Goal: Task Accomplishment & Management: Use online tool/utility

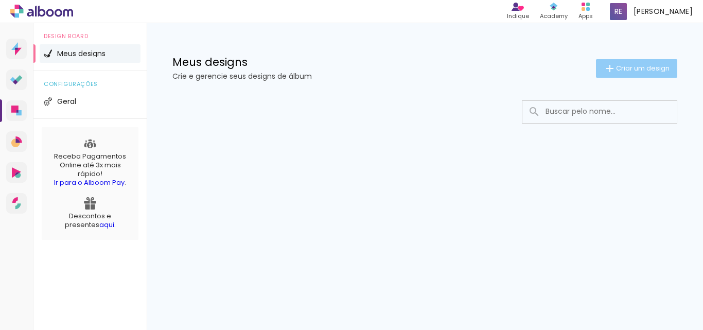
click at [635, 75] on paper-button "Criar um design" at bounding box center [636, 68] width 81 height 19
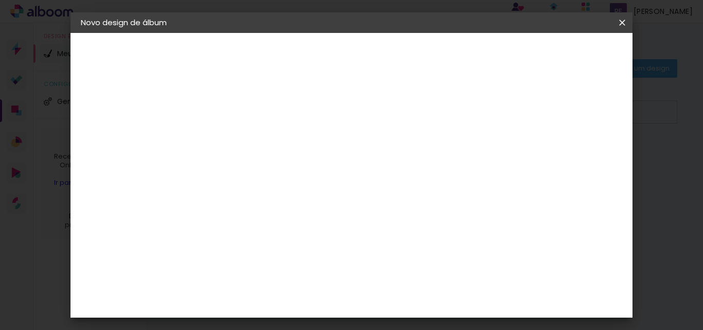
click at [249, 134] on input at bounding box center [249, 138] width 0 height 16
type input "n"
type input "Nós"
type paper-input "Nós"
click at [0, 0] on slot "Avançar" at bounding box center [0, 0] width 0 height 0
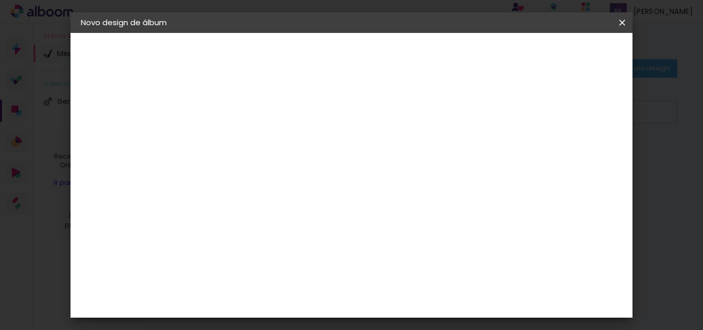
click at [442, 162] on paper-item "Tamanho Livre" at bounding box center [392, 156] width 99 height 23
click at [0, 0] on slot "Tamanho Livre" at bounding box center [0, 0] width 0 height 0
click at [319, 161] on input "[GEOGRAPHIC_DATA]" at bounding box center [271, 164] width 96 height 13
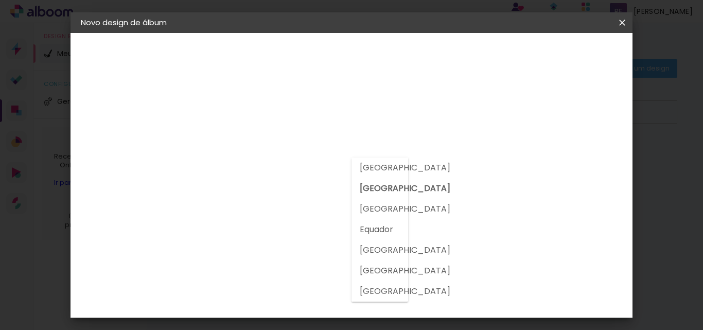
click at [319, 161] on input "[GEOGRAPHIC_DATA]" at bounding box center [271, 164] width 96 height 13
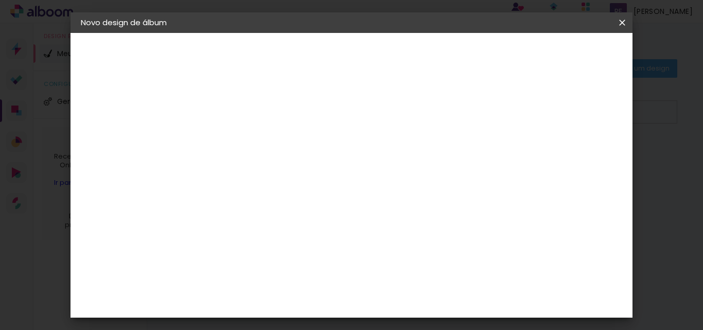
scroll to position [309, 0]
click at [0, 0] on slot "Avançar" at bounding box center [0, 0] width 0 height 0
click at [345, 159] on span "cm" at bounding box center [349, 160] width 12 height 15
click at [341, 160] on span "30" at bounding box center [334, 160] width 17 height 15
click at [330, 160] on span "30" at bounding box center [334, 160] width 17 height 15
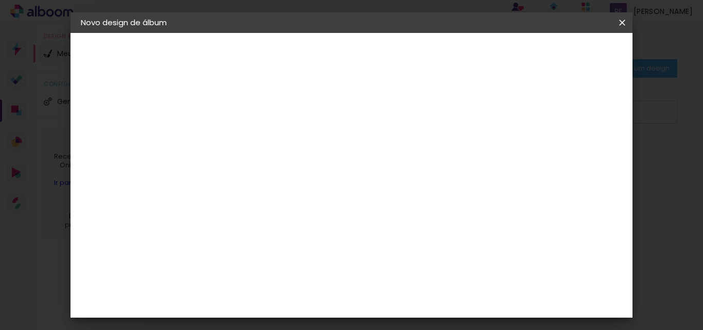
scroll to position [97, 0]
drag, startPoint x: 228, startPoint y: 167, endPoint x: 205, endPoint y: 167, distance: 23.2
click at [205, 167] on input "30" at bounding box center [216, 168] width 27 height 15
type input "41"
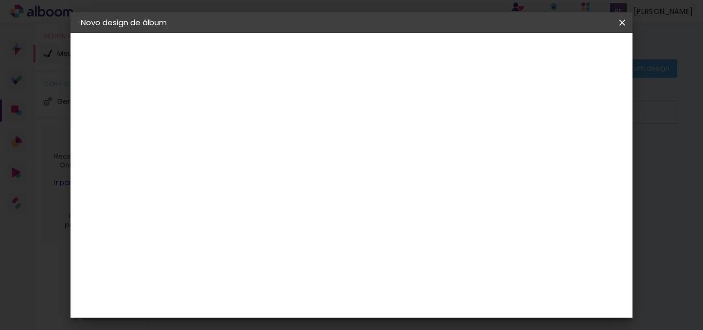
type paper-input "41"
click at [425, 64] on div "30 cm cm cm mm A maioria das encadernadoras sugere 5mm de sangria." at bounding box center [363, 22] width 318 height 82
drag, startPoint x: 544, startPoint y: 221, endPoint x: 525, endPoint y: 221, distance: 18.5
type input "3"
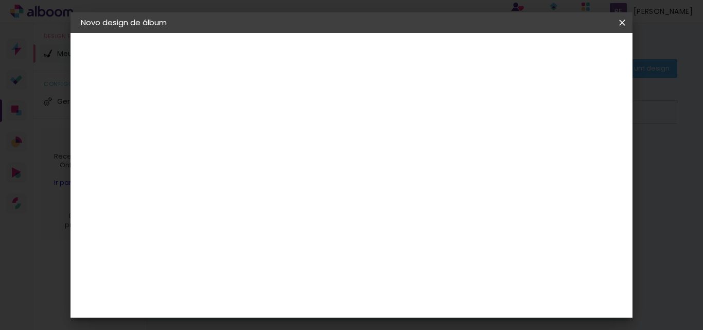
type paper-input "3"
click at [534, 163] on input "3" at bounding box center [543, 155] width 19 height 15
type input "2"
type paper-input "2"
click at [547, 157] on input "2" at bounding box center [543, 155] width 19 height 15
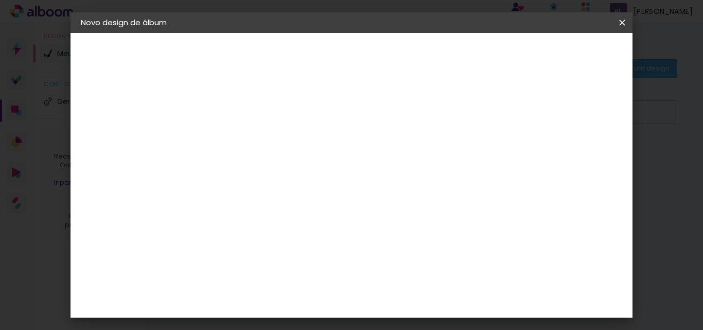
type input "1"
type paper-input "1"
click at [548, 157] on input "1" at bounding box center [544, 155] width 19 height 15
click at [523, 91] on div "30 cm cm cm mm A maioria das encadernadoras sugere 5mm de sangria." at bounding box center [363, 49] width 318 height 82
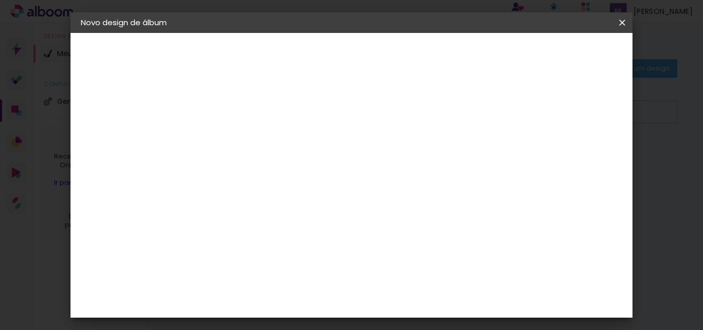
click at [545, 125] on div at bounding box center [553, 125] width 34 height 1
type input "0"
click at [552, 118] on input "0" at bounding box center [545, 117] width 19 height 15
click at [554, 159] on input "0" at bounding box center [546, 155] width 19 height 15
click at [554, 158] on input "0" at bounding box center [546, 155] width 19 height 15
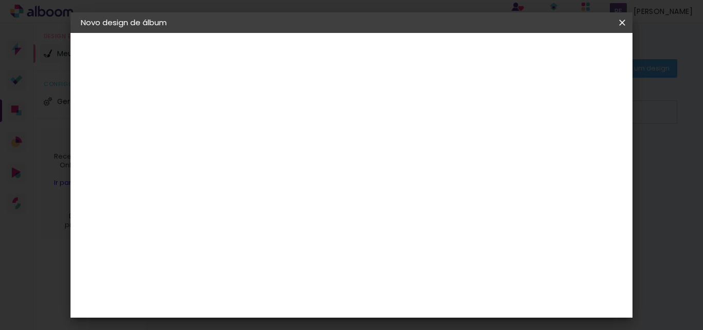
click at [554, 158] on input "0" at bounding box center [546, 155] width 19 height 15
type input "1"
type paper-input "1"
click at [548, 150] on input "1" at bounding box center [545, 155] width 19 height 15
type input "2"
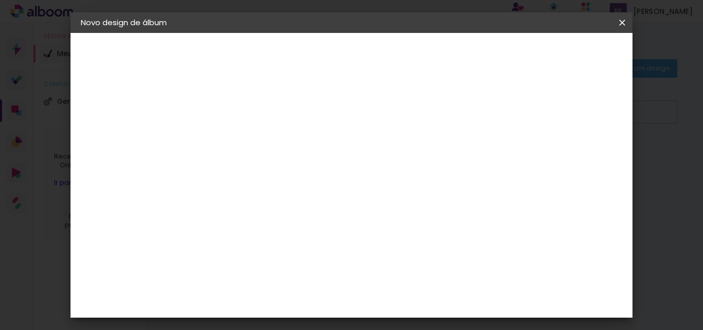
type paper-input "2"
click at [548, 150] on input "2" at bounding box center [544, 155] width 19 height 15
type input "3"
type paper-input "3"
click at [548, 150] on input "3" at bounding box center [544, 155] width 19 height 15
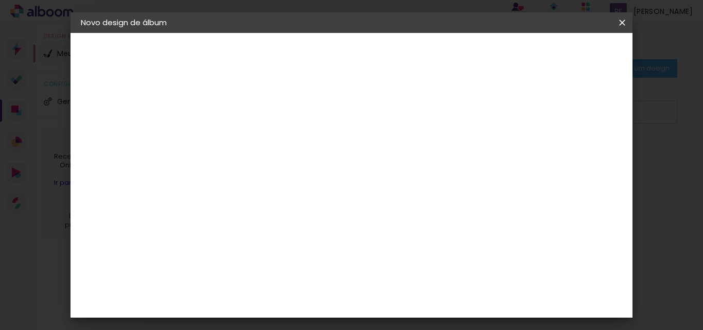
type input "4"
type paper-input "4"
click at [548, 150] on input "4" at bounding box center [543, 155] width 19 height 15
type input "5"
type paper-input "5"
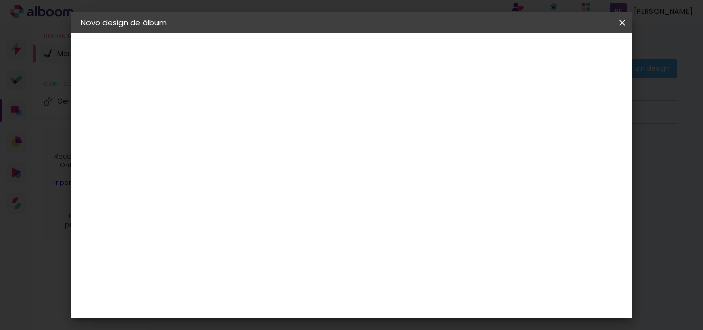
click at [548, 150] on input "5" at bounding box center [543, 155] width 19 height 15
type input "6"
type paper-input "6"
click at [548, 150] on input "6" at bounding box center [541, 155] width 19 height 15
type input "7"
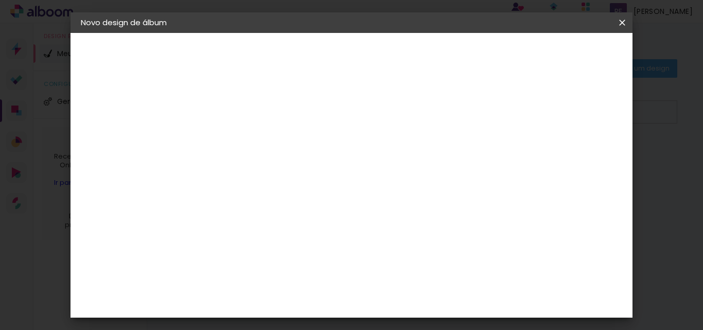
type paper-input "7"
click at [548, 150] on input "7" at bounding box center [540, 155] width 19 height 15
type input "8"
type paper-input "8"
click at [548, 150] on input "8" at bounding box center [540, 155] width 19 height 15
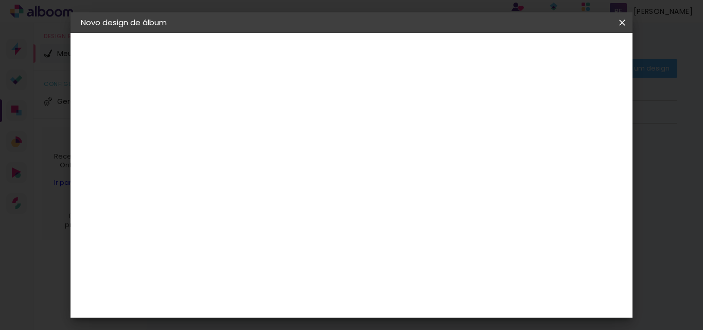
type input "9"
type paper-input "9"
click at [548, 150] on input "9" at bounding box center [539, 155] width 19 height 15
click at [548, 150] on div "mm" at bounding box center [555, 155] width 15 height 15
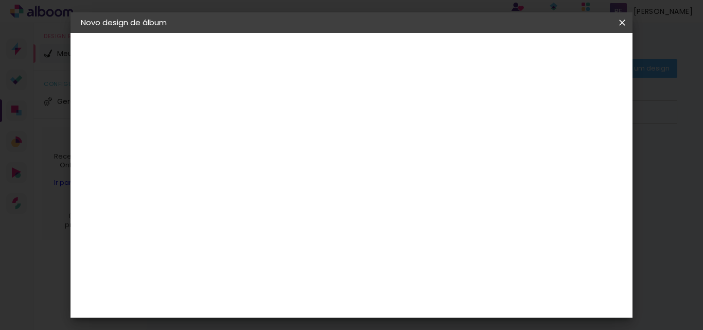
type input "10"
type paper-input "10"
click at [543, 150] on input "10" at bounding box center [538, 155] width 19 height 15
type input "11"
type paper-input "11"
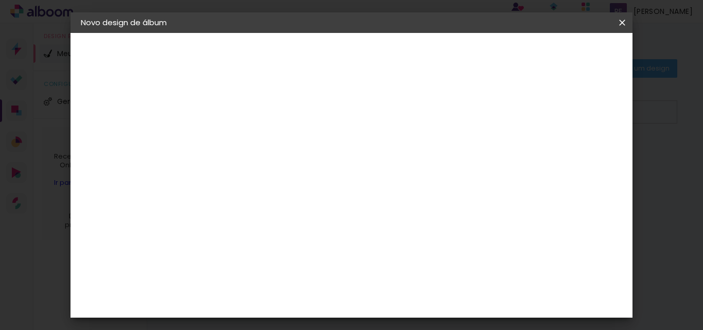
click at [542, 150] on input "11" at bounding box center [538, 155] width 19 height 15
type input "12"
type paper-input "12"
click at [542, 150] on input "12" at bounding box center [537, 155] width 19 height 15
type input "13"
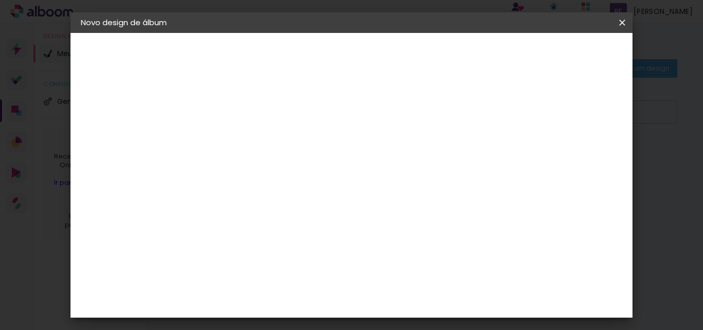
type paper-input "13"
click at [542, 150] on input "13" at bounding box center [535, 155] width 19 height 15
type input "14"
type paper-input "14"
click at [542, 150] on input "14" at bounding box center [535, 155] width 19 height 15
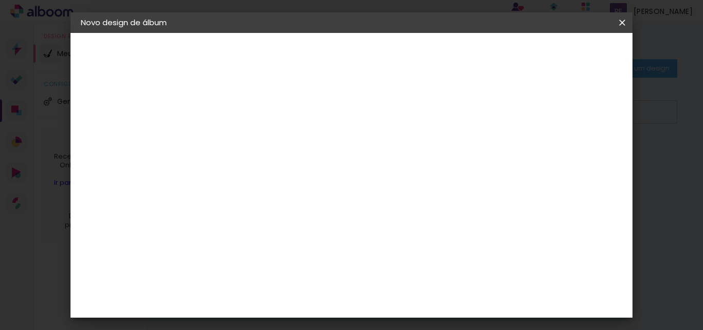
type input "15"
type paper-input "15"
click at [542, 150] on input "15" at bounding box center [535, 155] width 19 height 15
type input "14"
type paper-input "14"
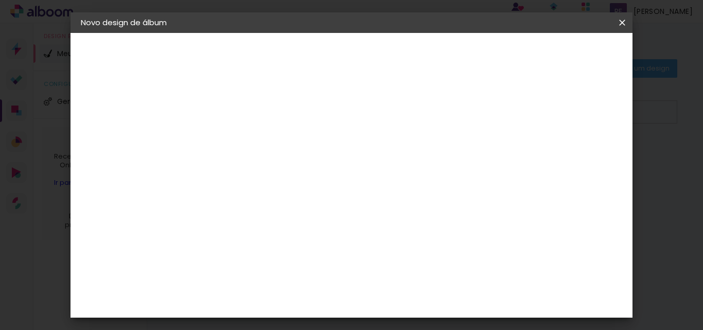
click at [540, 162] on input "14" at bounding box center [534, 155] width 19 height 15
type input "13"
type paper-input "13"
click at [540, 162] on input "13" at bounding box center [535, 155] width 19 height 15
type input "12"
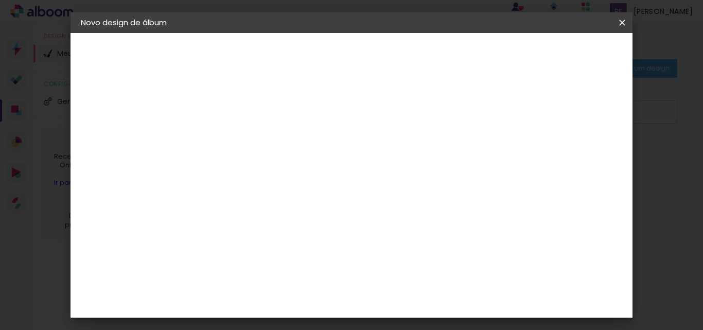
type paper-input "12"
click at [540, 162] on input "12" at bounding box center [535, 155] width 19 height 15
type input "0"
type paper-input "0"
click at [540, 162] on input "0" at bounding box center [546, 155] width 19 height 15
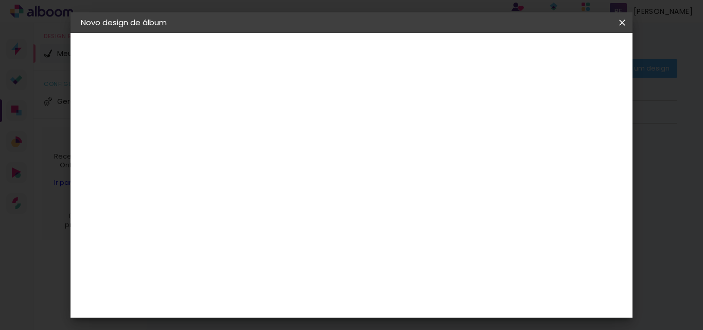
type input "36"
type paper-input "36"
click at [528, 151] on input "36" at bounding box center [518, 155] width 19 height 15
type input "37"
type paper-input "37"
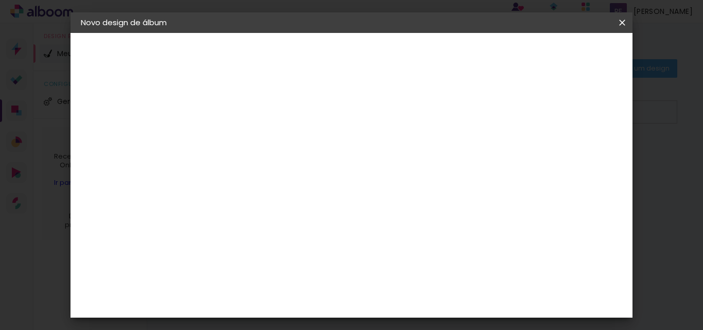
click at [521, 152] on input "37" at bounding box center [517, 155] width 19 height 15
type input "38"
type paper-input "38"
click at [521, 152] on input "38" at bounding box center [517, 155] width 19 height 15
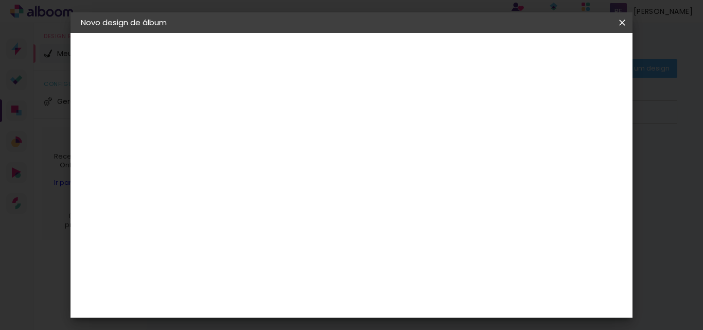
type input "32"
type paper-input "32"
click at [522, 148] on input "32" at bounding box center [517, 155] width 19 height 15
click at [518, 154] on input "32" at bounding box center [520, 155] width 19 height 15
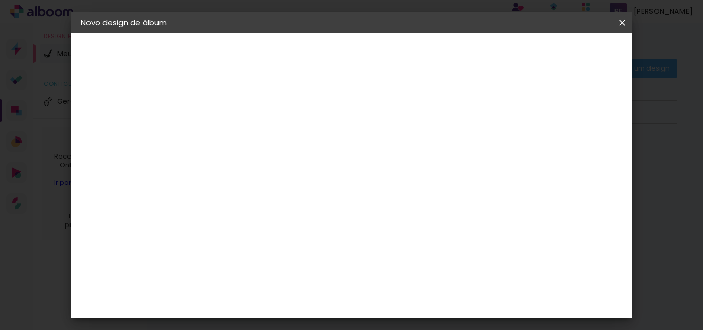
type input "10"
type paper-input "10"
click at [368, 104] on div "30 cm cm cm mm A maioria das encadernadoras sugere 5mm de sangria." at bounding box center [363, 63] width 318 height 82
drag, startPoint x: 383, startPoint y: 196, endPoint x: 410, endPoint y: 200, distance: 27.7
click at [358, 163] on div at bounding box center [306, 128] width 103 height 71
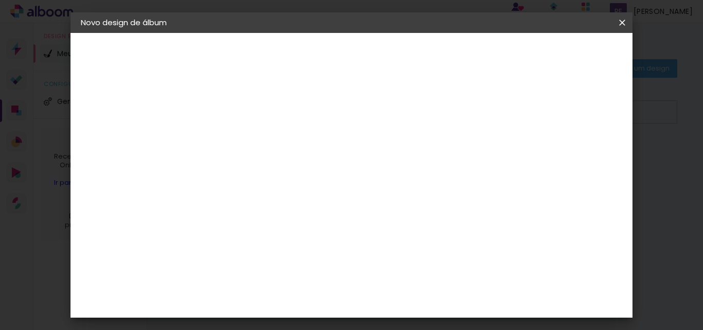
drag, startPoint x: 410, startPoint y: 180, endPoint x: 410, endPoint y: 172, distance: 8.2
click at [410, 104] on div "30 cm cm cm mm A maioria das encadernadoras sugere 5mm de sangria." at bounding box center [363, 63] width 318 height 82
click at [410, 168] on div "30 cm" at bounding box center [356, 161] width 118 height 26
click at [416, 104] on div "30 cm cm cm mm A maioria das encadernadoras sugere 5mm de sangria." at bounding box center [363, 63] width 318 height 82
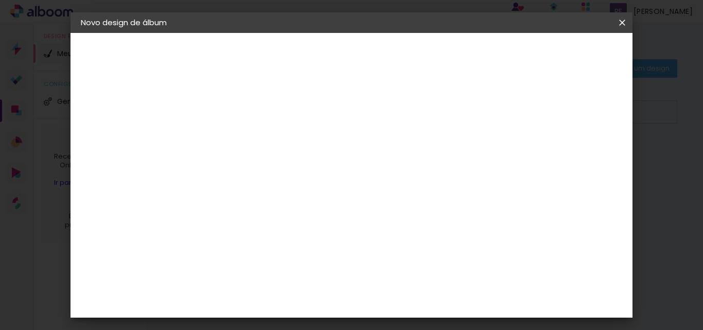
drag, startPoint x: 423, startPoint y: 296, endPoint x: 396, endPoint y: 296, distance: 27.3
click at [396, 296] on div "60" at bounding box center [414, 298] width 39 height 15
type input "6"
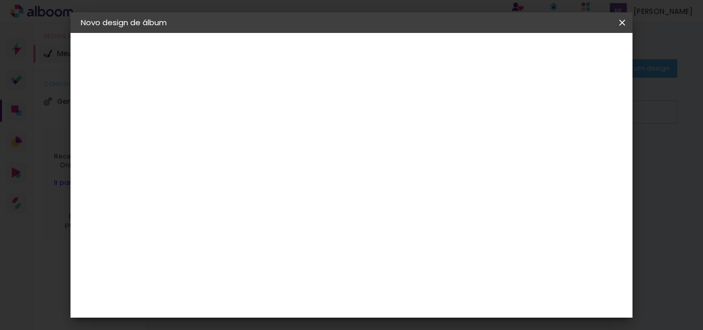
type input "2"
type input "30"
type paper-input "30"
drag, startPoint x: 318, startPoint y: 178, endPoint x: 301, endPoint y: 183, distance: 17.8
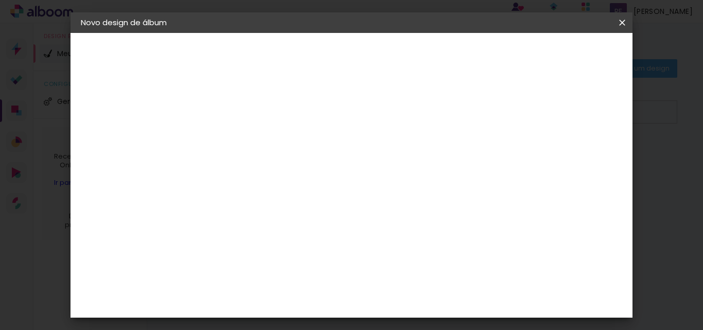
click at [301, 183] on input "41" at bounding box center [306, 182] width 27 height 15
click at [322, 185] on div "cm" at bounding box center [326, 182] width 12 height 15
drag, startPoint x: 322, startPoint y: 185, endPoint x: 313, endPoint y: 185, distance: 8.8
click at [313, 185] on div "41" at bounding box center [312, 182] width 39 height 15
click at [340, 47] on paper-button "Voltar" at bounding box center [319, 55] width 42 height 18
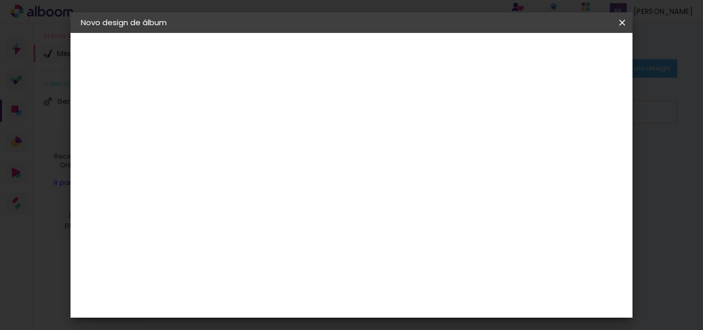
click at [328, 200] on input at bounding box center [275, 196] width 104 height 13
click at [442, 161] on paper-item "Tamanho Livre" at bounding box center [392, 156] width 99 height 23
click at [0, 0] on slot "Avançar" at bounding box center [0, 0] width 0 height 0
drag, startPoint x: 388, startPoint y: 169, endPoint x: 351, endPoint y: 170, distance: 37.6
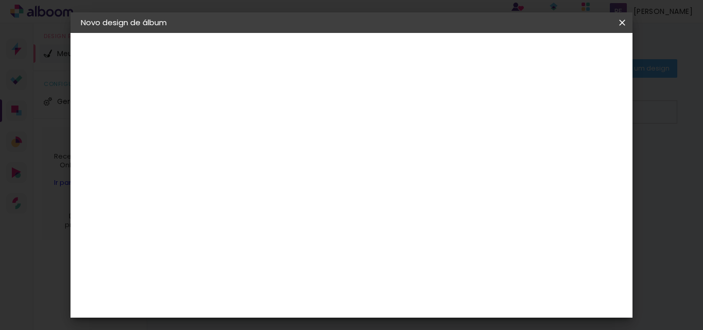
click at [351, 33] on div "mm Mostrar sangria 15 cm cm cm mm A maioria das encadernadoras sugere 5mm de sa…" at bounding box center [304, 33] width 200 height 0
click at [400, 167] on div "15 cm" at bounding box center [385, 175] width 59 height 26
click at [374, 175] on span "15" at bounding box center [378, 174] width 15 height 15
click at [375, 174] on span "15" at bounding box center [378, 174] width 15 height 15
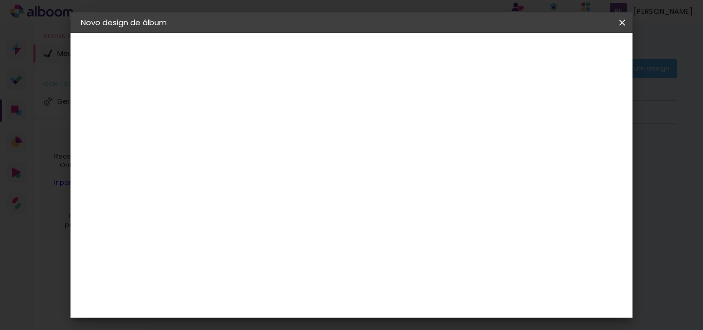
click at [375, 174] on span "15" at bounding box center [378, 174] width 15 height 15
click at [474, 163] on input "10" at bounding box center [479, 168] width 19 height 15
click at [417, 295] on input "30" at bounding box center [408, 298] width 27 height 15
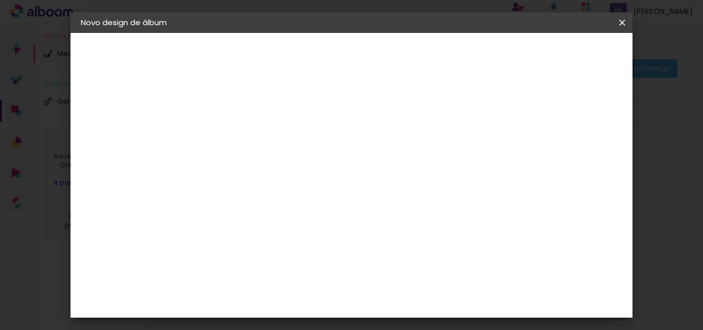
scroll to position [758, 0]
type input "60"
type paper-input "60"
click at [245, 181] on input "41" at bounding box center [247, 182] width 27 height 15
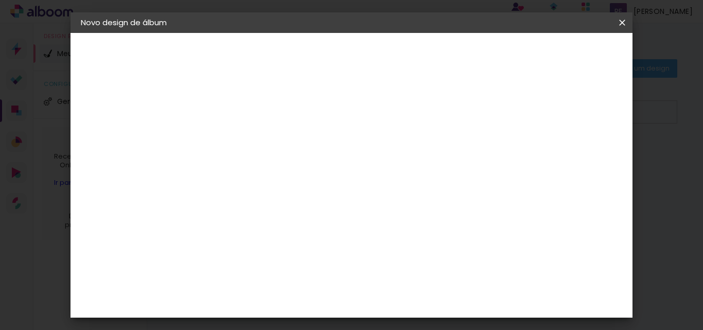
scroll to position [624, 0]
type input "1"
type input "2"
type input "41"
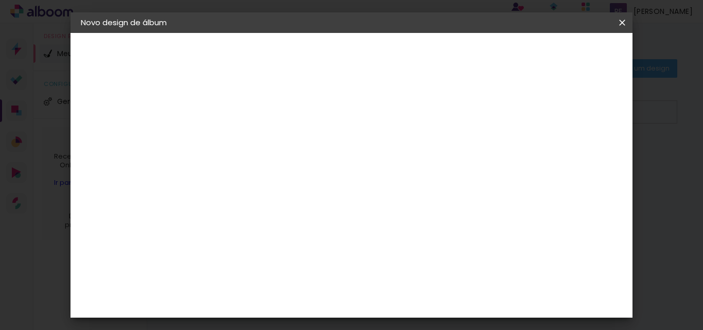
scroll to position [260, 0]
drag, startPoint x: 262, startPoint y: 180, endPoint x: 239, endPoint y: 179, distance: 22.7
click at [239, 179] on div "41" at bounding box center [253, 182] width 39 height 15
click at [421, 296] on input "60" at bounding box center [408, 298] width 27 height 15
drag, startPoint x: 260, startPoint y: 184, endPoint x: 246, endPoint y: 183, distance: 14.5
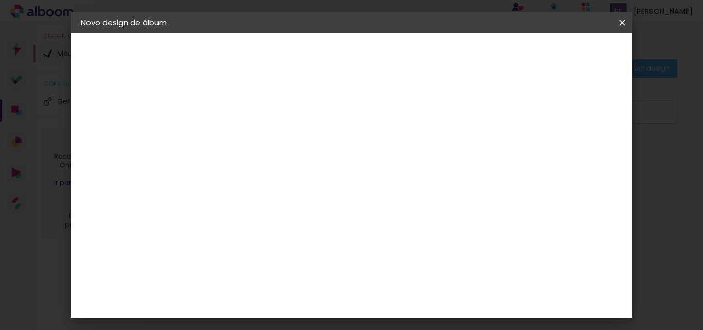
click at [246, 183] on input "41" at bounding box center [247, 182] width 27 height 15
click at [358, 68] on span "30" at bounding box center [349, 71] width 17 height 15
click at [353, 68] on span "30" at bounding box center [349, 71] width 17 height 15
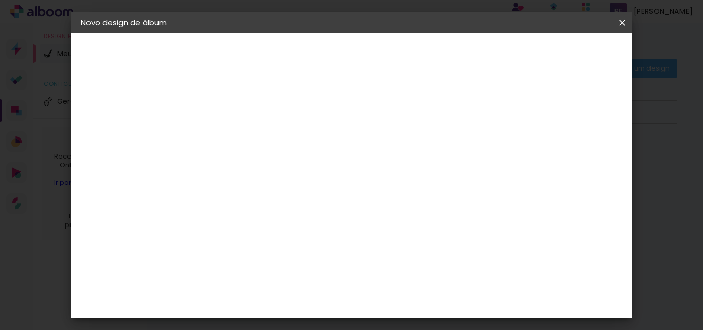
click at [430, 299] on div "cm" at bounding box center [428, 298] width 12 height 15
click at [410, 298] on input "60" at bounding box center [408, 298] width 27 height 15
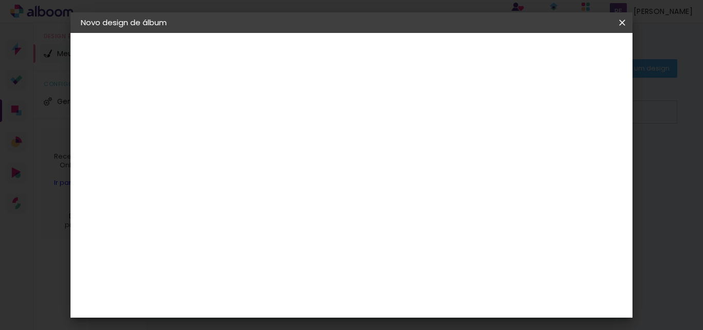
click at [354, 72] on span "30" at bounding box center [349, 71] width 17 height 15
click at [346, 72] on span "30" at bounding box center [349, 71] width 17 height 15
click at [552, 63] on div "mm" at bounding box center [554, 65] width 15 height 15
click at [0, 0] on iron-icon at bounding box center [0, 0] width 0 height 0
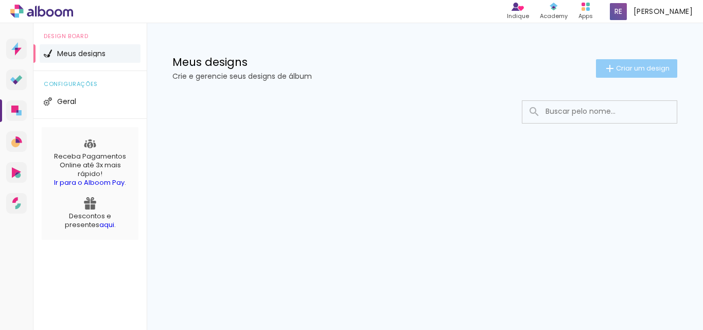
click at [635, 74] on paper-button "Criar um design" at bounding box center [636, 68] width 81 height 19
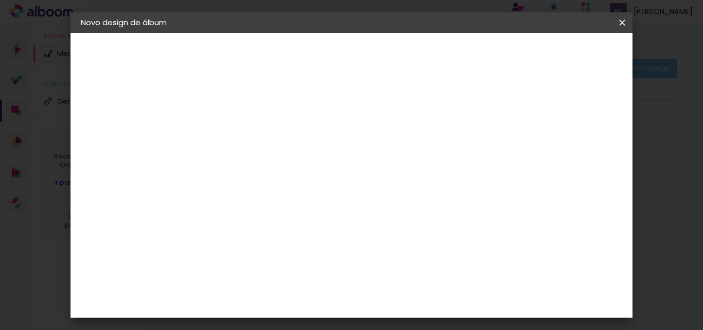
click at [249, 133] on input at bounding box center [249, 138] width 0 height 16
type input "nós"
type paper-input "nós"
click at [0, 0] on slot "Avançar" at bounding box center [0, 0] width 0 height 0
click at [320, 193] on input at bounding box center [275, 196] width 104 height 13
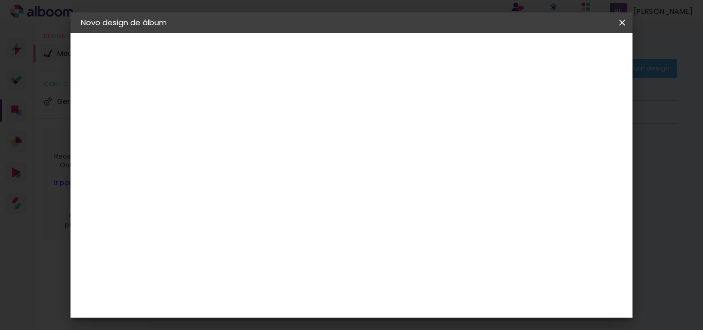
click at [442, 155] on paper-item "Tamanho Livre" at bounding box center [392, 156] width 99 height 23
click at [442, 60] on paper-button "Avançar" at bounding box center [416, 55] width 50 height 18
click at [234, 115] on input "2" at bounding box center [243, 118] width 36 height 13
type input "0"
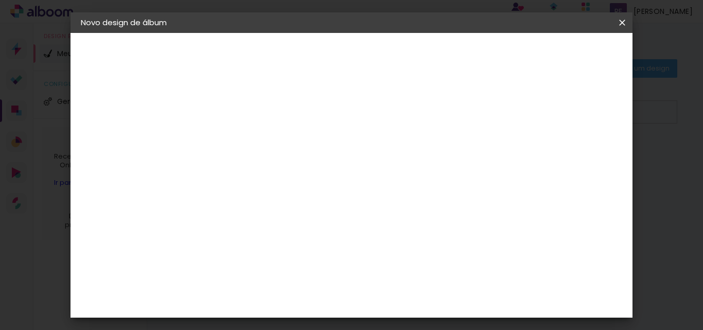
type paper-input "0"
click at [0, 0] on slot "Mostrar sangria" at bounding box center [0, 0] width 0 height 0
type paper-checkbox "on"
click at [0, 0] on slot "Mostrar sangria" at bounding box center [0, 0] width 0 height 0
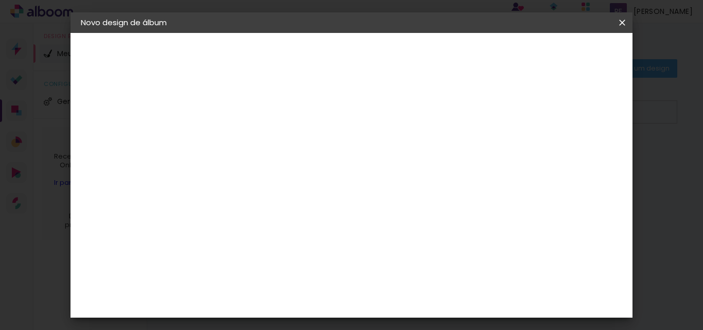
scroll to position [298, 0]
type input "9"
type paper-input "9"
click at [543, 119] on input "9" at bounding box center [538, 117] width 19 height 15
click at [523, 33] on div "mm Mostrar sangria 30 cm cm cm mm A maioria das encadernadoras sugere 5mm de sa…" at bounding box center [363, 33] width 318 height 0
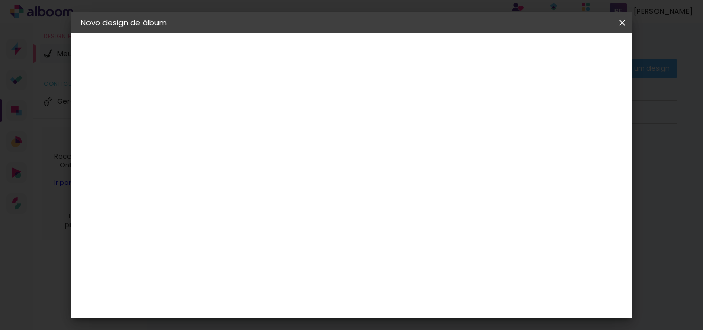
type input "8"
type paper-input "8"
click at [544, 159] on input "8" at bounding box center [538, 155] width 19 height 15
type input "7"
type paper-input "7"
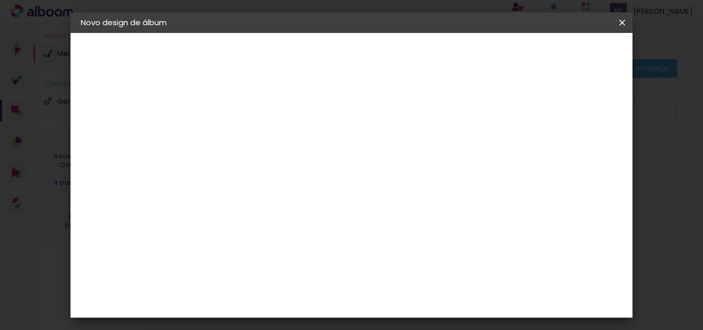
click at [544, 159] on input "7" at bounding box center [539, 155] width 19 height 15
type input "6"
type paper-input "6"
click at [544, 159] on input "6" at bounding box center [541, 155] width 19 height 15
type input "5"
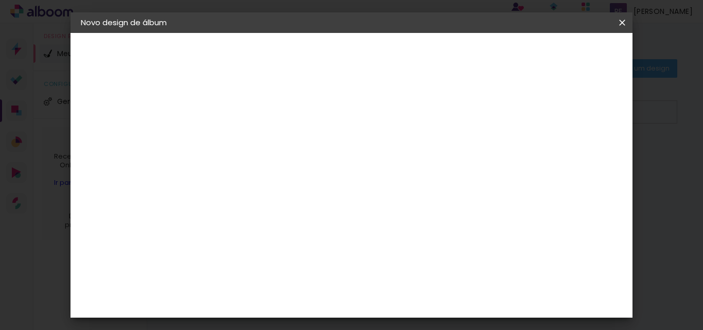
type paper-input "5"
click at [546, 158] on input "5" at bounding box center [541, 155] width 19 height 15
type input "4"
type paper-input "4"
click at [546, 158] on input "4" at bounding box center [541, 155] width 19 height 15
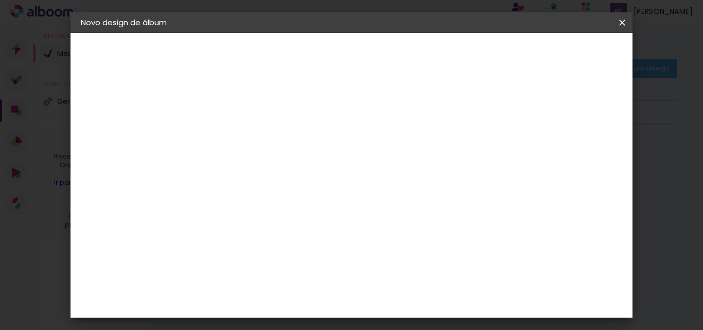
type input "5"
type paper-input "5"
click at [548, 152] on input "5" at bounding box center [543, 155] width 19 height 15
click at [352, 160] on span "30" at bounding box center [349, 160] width 17 height 15
click at [371, 163] on span "cm" at bounding box center [364, 160] width 12 height 15
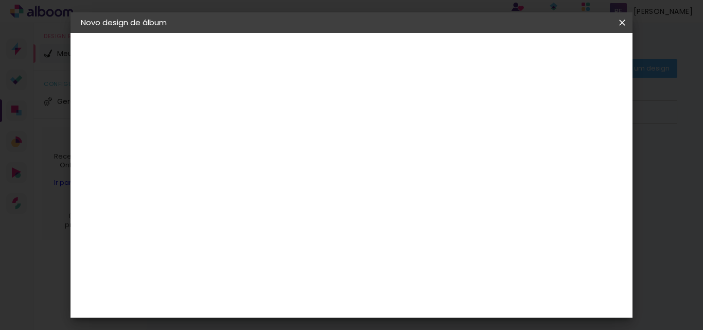
click at [259, 273] on input "41" at bounding box center [247, 272] width 27 height 15
click at [228, 244] on input "21" at bounding box center [216, 243] width 27 height 15
type input "20"
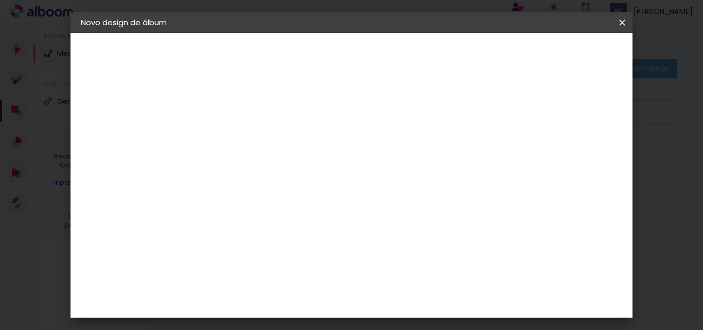
type paper-input "20"
click at [420, 298] on input "60" at bounding box center [408, 298] width 27 height 15
type input "30"
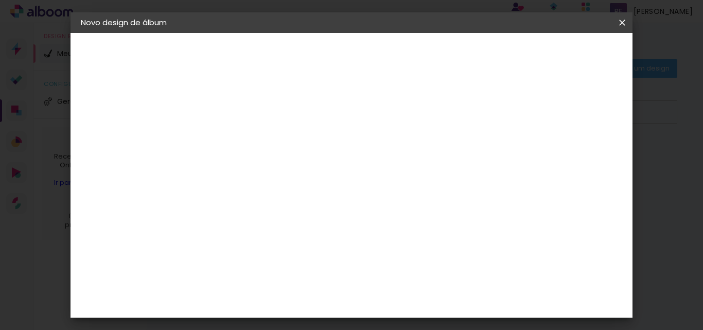
type paper-input "30"
click at [503, 55] on span "Iniciar design" at bounding box center [480, 58] width 43 height 14
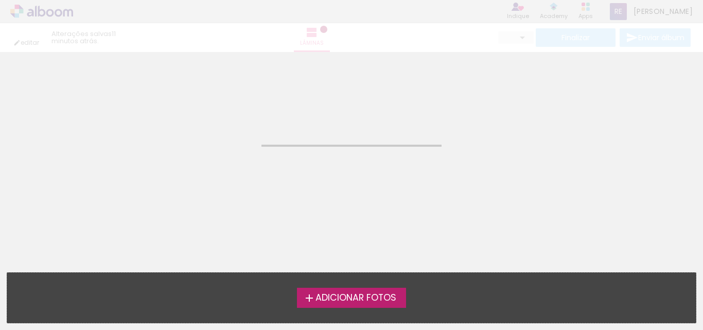
click at [392, 297] on span "Adicionar Fotos" at bounding box center [356, 298] width 81 height 9
click at [0, 0] on input "file" at bounding box center [0, 0] width 0 height 0
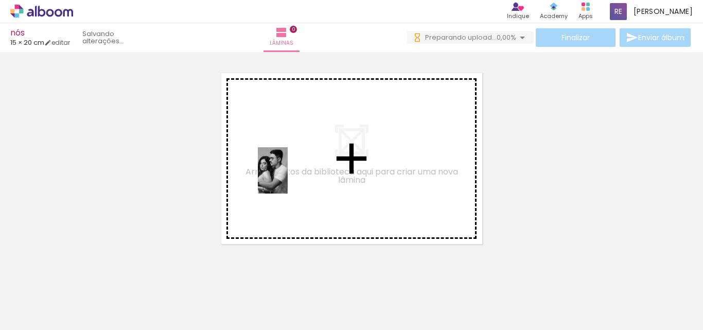
drag, startPoint x: 115, startPoint y: 303, endPoint x: 289, endPoint y: 178, distance: 213.7
click at [289, 178] on quentale-workspace at bounding box center [351, 165] width 703 height 330
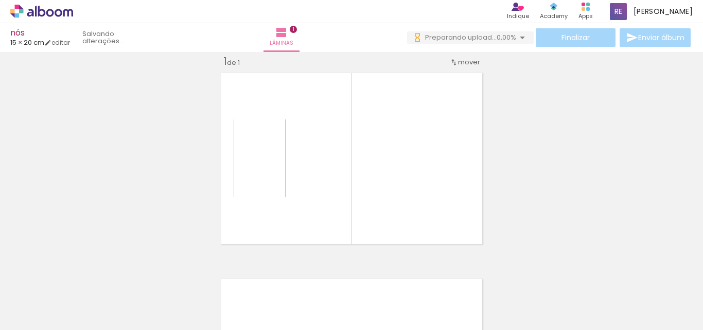
scroll to position [13, 0]
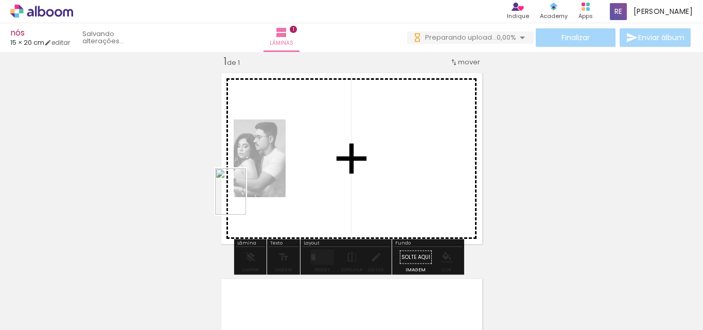
drag, startPoint x: 220, startPoint y: 306, endPoint x: 246, endPoint y: 199, distance: 109.7
click at [246, 199] on quentale-workspace at bounding box center [351, 165] width 703 height 330
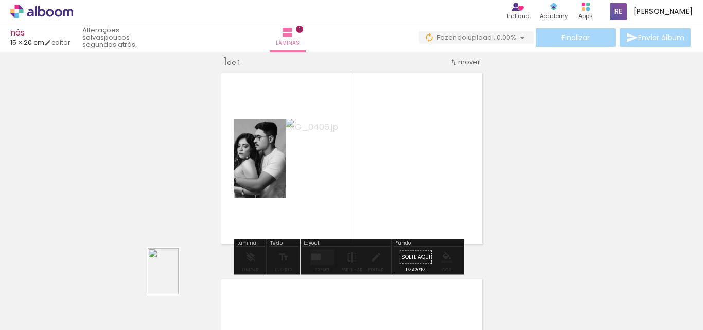
drag, startPoint x: 163, startPoint y: 300, endPoint x: 178, endPoint y: 282, distance: 23.1
click at [178, 282] on div at bounding box center [161, 295] width 34 height 51
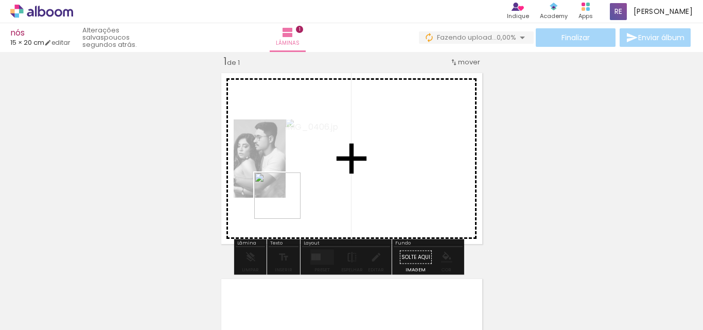
drag, startPoint x: 286, startPoint y: 248, endPoint x: 285, endPoint y: 203, distance: 44.3
click at [285, 203] on quentale-workspace at bounding box center [351, 165] width 703 height 330
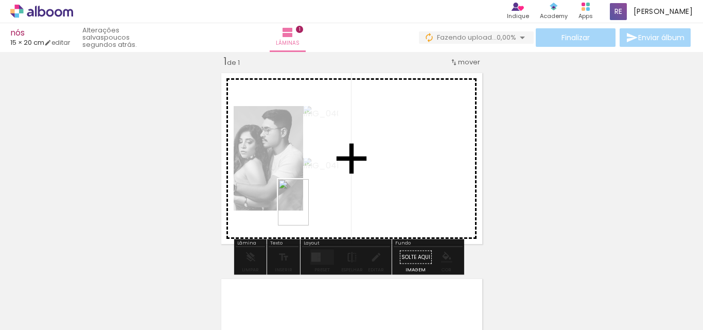
drag, startPoint x: 347, startPoint y: 299, endPoint x: 309, endPoint y: 210, distance: 96.9
click at [309, 210] on quentale-workspace at bounding box center [351, 165] width 703 height 330
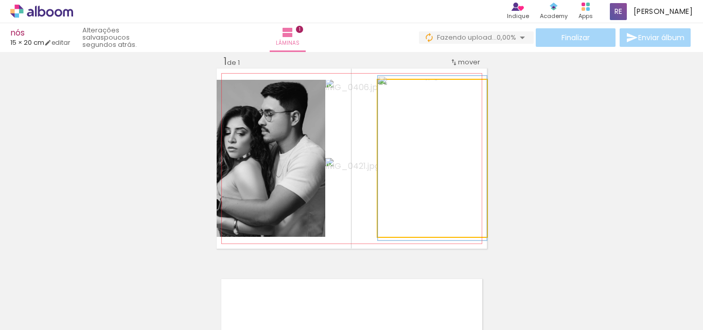
click at [422, 202] on quentale-photo at bounding box center [432, 158] width 109 height 157
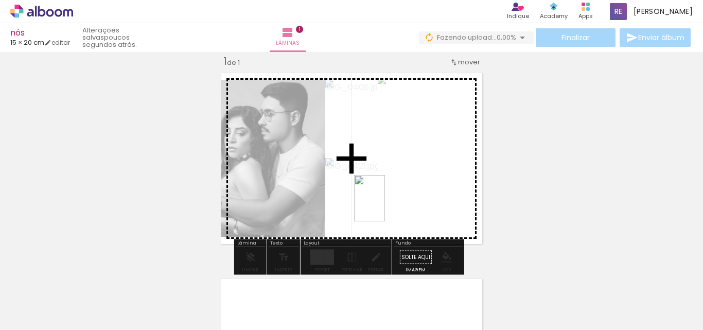
drag, startPoint x: 390, startPoint y: 301, endPoint x: 385, endPoint y: 206, distance: 95.4
click at [385, 206] on quentale-workspace at bounding box center [351, 165] width 703 height 330
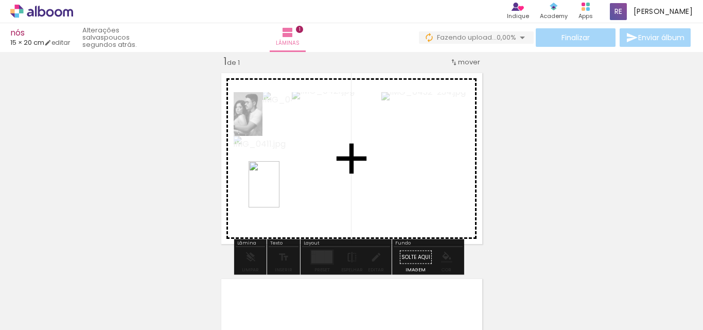
drag, startPoint x: 167, startPoint y: 307, endPoint x: 280, endPoint y: 192, distance: 161.0
click at [280, 192] on quentale-workspace at bounding box center [351, 165] width 703 height 330
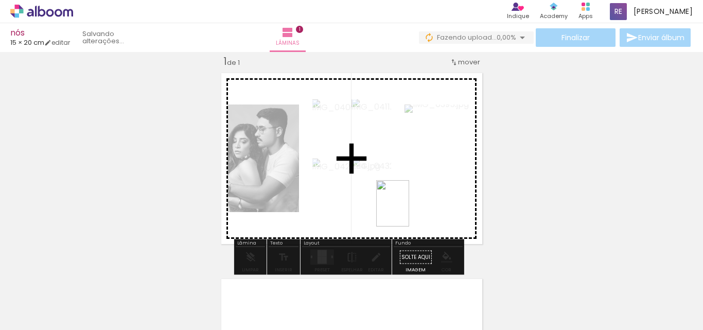
drag, startPoint x: 455, startPoint y: 307, endPoint x: 407, endPoint y: 211, distance: 107.3
click at [407, 211] on quentale-workspace at bounding box center [351, 165] width 703 height 330
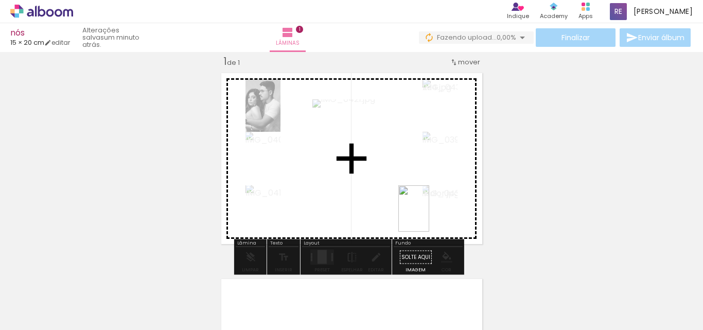
drag, startPoint x: 519, startPoint y: 311, endPoint x: 429, endPoint y: 216, distance: 129.7
click at [429, 216] on quentale-workspace at bounding box center [351, 165] width 703 height 330
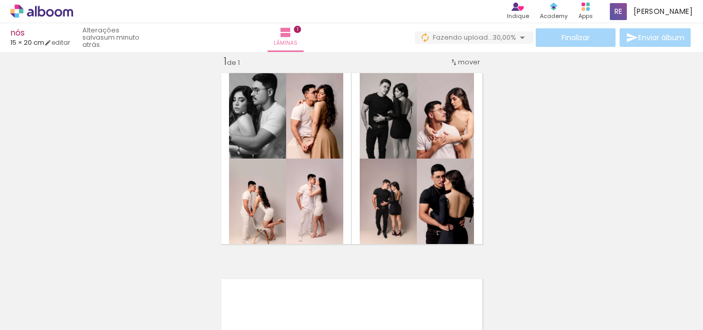
click at [407, 313] on div at bounding box center [391, 295] width 31 height 46
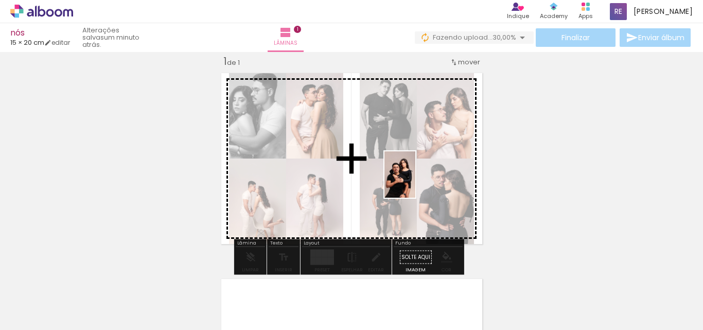
drag, startPoint x: 579, startPoint y: 313, endPoint x: 416, endPoint y: 182, distance: 209.6
click at [416, 182] on quentale-workspace at bounding box center [351, 165] width 703 height 330
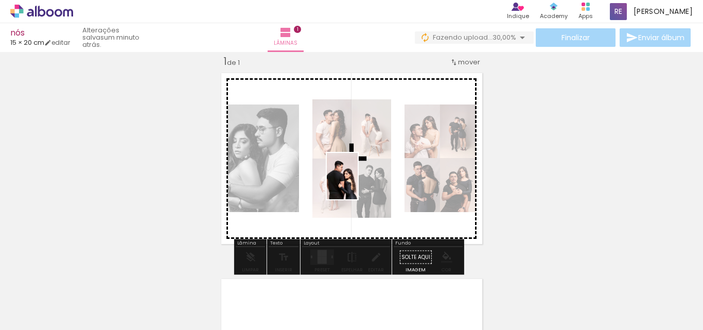
drag, startPoint x: 623, startPoint y: 307, endPoint x: 358, endPoint y: 184, distance: 292.6
click at [358, 184] on quentale-workspace at bounding box center [351, 165] width 703 height 330
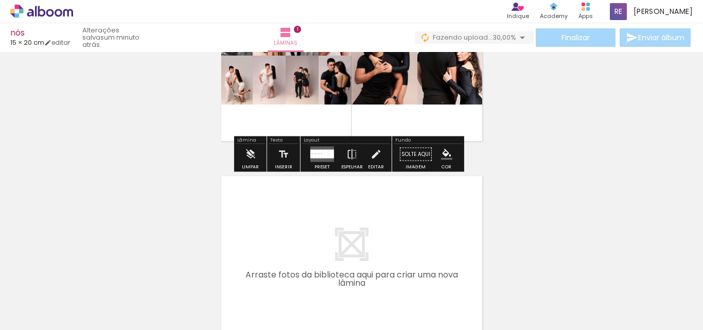
scroll to position [65, 0]
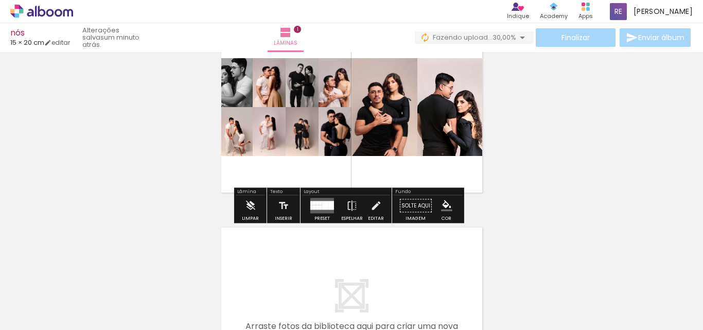
click at [329, 207] on div at bounding box center [332, 205] width 6 height 9
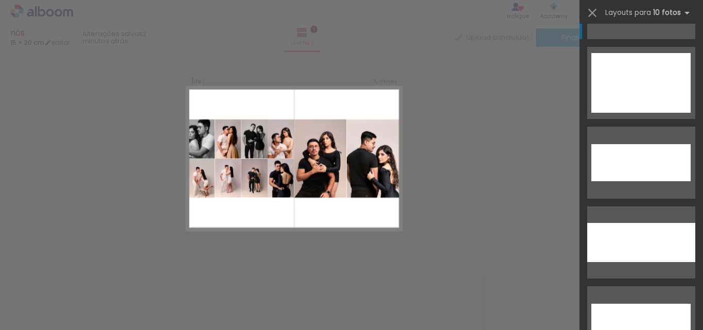
scroll to position [0, 0]
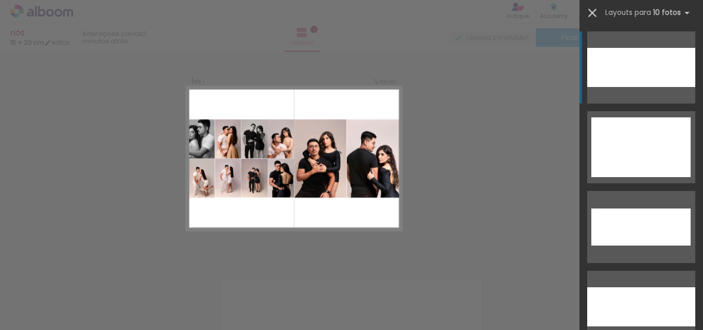
click at [592, 16] on iron-icon at bounding box center [593, 13] width 14 height 14
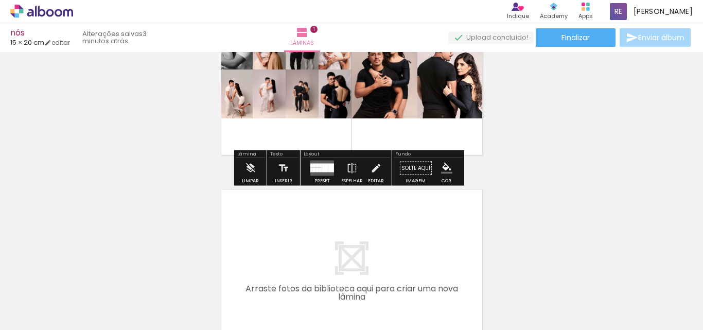
scroll to position [103, 0]
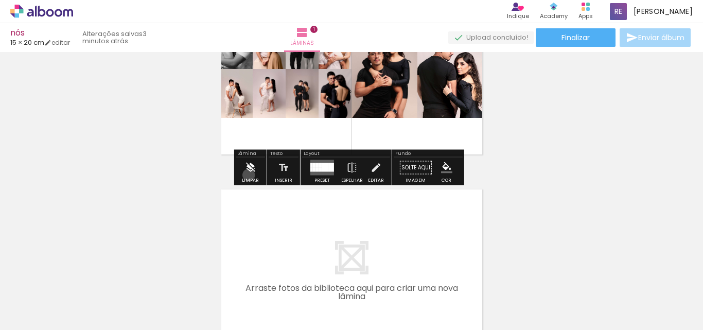
click at [249, 175] on iron-icon at bounding box center [250, 168] width 11 height 21
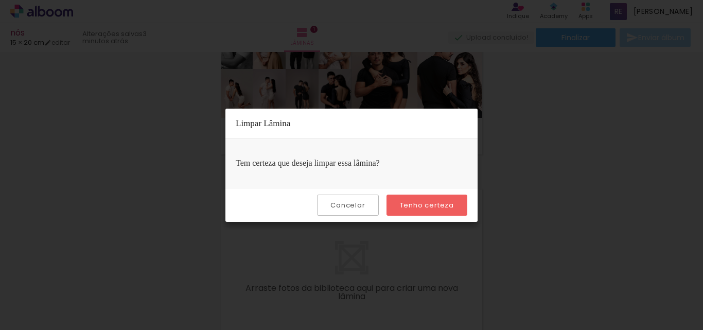
click at [0, 0] on slot "Tenho certeza" at bounding box center [0, 0] width 0 height 0
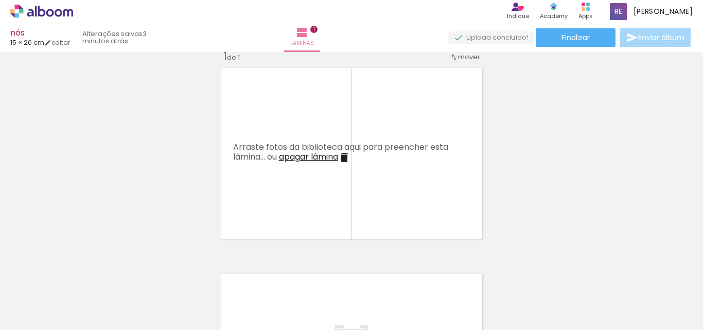
scroll to position [0, 0]
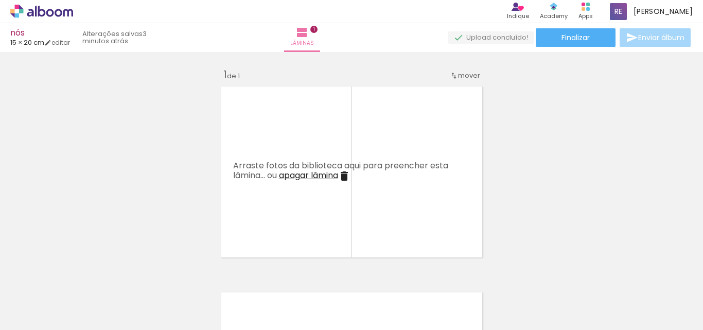
click at [118, 306] on div at bounding box center [103, 295] width 30 height 46
click at [118, 307] on div at bounding box center [103, 295] width 30 height 46
drag, startPoint x: 160, startPoint y: 312, endPoint x: 210, endPoint y: 225, distance: 100.8
click at [210, 225] on quentale-workspace at bounding box center [351, 165] width 703 height 330
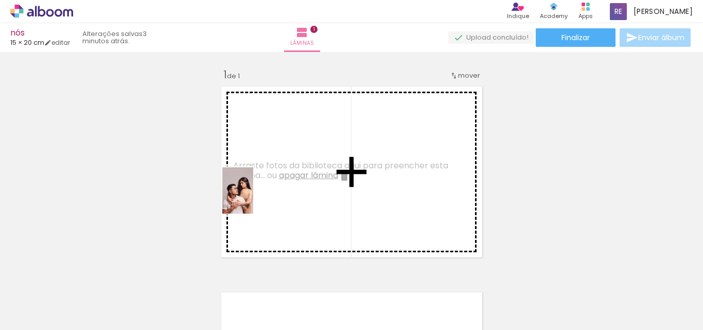
drag, startPoint x: 191, startPoint y: 259, endPoint x: 279, endPoint y: 190, distance: 111.9
click at [279, 190] on quentale-workspace at bounding box center [351, 165] width 703 height 330
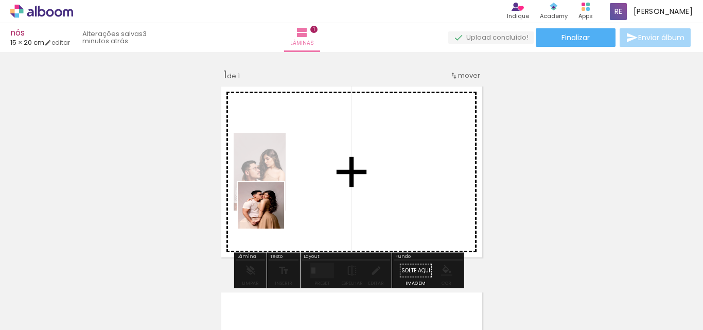
drag, startPoint x: 222, startPoint y: 301, endPoint x: 269, endPoint y: 213, distance: 99.8
click at [269, 213] on quentale-workspace at bounding box center [351, 165] width 703 height 330
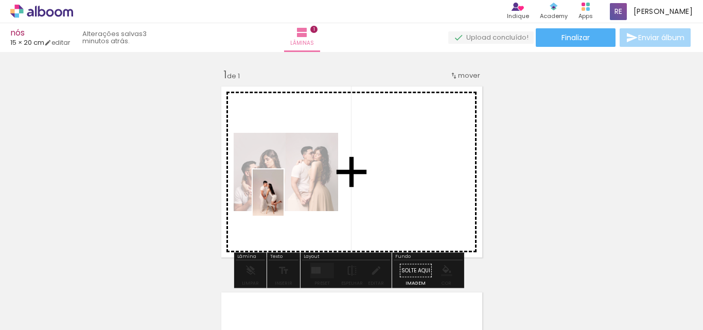
drag, startPoint x: 286, startPoint y: 309, endPoint x: 283, endPoint y: 198, distance: 111.3
click at [284, 198] on quentale-workspace at bounding box center [351, 165] width 703 height 330
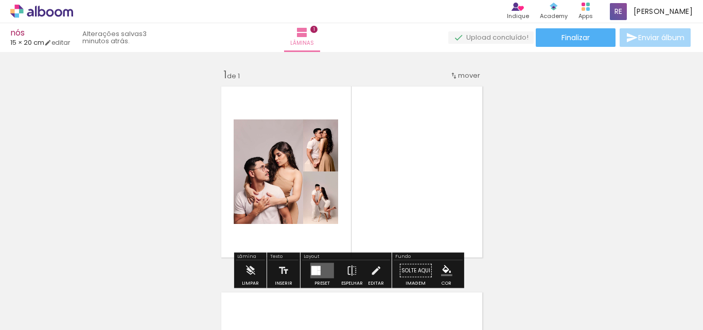
click at [118, 307] on div at bounding box center [103, 295] width 30 height 46
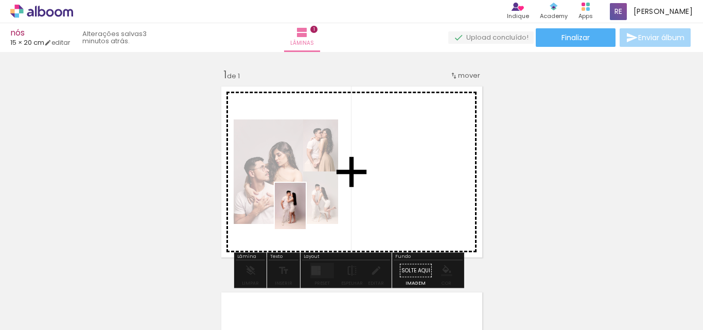
drag, startPoint x: 339, startPoint y: 307, endPoint x: 305, endPoint y: 213, distance: 99.7
click at [305, 213] on quentale-workspace at bounding box center [351, 165] width 703 height 330
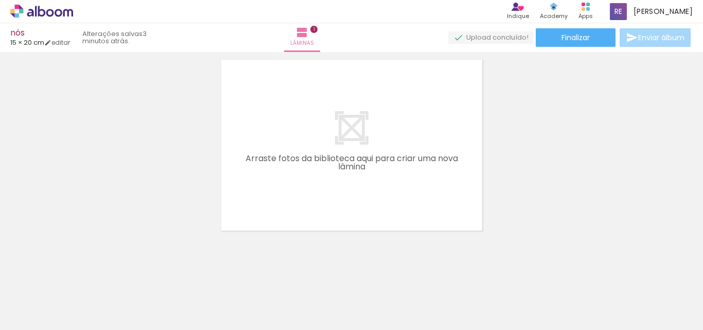
scroll to position [238, 0]
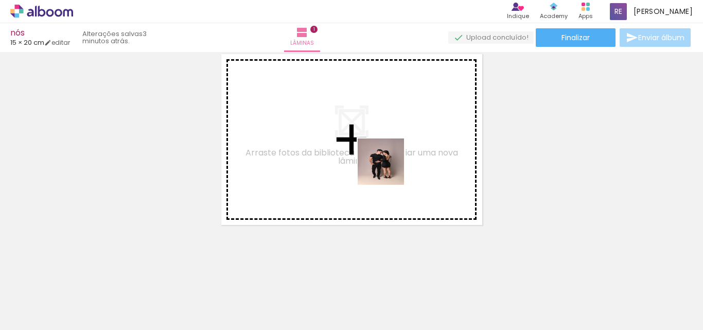
drag, startPoint x: 467, startPoint y: 304, endPoint x: 481, endPoint y: 259, distance: 47.6
click at [388, 169] on quentale-workspace at bounding box center [351, 165] width 703 height 330
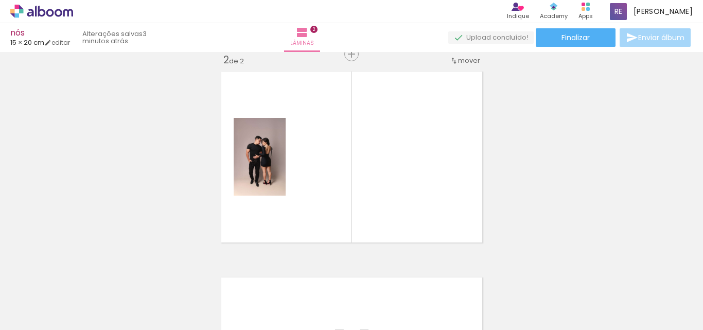
scroll to position [219, 0]
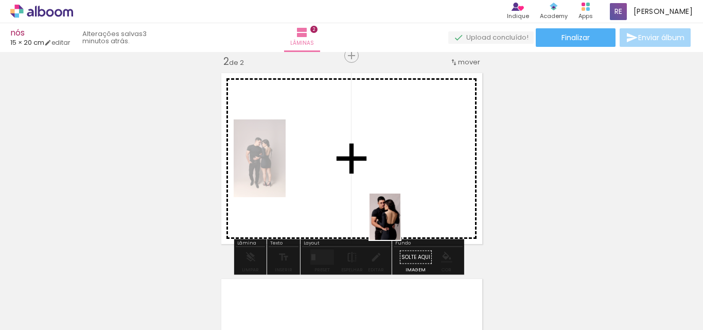
drag, startPoint x: 515, startPoint y: 297, endPoint x: 596, endPoint y: 308, distance: 82.2
click at [401, 225] on quentale-workspace at bounding box center [351, 165] width 703 height 330
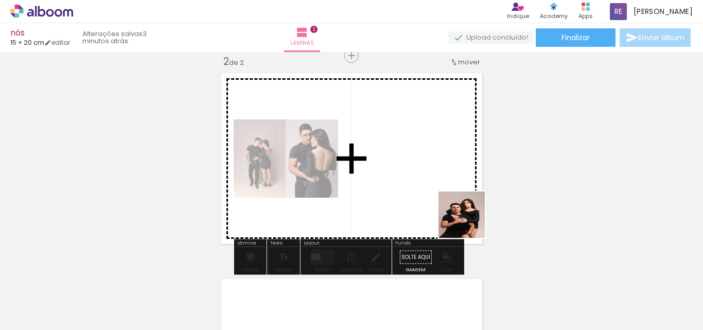
drag, startPoint x: 569, startPoint y: 298, endPoint x: 600, endPoint y: 273, distance: 40.0
click at [382, 193] on quentale-workspace at bounding box center [351, 165] width 703 height 330
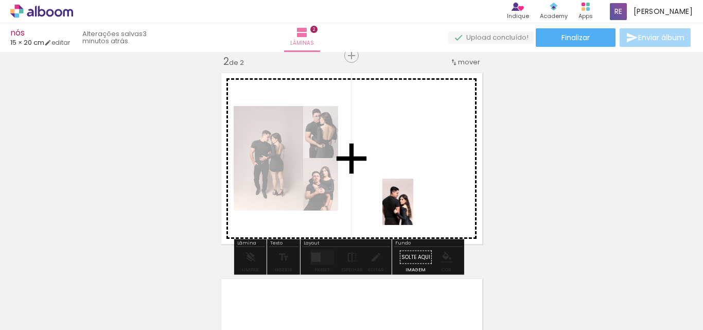
drag, startPoint x: 631, startPoint y: 290, endPoint x: 414, endPoint y: 209, distance: 232.5
click at [414, 209] on quentale-workspace at bounding box center [351, 165] width 703 height 330
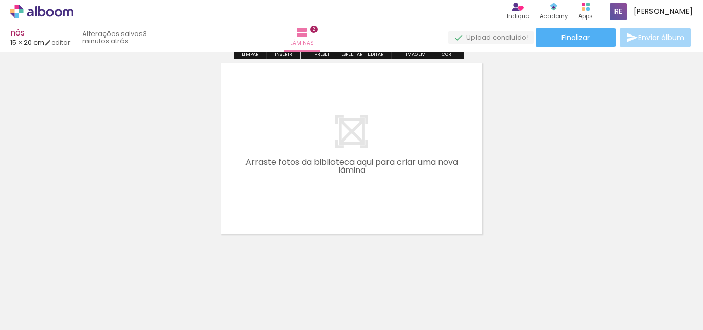
scroll to position [444, 0]
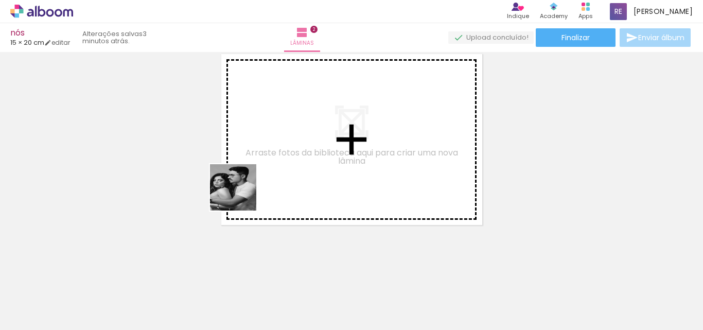
drag, startPoint x: 116, startPoint y: 295, endPoint x: 262, endPoint y: 183, distance: 183.3
click at [262, 183] on quentale-workspace at bounding box center [351, 165] width 703 height 330
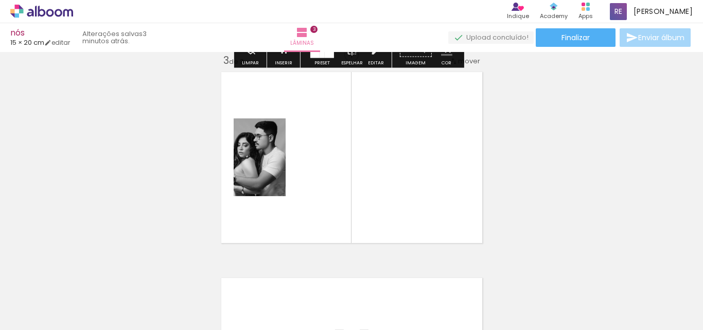
scroll to position [425, 0]
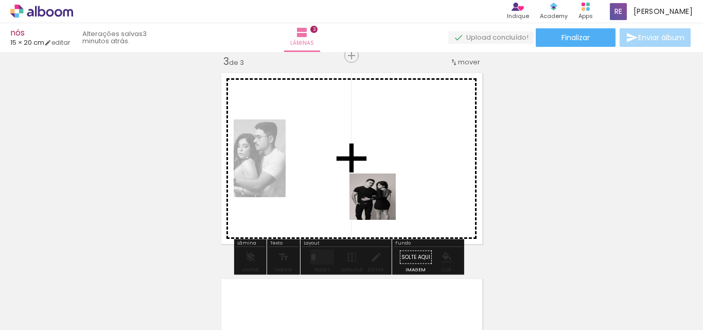
drag, startPoint x: 402, startPoint y: 298, endPoint x: 379, endPoint y: 203, distance: 97.5
click at [379, 203] on quentale-workspace at bounding box center [351, 165] width 703 height 330
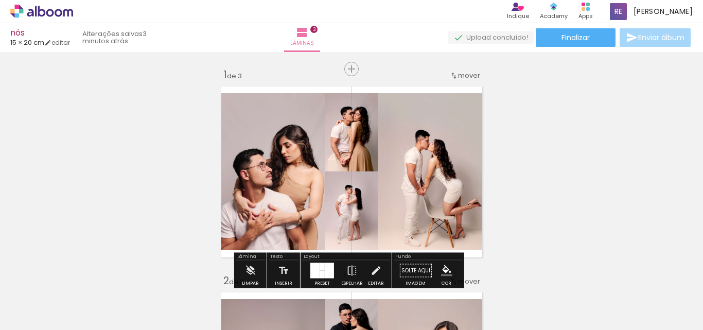
scroll to position [51, 0]
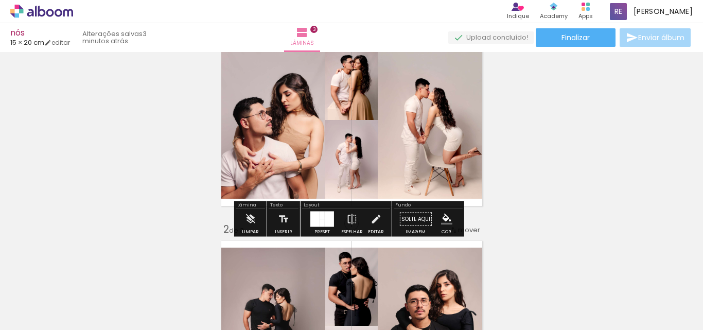
click at [321, 219] on div at bounding box center [322, 223] width 5 height 8
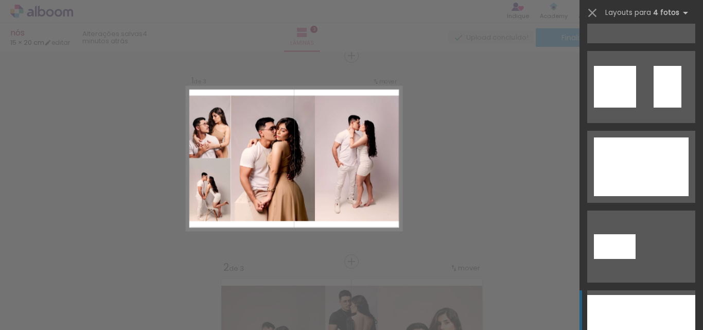
scroll to position [1339, 0]
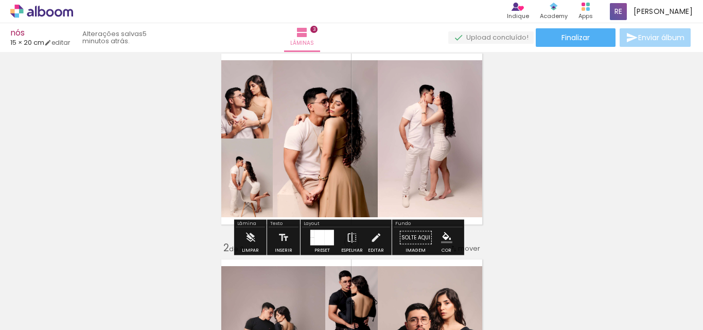
scroll to position [51, 0]
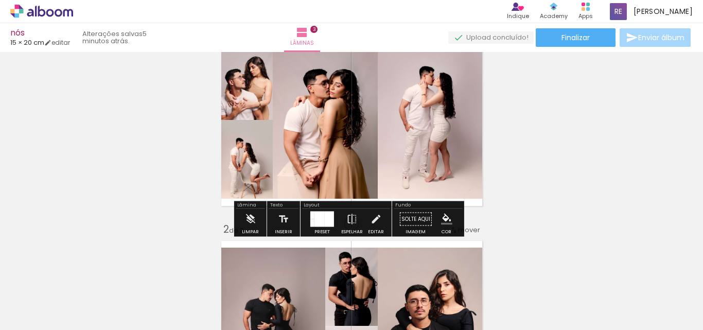
click at [285, 70] on div at bounding box center [285, 68] width 12 height 10
click at [285, 122] on paper-item at bounding box center [285, 121] width 19 height 7
click at [284, 71] on div at bounding box center [285, 68] width 12 height 10
click at [284, 82] on paper-item at bounding box center [285, 85] width 19 height 7
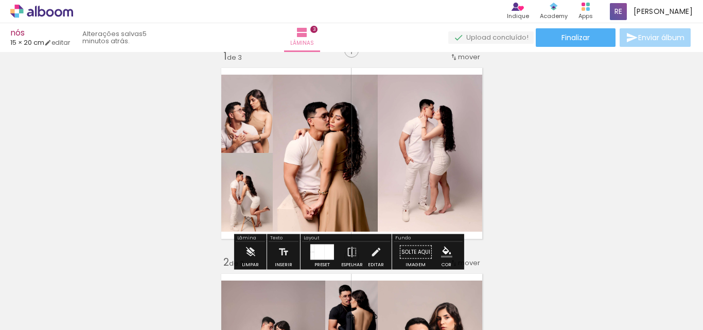
scroll to position [0, 0]
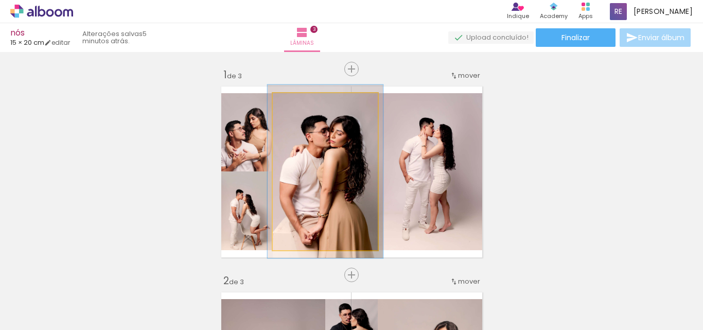
type paper-slider "110"
click at [298, 104] on div at bounding box center [300, 103] width 9 height 9
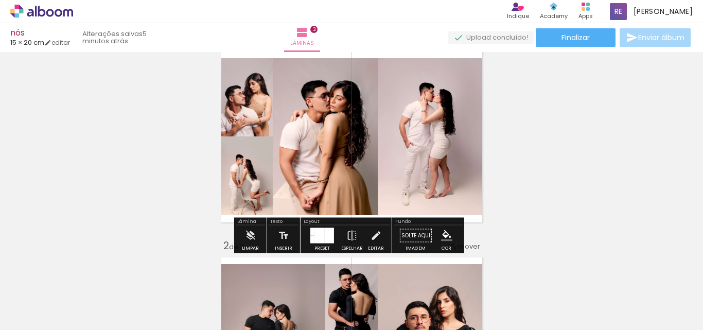
scroll to position [51, 0]
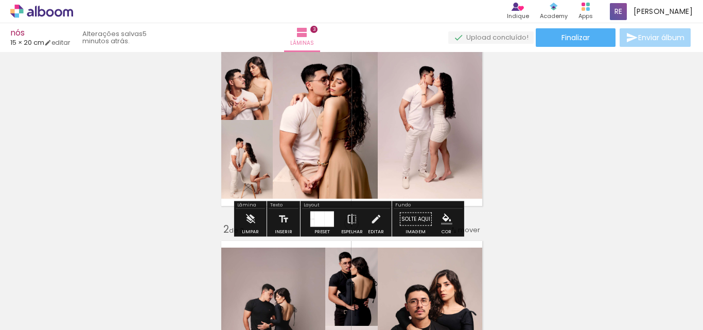
click at [416, 220] on paper-button "Solte aqui Imagem" at bounding box center [416, 222] width 37 height 26
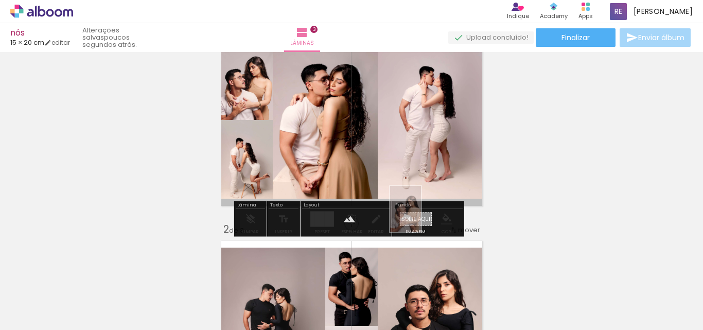
drag, startPoint x: 177, startPoint y: 305, endPoint x: 421, endPoint y: 217, distance: 259.7
click at [421, 217] on quentale-workspace at bounding box center [351, 165] width 703 height 330
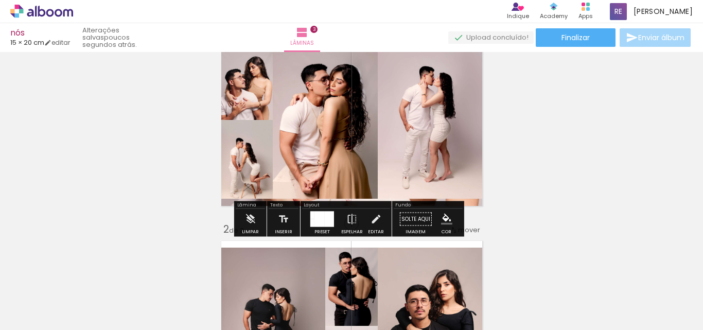
click at [441, 220] on iron-icon "color picker" at bounding box center [446, 219] width 11 height 11
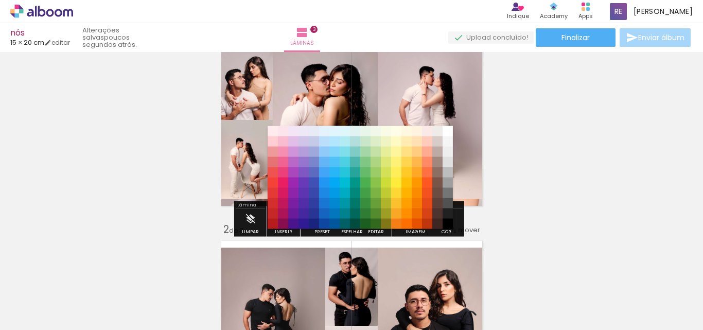
click at [415, 233] on div "#ffebee #ffcdd2 #ef9a9a #e57373 #ef5350 #f44336 #e53935 #d32f2f #c62828 #b71c1c…" at bounding box center [360, 182] width 185 height 103
click at [414, 229] on paper-item "#e65100" at bounding box center [417, 224] width 10 height 10
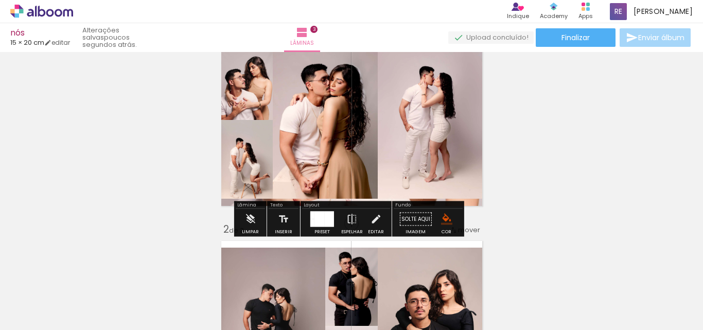
click at [415, 220] on paper-button "Solte aqui Imagem" at bounding box center [416, 222] width 37 height 26
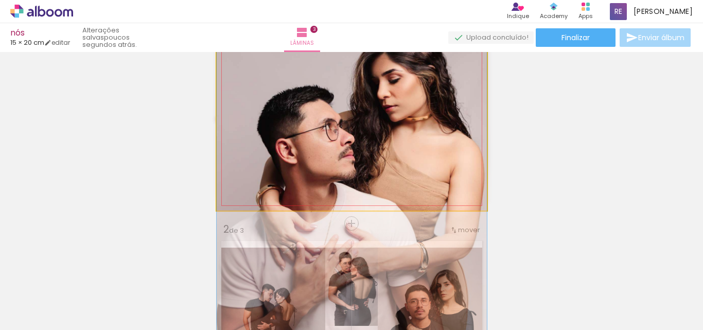
drag, startPoint x: 402, startPoint y: 133, endPoint x: 405, endPoint y: 156, distance: 22.9
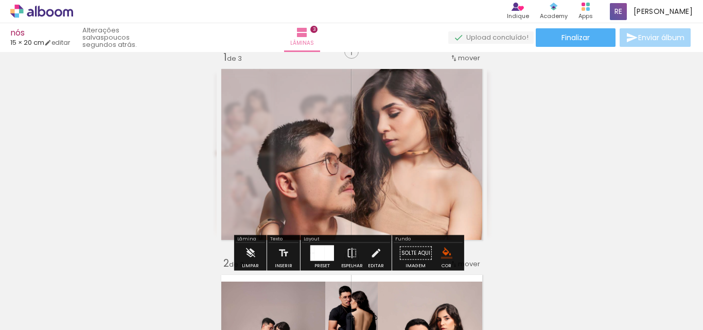
scroll to position [0, 0]
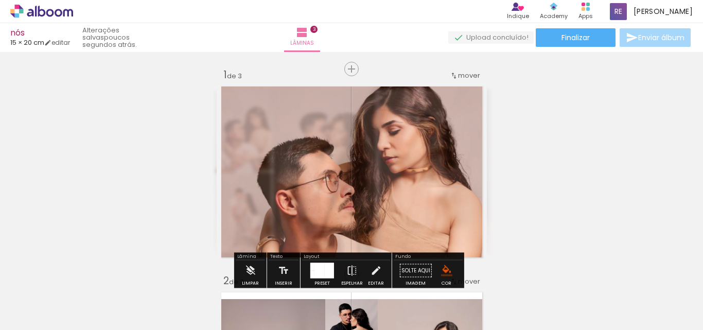
type paper-slider "90"
click at [357, 111] on div at bounding box center [364, 108] width 16 height 16
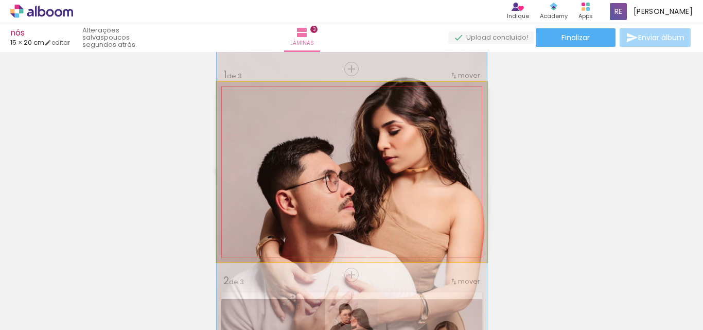
drag, startPoint x: 255, startPoint y: 109, endPoint x: 237, endPoint y: 110, distance: 18.6
type paper-slider "100"
click at [237, 110] on div at bounding box center [271, 107] width 72 height 15
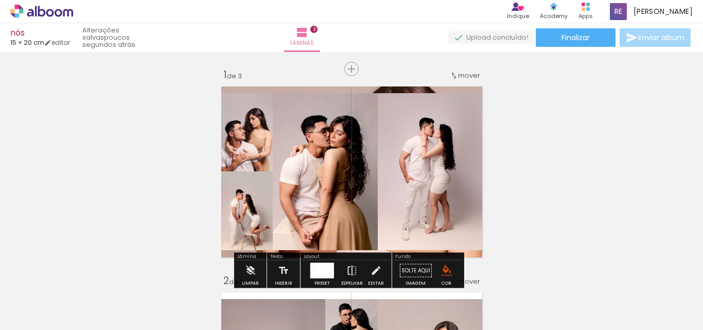
click at [472, 252] on quentale-layouter at bounding box center [352, 172] width 270 height 180
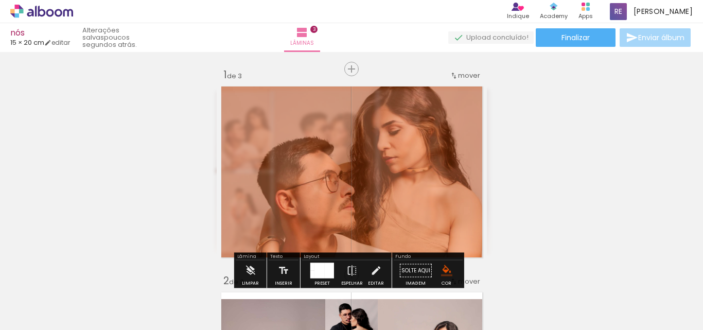
drag, startPoint x: 358, startPoint y: 110, endPoint x: 352, endPoint y: 110, distance: 6.7
click at [352, 110] on div at bounding box center [352, 108] width 6 height 6
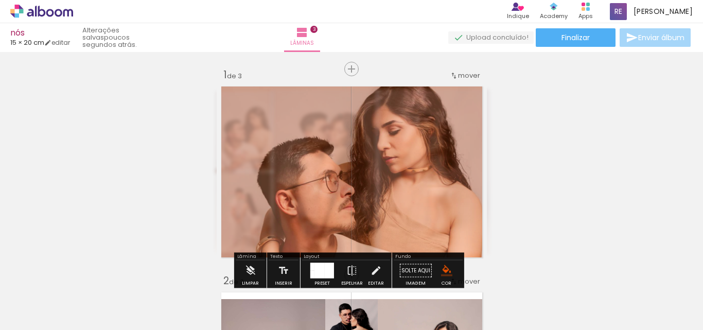
scroll to position [51, 0]
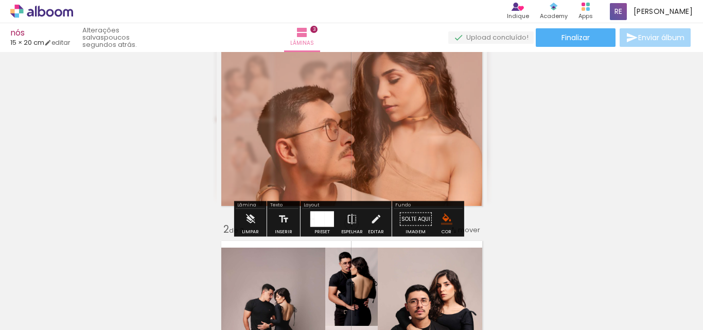
click at [443, 218] on iron-icon "color picker" at bounding box center [446, 219] width 11 height 11
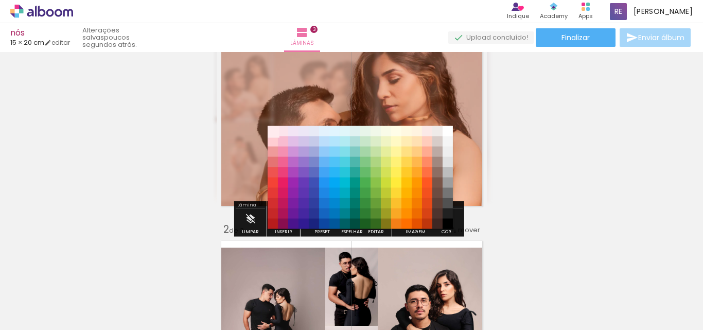
click at [274, 128] on paper-item "#ffebee" at bounding box center [273, 131] width 10 height 10
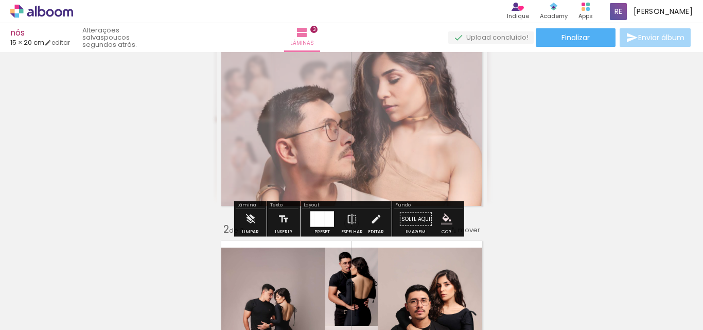
scroll to position [0, 0]
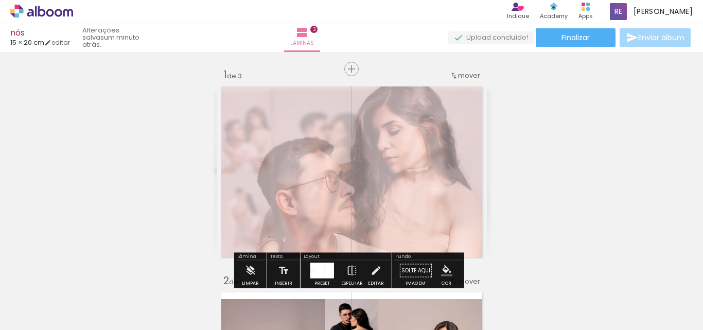
drag, startPoint x: 354, startPoint y: 110, endPoint x: 338, endPoint y: 113, distance: 16.9
type paper-slider "35"
click at [338, 113] on div at bounding box center [342, 108] width 16 height 16
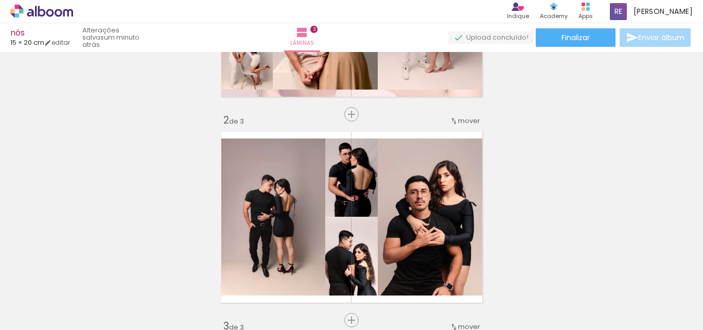
scroll to position [206, 0]
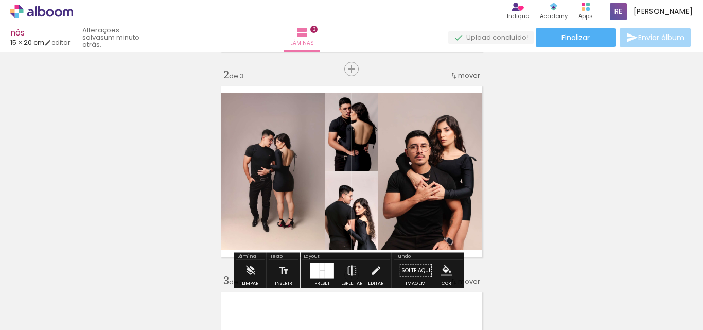
click at [446, 91] on quentale-layouter at bounding box center [352, 172] width 270 height 180
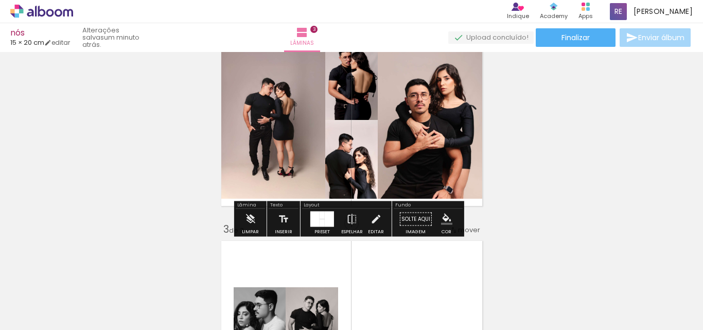
click at [334, 225] on paper-button "Preset" at bounding box center [322, 222] width 33 height 26
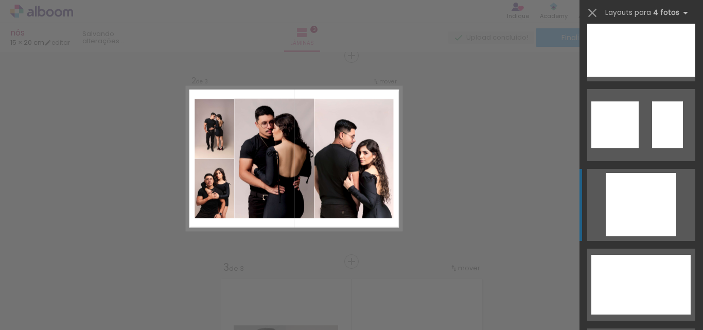
scroll to position [1699, 0]
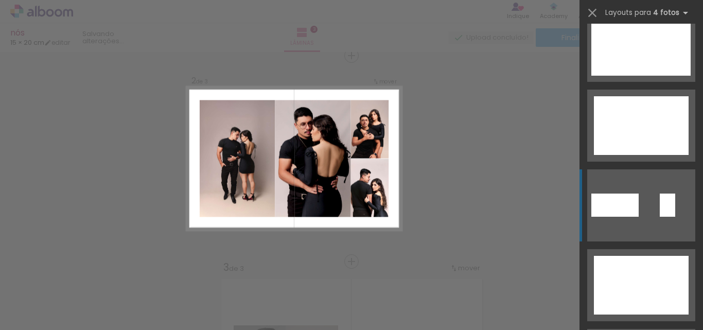
scroll to position [2214, 0]
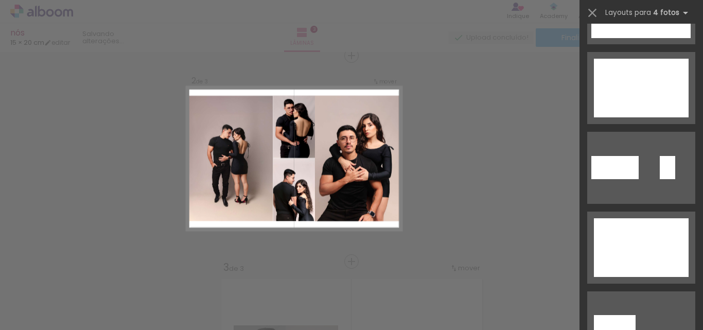
click at [369, 130] on quentale-photo at bounding box center [359, 159] width 88 height 126
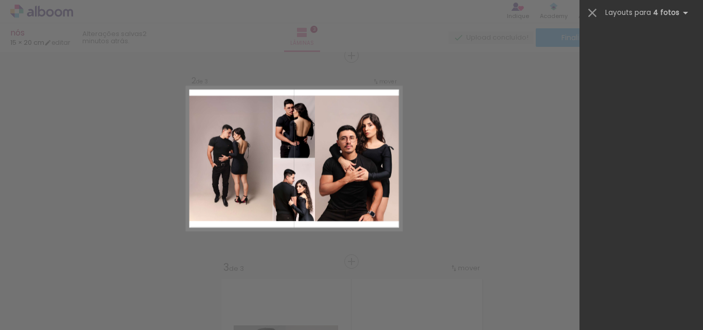
scroll to position [0, 0]
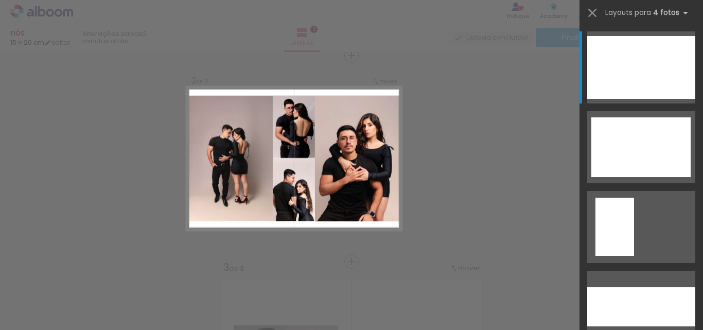
click at [496, 169] on div "Confirmar Cancelar" at bounding box center [351, 257] width 703 height 849
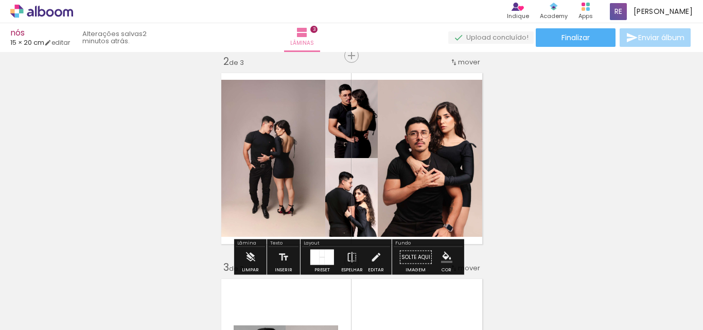
click at [439, 198] on quentale-photo at bounding box center [432, 158] width 109 height 157
drag, startPoint x: 439, startPoint y: 198, endPoint x: 547, endPoint y: 131, distance: 127.2
click at [547, 131] on div "Inserir lâmina 1 de 3 Inserir lâmina 2 de 3 Inserir lâmina 3 de 3" at bounding box center [351, 248] width 703 height 824
click at [439, 158] on quentale-photo at bounding box center [432, 158] width 109 height 157
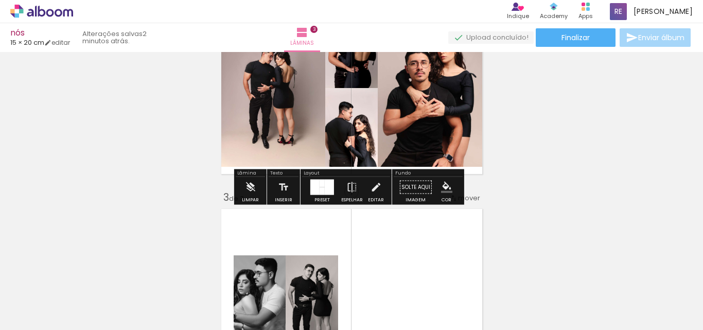
scroll to position [271, 0]
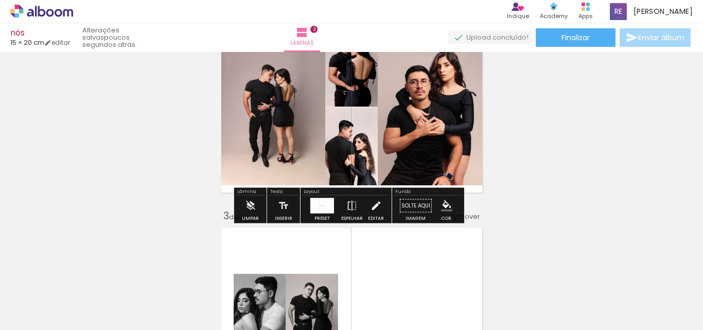
click at [366, 212] on paper-button "Editar" at bounding box center [376, 209] width 21 height 26
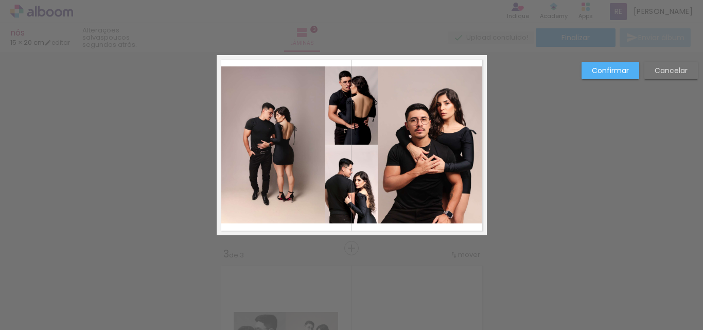
scroll to position [219, 0]
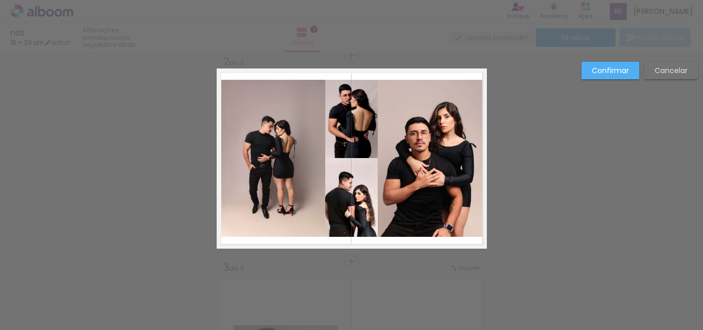
click at [432, 141] on quentale-photo at bounding box center [432, 158] width 109 height 157
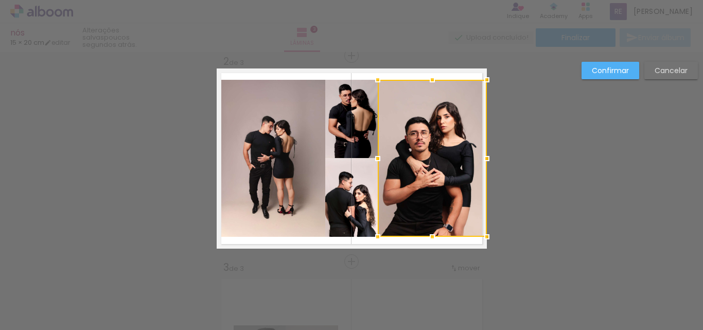
click at [0, 0] on slot "Confirmar" at bounding box center [0, 0] width 0 height 0
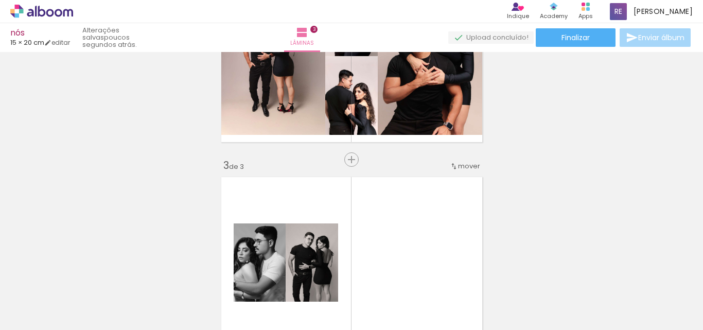
scroll to position [322, 0]
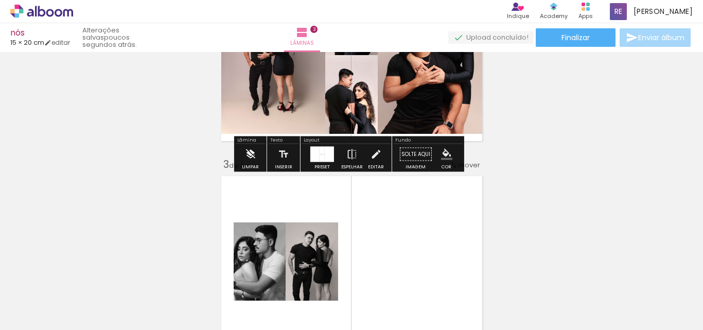
click at [256, 157] on paper-button "Limpar" at bounding box center [250, 157] width 22 height 26
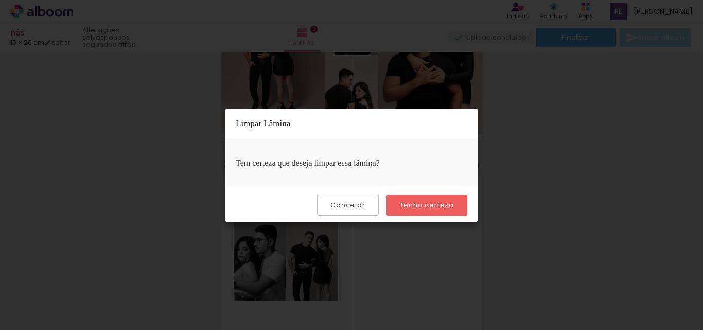
click at [0, 0] on slot "Tenho certeza" at bounding box center [0, 0] width 0 height 0
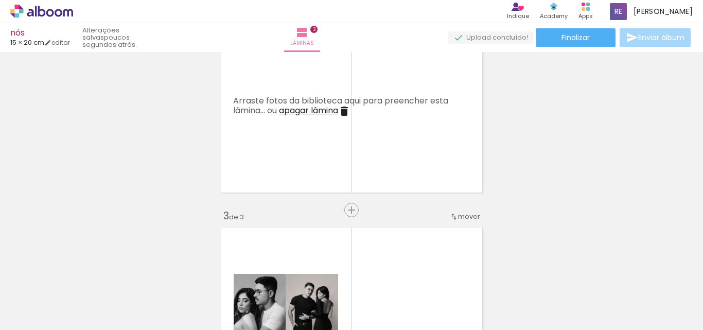
scroll to position [219, 0]
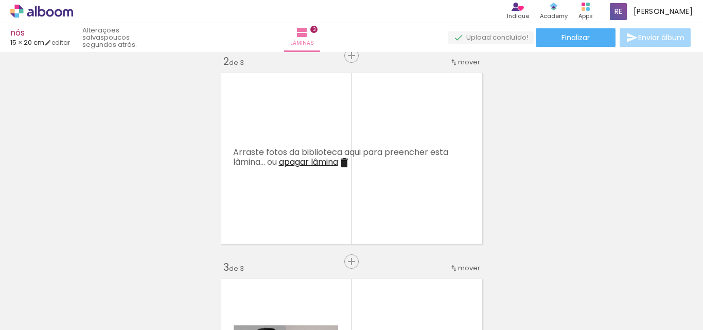
click at [118, 306] on div at bounding box center [103, 295] width 30 height 46
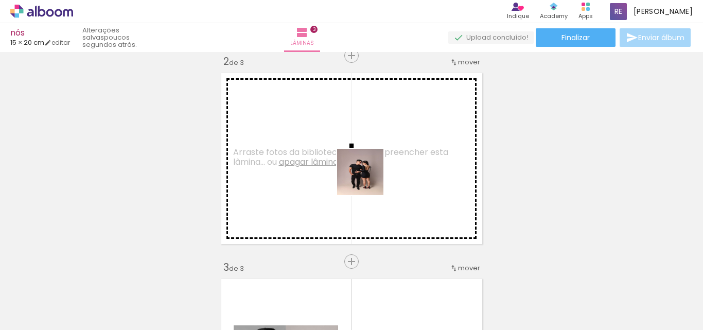
drag, startPoint x: 468, startPoint y: 315, endPoint x: 366, endPoint y: 176, distance: 172.3
click at [366, 176] on quentale-workspace at bounding box center [351, 165] width 703 height 330
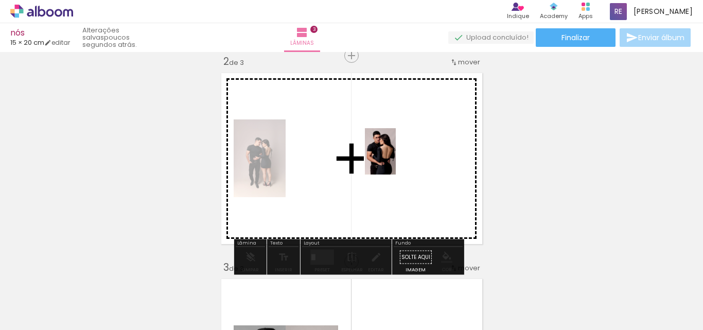
drag, startPoint x: 508, startPoint y: 306, endPoint x: 396, endPoint y: 159, distance: 184.9
click at [396, 159] on quentale-workspace at bounding box center [351, 165] width 703 height 330
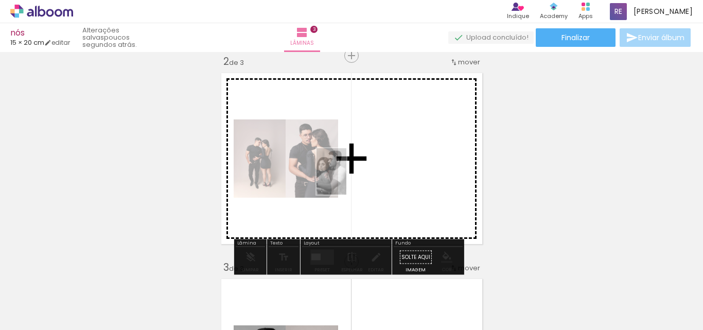
drag, startPoint x: 106, startPoint y: 313, endPoint x: 348, endPoint y: 179, distance: 276.6
click at [348, 179] on quentale-workspace at bounding box center [351, 165] width 703 height 330
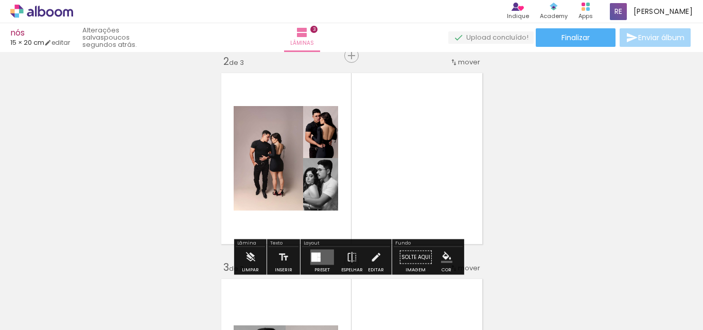
click at [318, 257] on div at bounding box center [319, 259] width 3 height 5
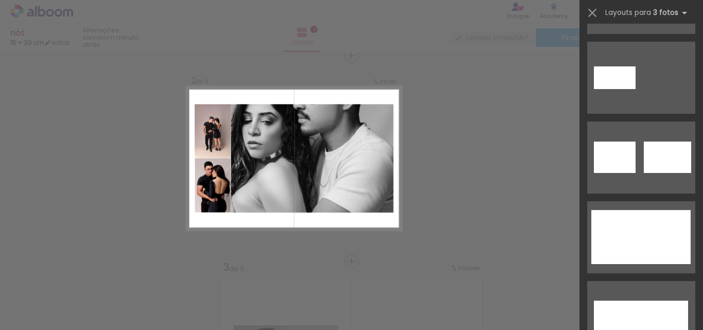
scroll to position [3605, 0]
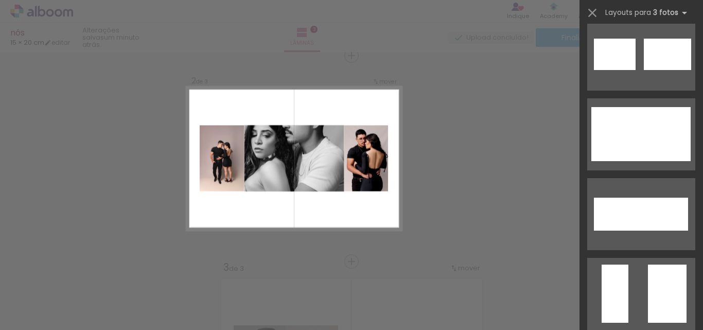
click at [514, 207] on div "Confirmar Cancelar" at bounding box center [351, 257] width 703 height 849
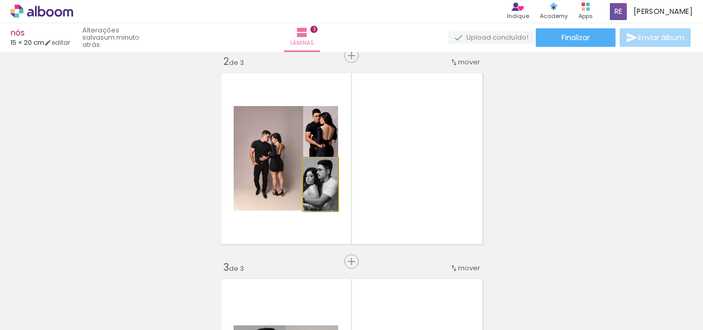
drag, startPoint x: 316, startPoint y: 167, endPoint x: 296, endPoint y: 169, distance: 20.2
type paper-slider "100"
click at [0, 0] on slot at bounding box center [0, 0] width 0 height 0
click at [324, 187] on quentale-photo at bounding box center [320, 184] width 35 height 53
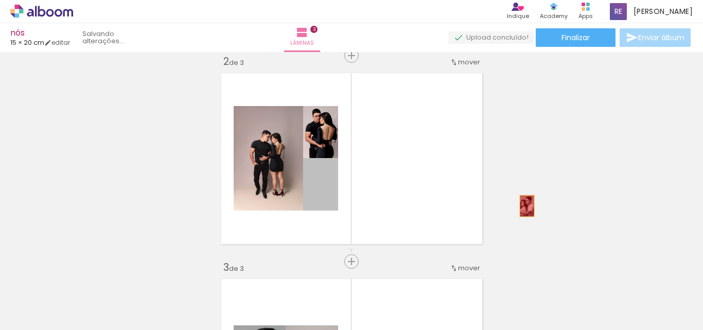
drag, startPoint x: 330, startPoint y: 193, endPoint x: 523, endPoint y: 206, distance: 193.5
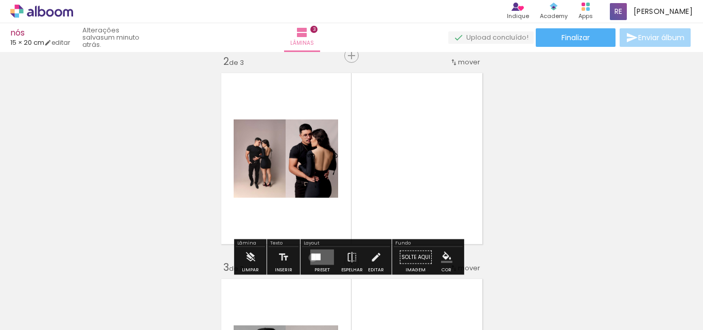
click at [312, 257] on div at bounding box center [314, 257] width 5 height 7
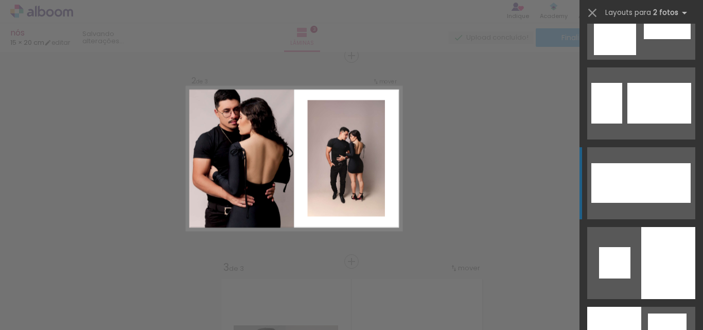
scroll to position [3296, 0]
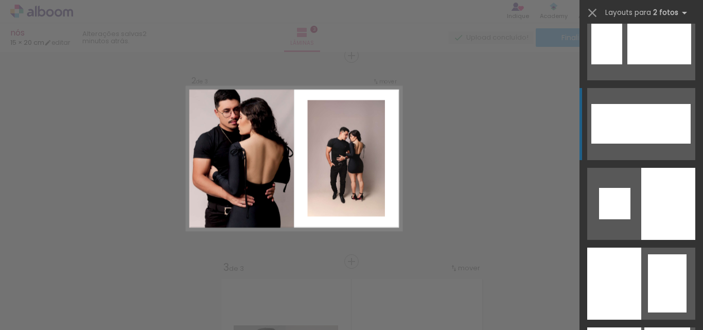
click at [622, 287] on div at bounding box center [615, 284] width 54 height 72
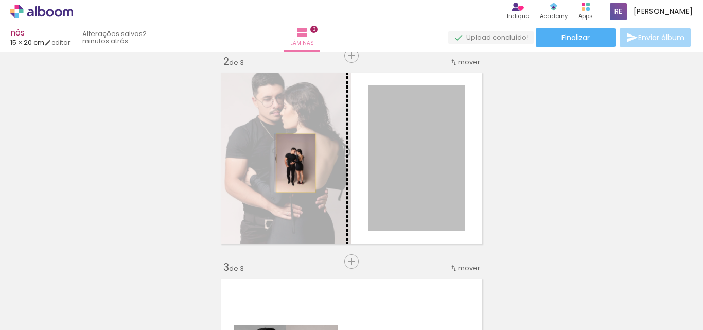
drag, startPoint x: 411, startPoint y: 181, endPoint x: 292, endPoint y: 163, distance: 120.9
click at [0, 0] on slot at bounding box center [0, 0] width 0 height 0
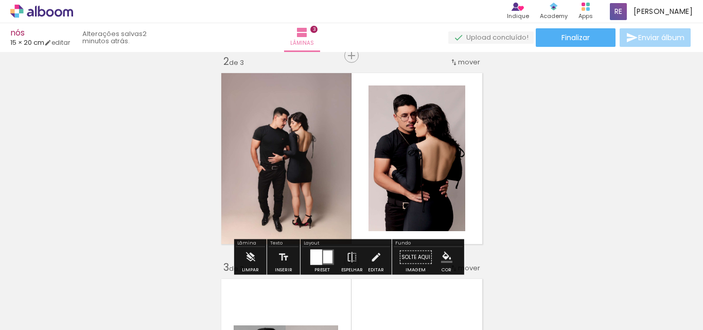
click at [472, 151] on quentale-layouter at bounding box center [352, 158] width 270 height 180
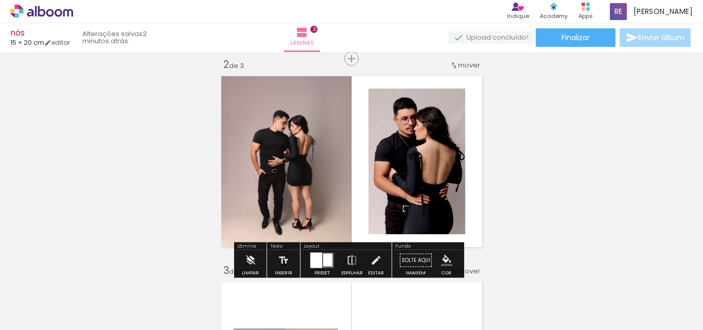
scroll to position [219, 0]
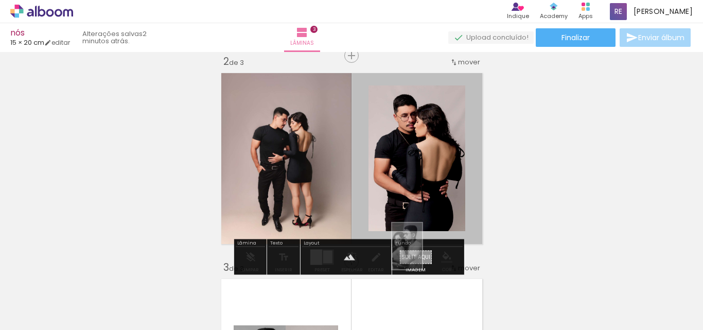
drag, startPoint x: 105, startPoint y: 307, endPoint x: 423, endPoint y: 254, distance: 322.6
click at [423, 254] on quentale-workspace at bounding box center [351, 165] width 703 height 330
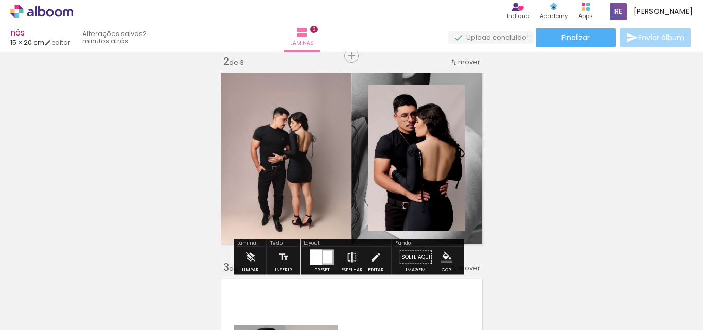
click at [437, 256] on paper-menu-button "#ffebee #ffcdd2 #ef9a9a #e57373 #ef5350 #f44336 #e53935 #d32f2f #c62828 #b71c1c…" at bounding box center [447, 258] width 20 height 20
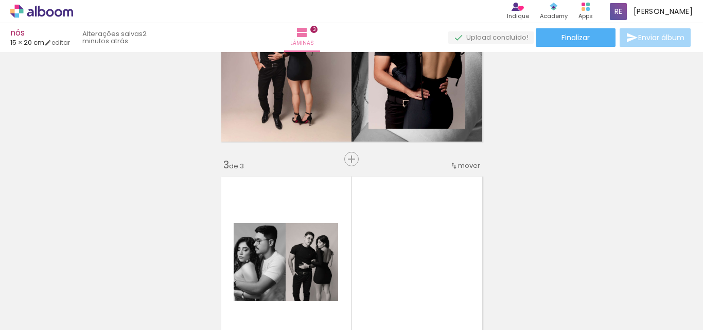
scroll to position [322, 0]
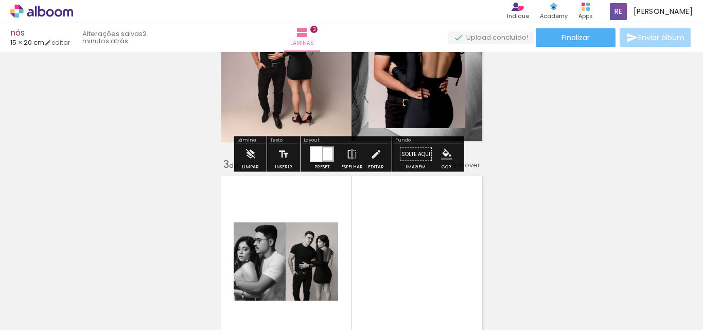
click at [468, 128] on quentale-layouter at bounding box center [352, 55] width 270 height 180
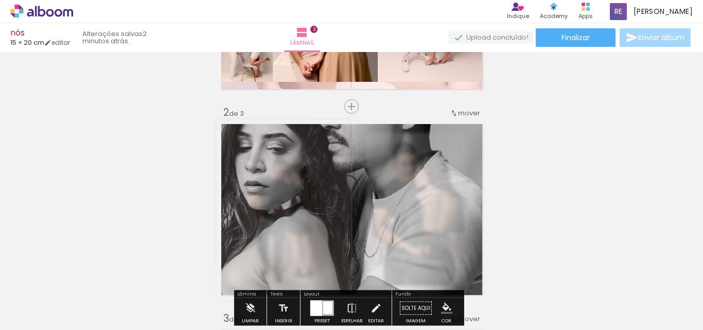
scroll to position [168, 0]
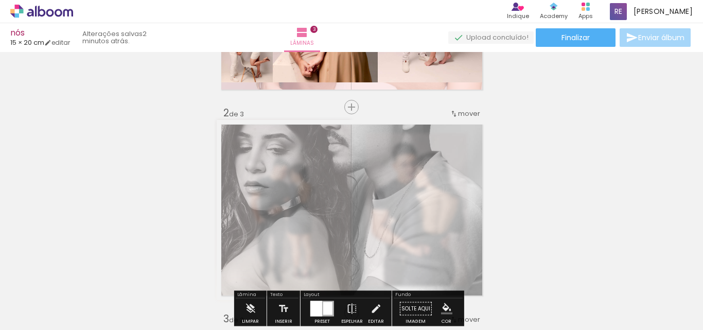
drag, startPoint x: 366, startPoint y: 147, endPoint x: 347, endPoint y: 147, distance: 19.1
type paper-slider "55"
click at [347, 147] on div at bounding box center [350, 146] width 6 height 6
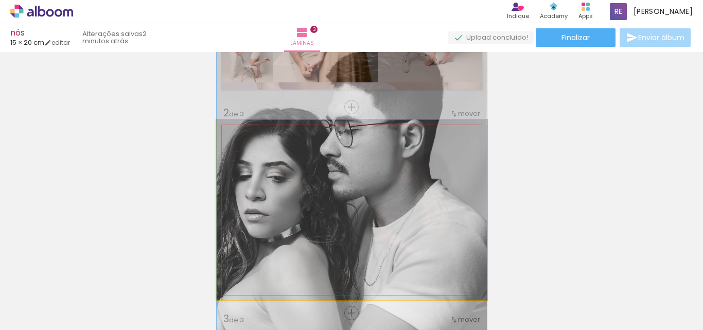
drag, startPoint x: 367, startPoint y: 194, endPoint x: 415, endPoint y: 222, distance: 55.4
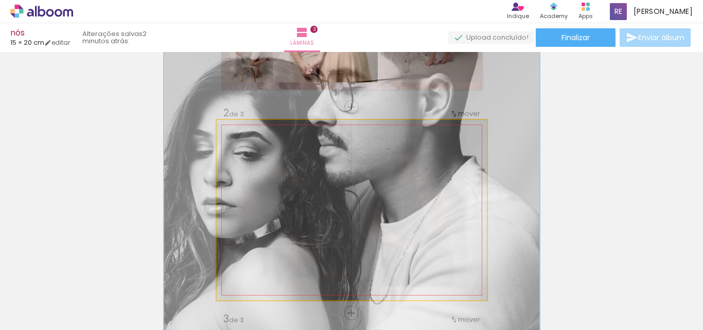
drag, startPoint x: 255, startPoint y: 145, endPoint x: 269, endPoint y: 145, distance: 13.9
click at [269, 145] on div at bounding box center [270, 146] width 9 height 9
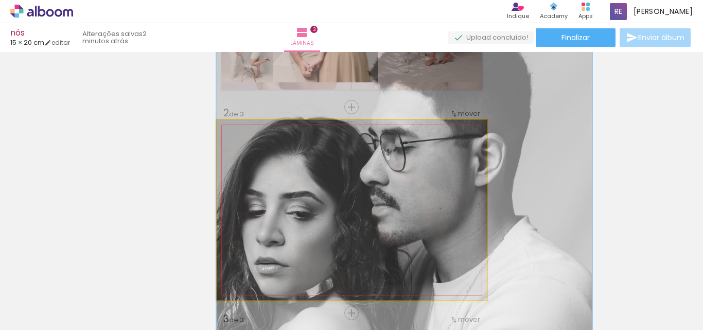
drag, startPoint x: 308, startPoint y: 193, endPoint x: 464, endPoint y: 218, distance: 158.1
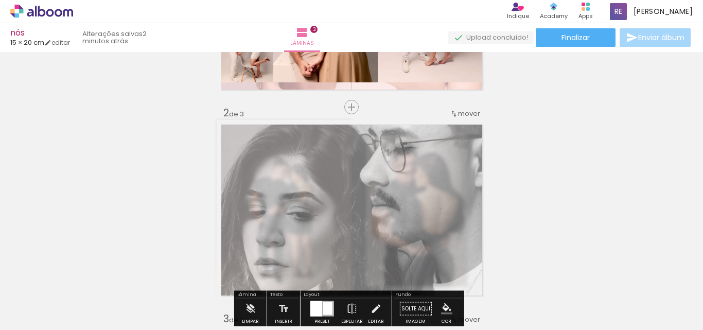
click at [606, 193] on div "Inserir lâmina 1 de 3 Inserir lâmina 2 de 3 Inserir lâmina 3 de 3" at bounding box center [351, 300] width 703 height 824
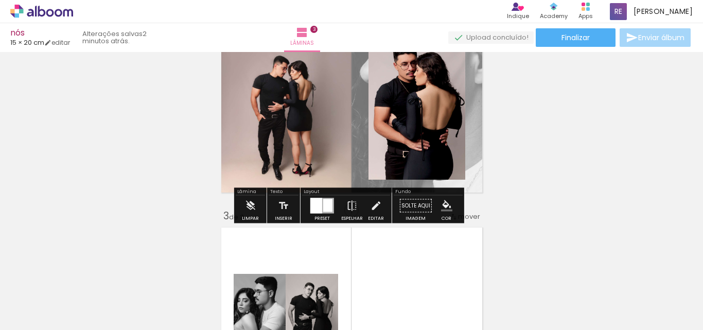
scroll to position [219, 0]
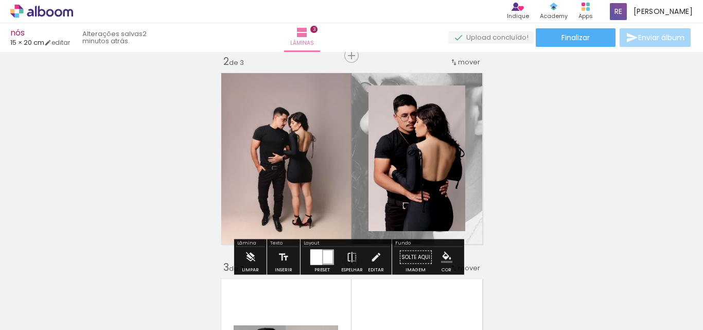
click at [471, 76] on quentale-layouter at bounding box center [352, 158] width 270 height 180
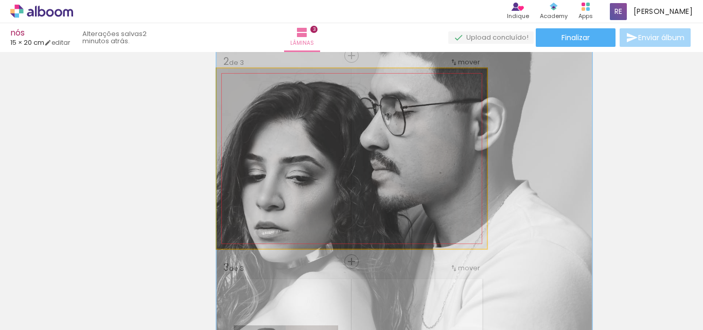
drag, startPoint x: 419, startPoint y: 166, endPoint x: 445, endPoint y: 179, distance: 29.5
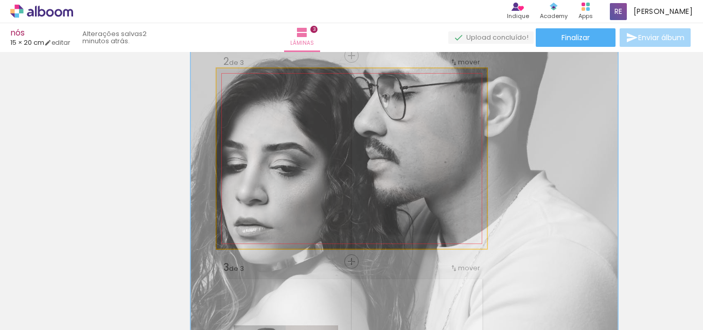
drag, startPoint x: 271, startPoint y: 97, endPoint x: 278, endPoint y: 97, distance: 6.7
type paper-slider "167"
click at [278, 97] on div at bounding box center [279, 94] width 9 height 9
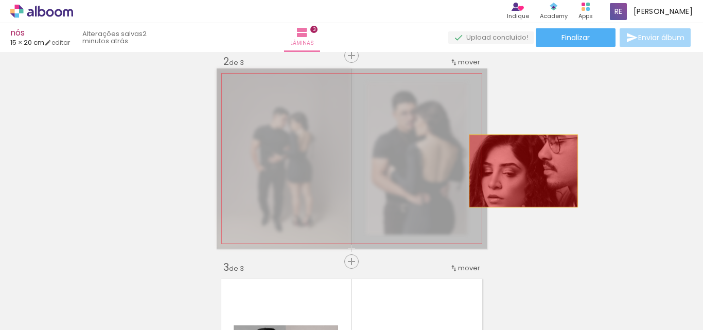
drag, startPoint x: 408, startPoint y: 169, endPoint x: 529, endPoint y: 172, distance: 121.1
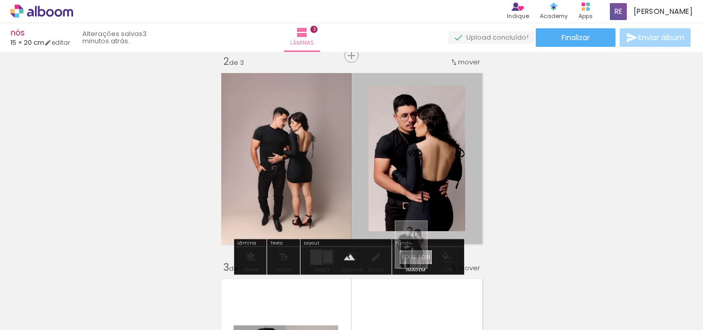
drag, startPoint x: 401, startPoint y: 303, endPoint x: 427, endPoint y: 252, distance: 57.1
click at [427, 252] on quentale-workspace at bounding box center [351, 165] width 703 height 330
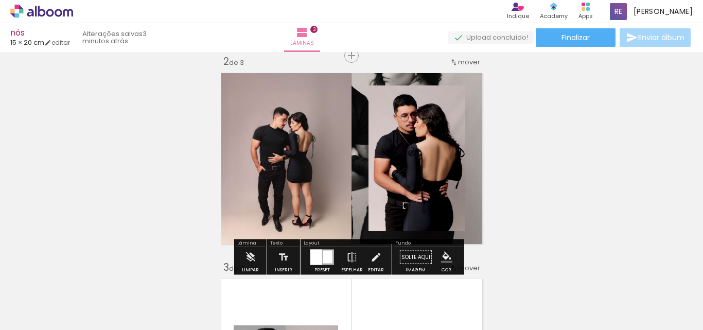
click at [468, 157] on quentale-layouter at bounding box center [352, 158] width 270 height 180
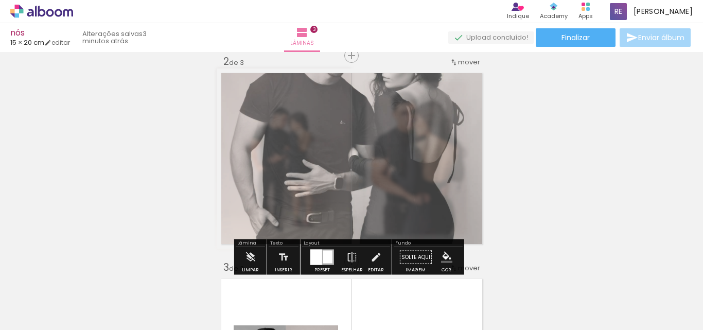
drag, startPoint x: 359, startPoint y: 95, endPoint x: 342, endPoint y: 96, distance: 17.6
type paper-slider "55"
click at [348, 96] on div at bounding box center [356, 95] width 16 height 16
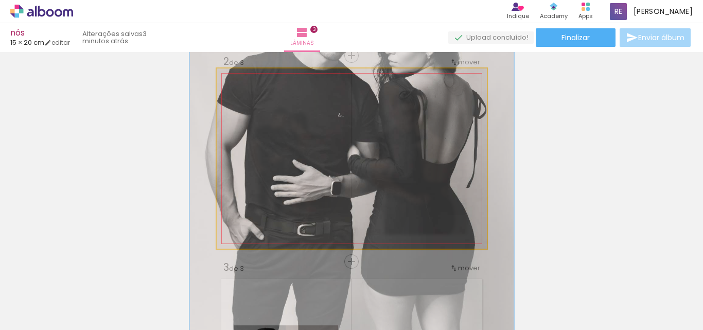
drag, startPoint x: 252, startPoint y: 93, endPoint x: 260, endPoint y: 93, distance: 8.2
type paper-slider "123"
click at [260, 93] on div at bounding box center [263, 94] width 9 height 9
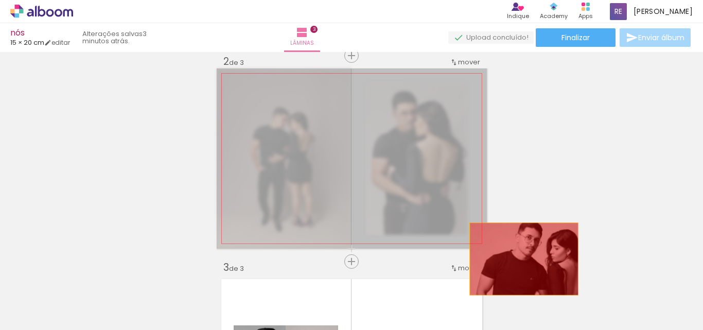
drag, startPoint x: 455, startPoint y: 149, endPoint x: 520, endPoint y: 259, distance: 127.4
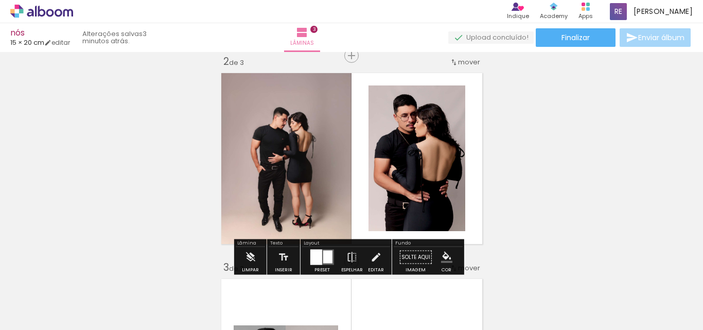
click at [513, 255] on div "Inserir lâmina 1 de 3 Inserir lâmina 2 de 3 Inserir lâmina 3 de 3" at bounding box center [351, 248] width 703 height 824
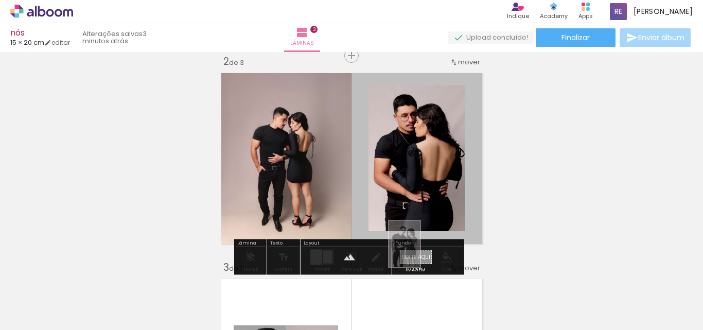
drag, startPoint x: 401, startPoint y: 303, endPoint x: 420, endPoint y: 252, distance: 54.6
click at [420, 252] on quentale-workspace at bounding box center [351, 165] width 703 height 330
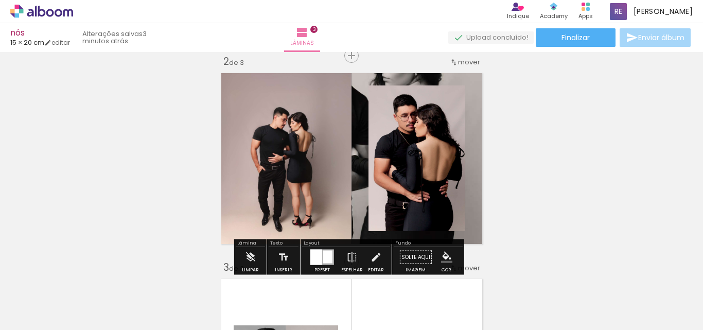
click at [468, 209] on quentale-layouter at bounding box center [352, 158] width 270 height 180
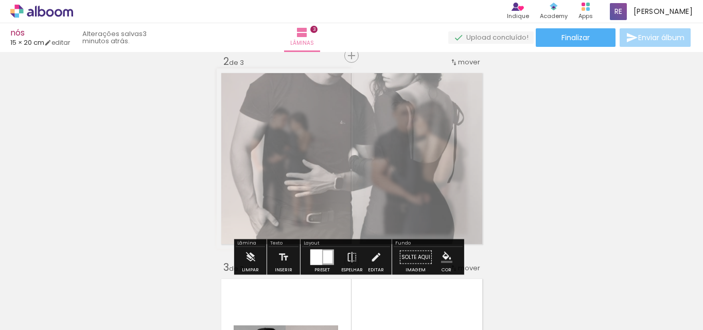
drag, startPoint x: 364, startPoint y: 95, endPoint x: 343, endPoint y: 97, distance: 20.2
type paper-slider "50"
click at [346, 97] on div at bounding box center [349, 95] width 6 height 6
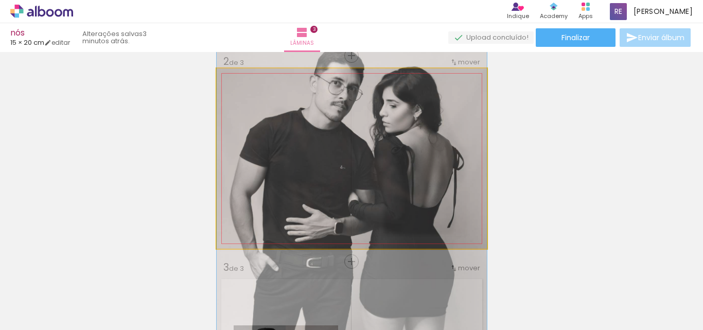
drag, startPoint x: 360, startPoint y: 141, endPoint x: 372, endPoint y: 186, distance: 46.3
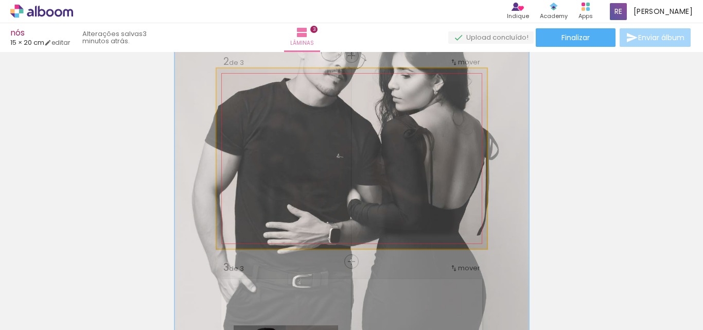
drag, startPoint x: 245, startPoint y: 94, endPoint x: 256, endPoint y: 96, distance: 11.5
click at [260, 96] on div at bounding box center [268, 95] width 16 height 16
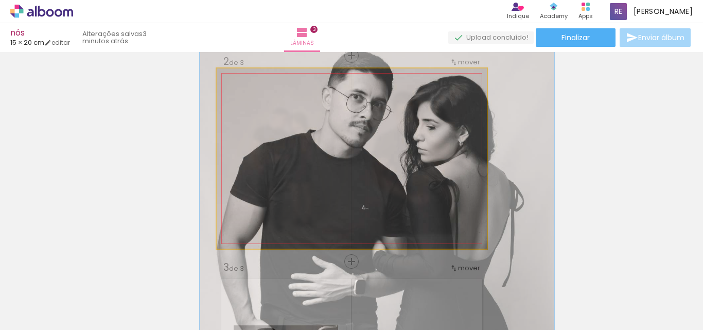
drag, startPoint x: 348, startPoint y: 137, endPoint x: 371, endPoint y: 187, distance: 54.9
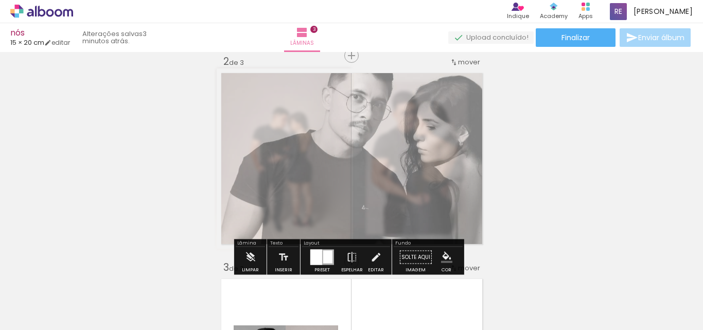
click at [499, 186] on div "Inserir lâmina 1 de 3 Inserir lâmina 2 de 3 Inserir lâmina 3 de 3" at bounding box center [351, 248] width 703 height 824
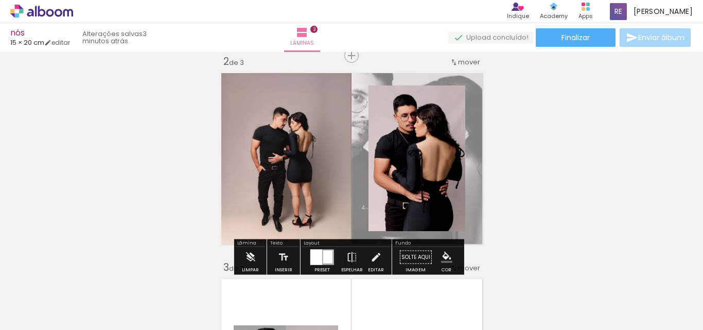
click at [445, 77] on quentale-layouter at bounding box center [352, 158] width 270 height 180
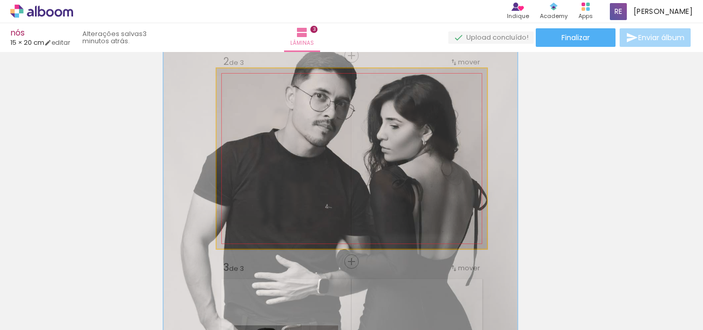
drag, startPoint x: 442, startPoint y: 142, endPoint x: 406, endPoint y: 141, distance: 36.1
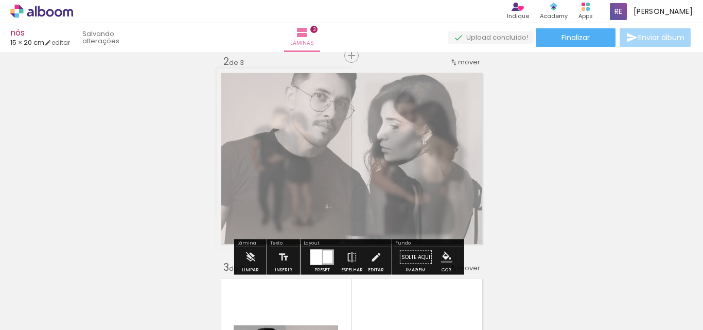
click at [563, 137] on div "Inserir lâmina 1 de 3 Inserir lâmina 2 de 3 Inserir lâmina 3 de 3" at bounding box center [351, 248] width 703 height 824
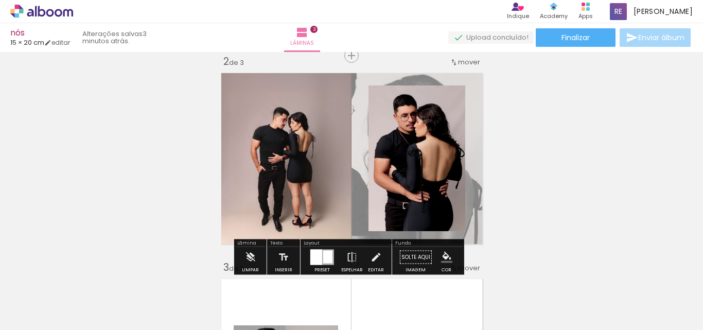
click at [403, 75] on quentale-layouter at bounding box center [352, 158] width 270 height 180
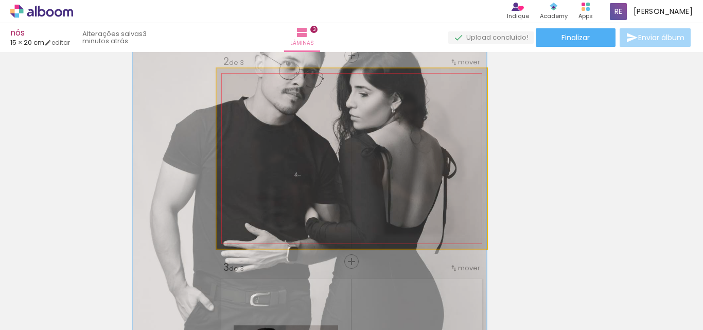
drag, startPoint x: 448, startPoint y: 149, endPoint x: 398, endPoint y: 117, distance: 59.3
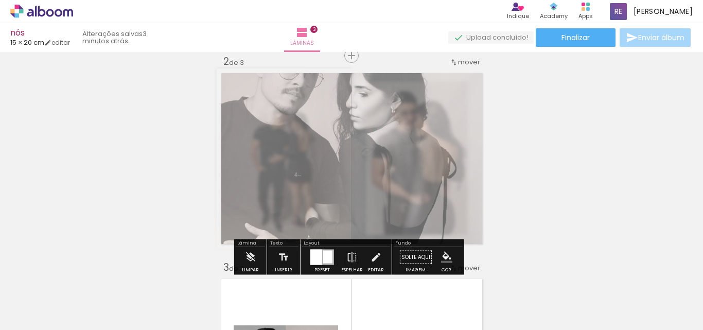
click at [575, 139] on div "Inserir lâmina 1 de 3 Inserir lâmina 2 de 3 Inserir lâmina 3 de 3" at bounding box center [351, 248] width 703 height 824
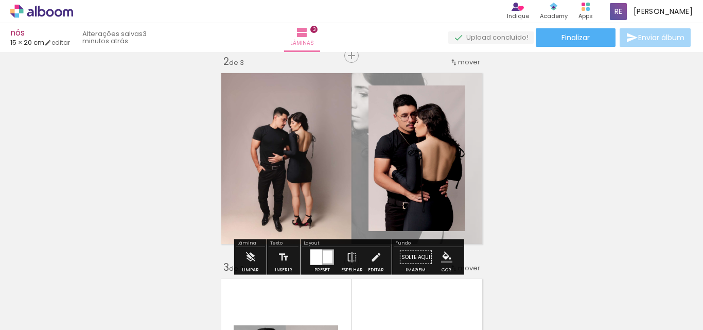
click at [460, 80] on quentale-layouter at bounding box center [352, 158] width 270 height 180
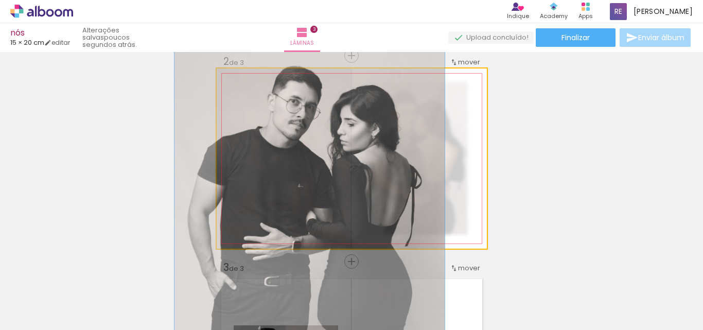
drag, startPoint x: 267, startPoint y: 95, endPoint x: 240, endPoint y: 99, distance: 27.5
click at [240, 99] on div at bounding box center [271, 94] width 72 height 15
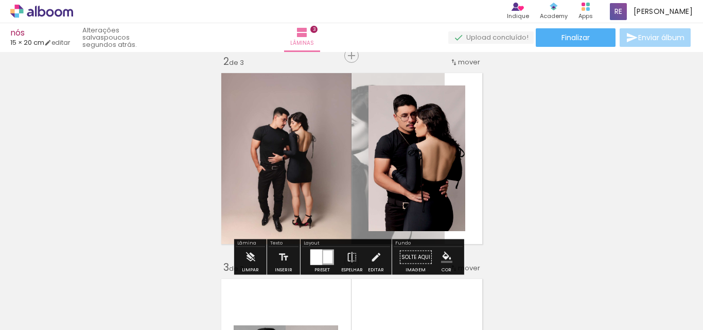
click at [572, 162] on div "Inserir lâmina 1 de 3 Inserir lâmina 2 de 3 Inserir lâmina 3 de 3" at bounding box center [351, 248] width 703 height 824
click at [415, 79] on quentale-layouter at bounding box center [352, 158] width 270 height 180
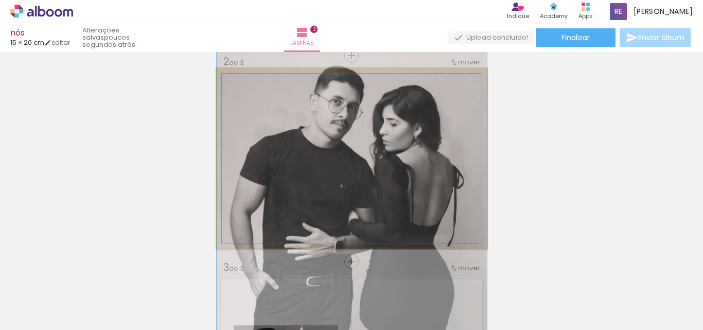
drag, startPoint x: 402, startPoint y: 170, endPoint x: 447, endPoint y: 170, distance: 44.8
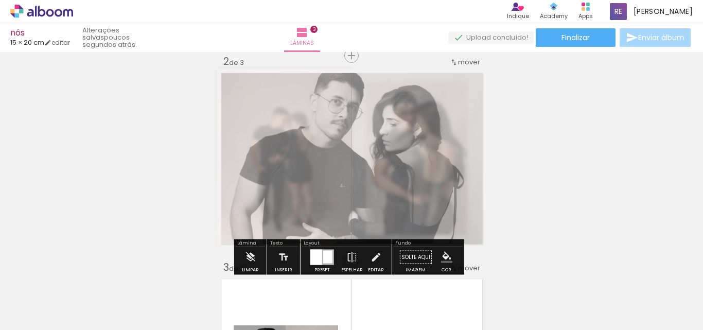
click at [630, 167] on div "Inserir lâmina 1 de 3 Inserir lâmina 2 de 3 Inserir lâmina 3 de 3" at bounding box center [351, 248] width 703 height 824
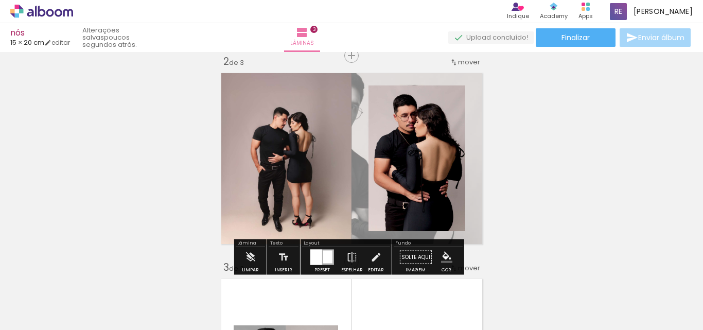
click at [402, 75] on quentale-layouter at bounding box center [352, 158] width 270 height 180
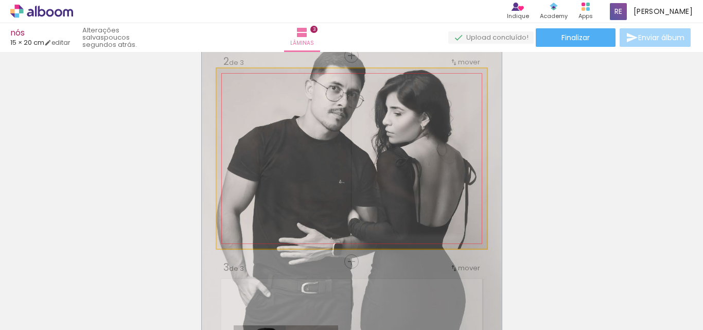
drag, startPoint x: 253, startPoint y: 96, endPoint x: 369, endPoint y: 133, distance: 122.0
type paper-slider "111"
click at [257, 95] on div at bounding box center [259, 94] width 9 height 9
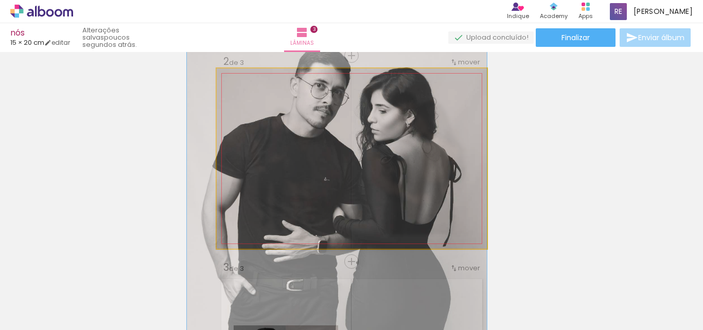
drag, startPoint x: 439, startPoint y: 153, endPoint x: 424, endPoint y: 150, distance: 15.2
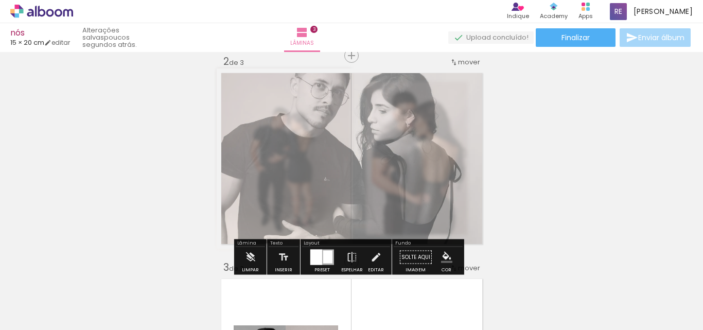
click at [567, 148] on div "Inserir lâmina 1 de 3 Inserir lâmina 2 de 3 Inserir lâmina 3 de 3" at bounding box center [351, 248] width 703 height 824
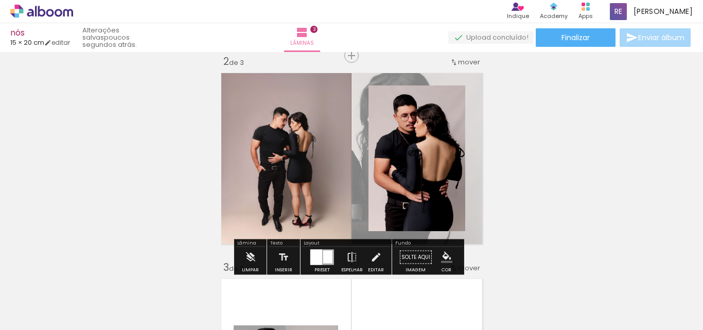
click at [470, 85] on quentale-layouter at bounding box center [352, 158] width 270 height 180
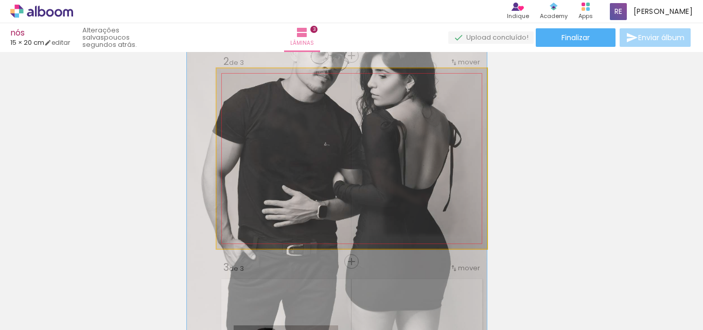
drag, startPoint x: 447, startPoint y: 159, endPoint x: 434, endPoint y: 124, distance: 37.5
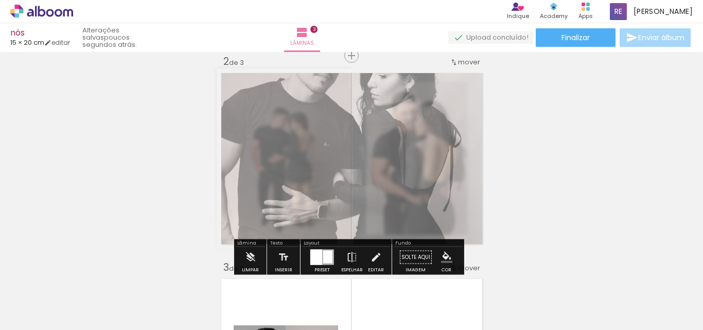
click at [510, 132] on div "Inserir lâmina 1 de 3 Inserir lâmina 2 de 3 Inserir lâmina 3 de 3" at bounding box center [351, 248] width 703 height 824
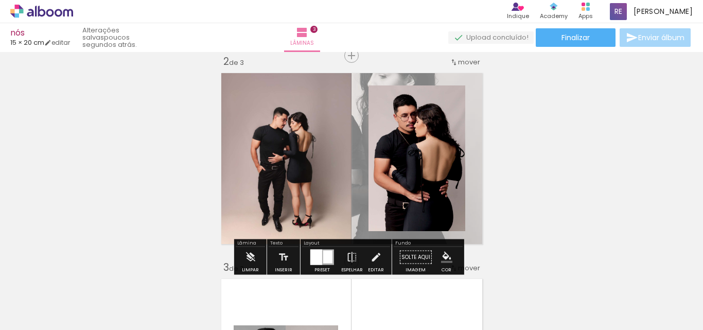
click at [463, 82] on quentale-layouter at bounding box center [352, 158] width 270 height 180
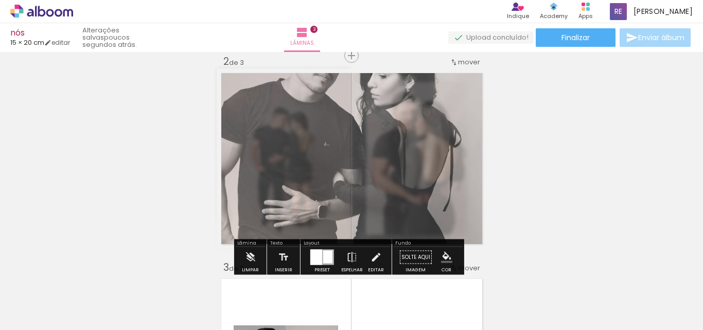
drag, startPoint x: 347, startPoint y: 96, endPoint x: 357, endPoint y: 96, distance: 10.3
click at [357, 96] on div at bounding box center [358, 95] width 6 height 6
click at [600, 156] on div "Inserir lâmina 1 de 3 Inserir lâmina 2 de 3 Inserir lâmina 3 de 3" at bounding box center [351, 248] width 703 height 824
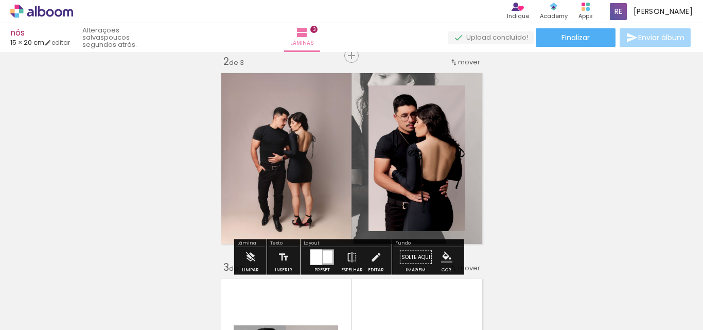
click at [468, 75] on quentale-layouter at bounding box center [352, 158] width 270 height 180
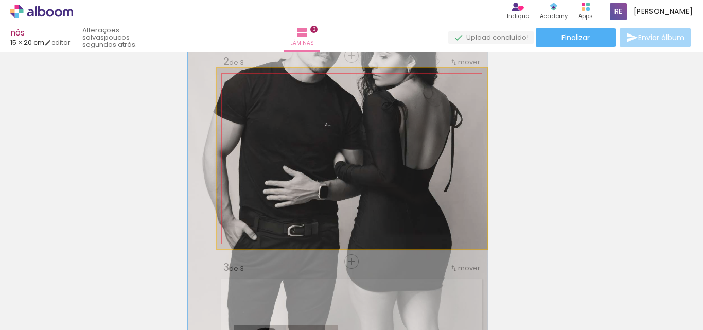
drag, startPoint x: 466, startPoint y: 154, endPoint x: 467, endPoint y: 134, distance: 19.6
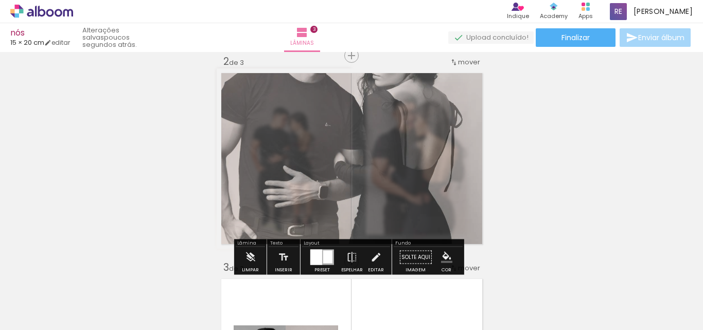
click at [576, 141] on div "Inserir lâmina 1 de 3 Inserir lâmina 2 de 3 Inserir lâmina 3 de 3" at bounding box center [351, 248] width 703 height 824
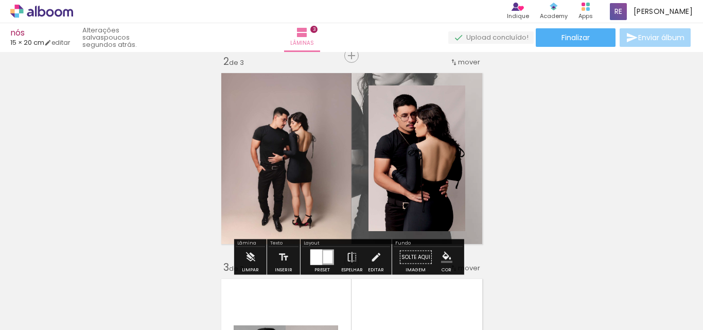
click at [460, 71] on quentale-layouter at bounding box center [352, 158] width 270 height 180
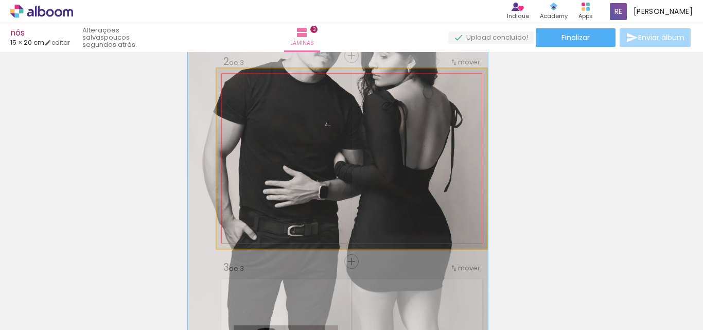
click at [463, 83] on quentale-photo at bounding box center [352, 158] width 270 height 180
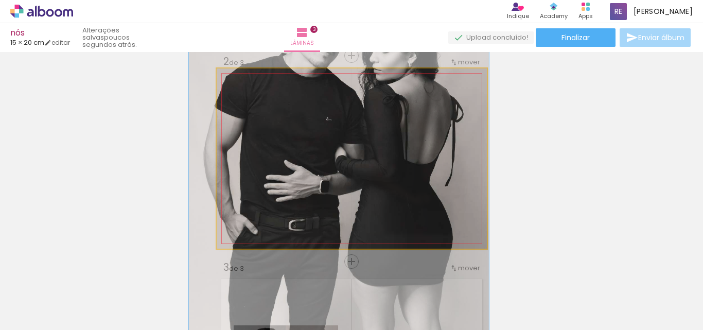
drag, startPoint x: 464, startPoint y: 100, endPoint x: 465, endPoint y: 95, distance: 5.8
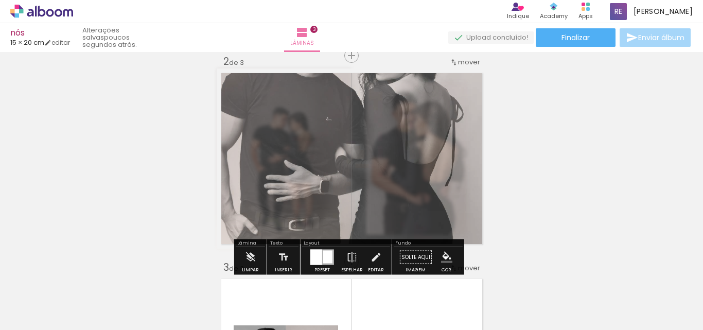
click at [582, 151] on div "Inserir lâmina 1 de 3 Inserir lâmina 2 de 3 Inserir lâmina 3 de 3" at bounding box center [351, 248] width 703 height 824
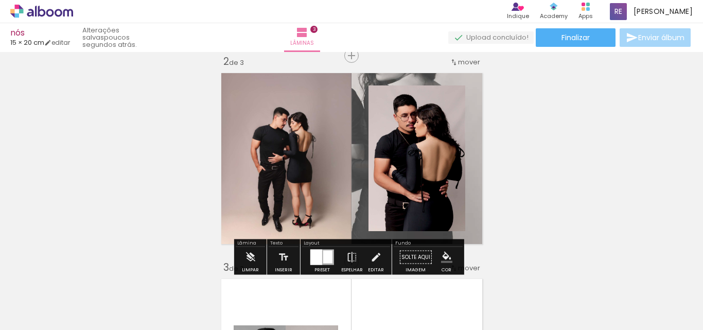
click at [468, 77] on quentale-layouter at bounding box center [352, 158] width 270 height 180
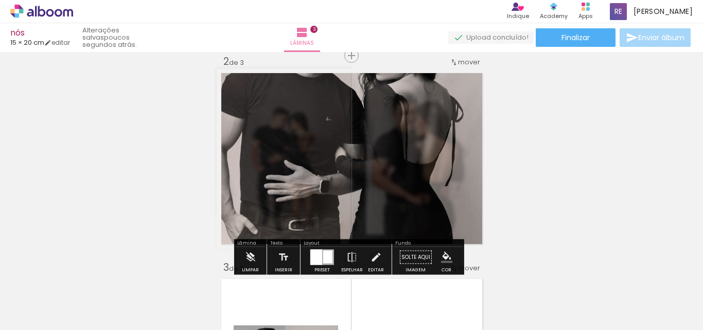
drag, startPoint x: 357, startPoint y: 95, endPoint x: 379, endPoint y: 95, distance: 21.6
type paper-slider "100"
click at [379, 87] on div "P&B Largura Cor" at bounding box center [370, 87] width 270 height 0
click at [584, 152] on div "Inserir lâmina 1 de 3 Inserir lâmina 2 de 3 Inserir lâmina 3 de 3" at bounding box center [351, 248] width 703 height 824
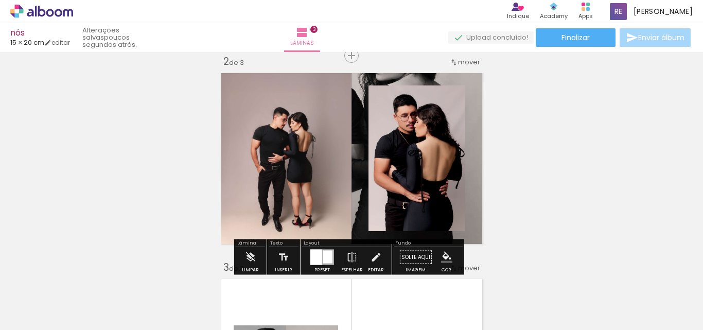
click at [470, 84] on quentale-layouter at bounding box center [352, 158] width 270 height 180
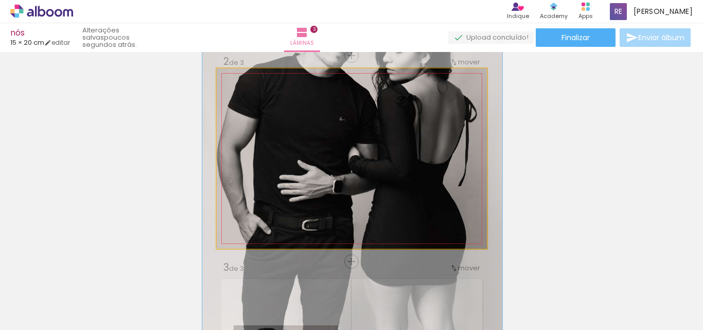
drag, startPoint x: 433, startPoint y: 114, endPoint x: 449, endPoint y: 114, distance: 16.0
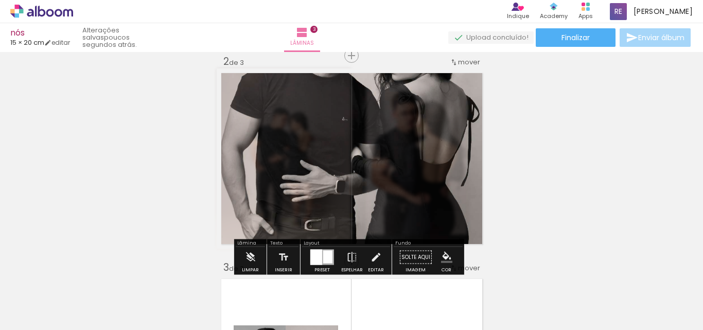
click at [571, 133] on div "Inserir lâmina 1 de 3 Inserir lâmina 2 de 3 Inserir lâmina 3 de 3" at bounding box center [351, 248] width 703 height 824
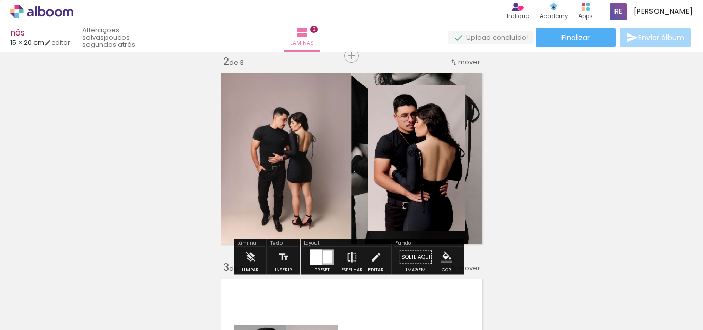
click at [334, 157] on quentale-photo at bounding box center [284, 158] width 135 height 180
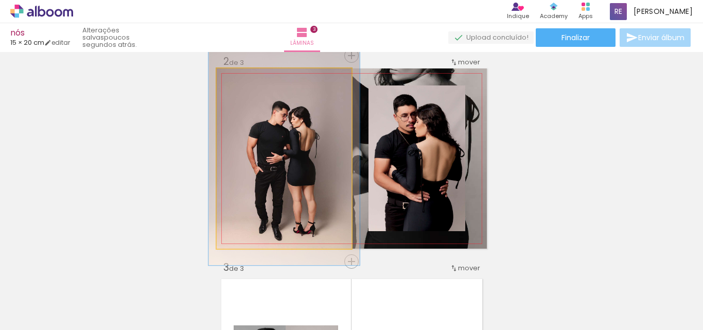
type paper-slider "112"
click at [240, 77] on div at bounding box center [244, 79] width 9 height 9
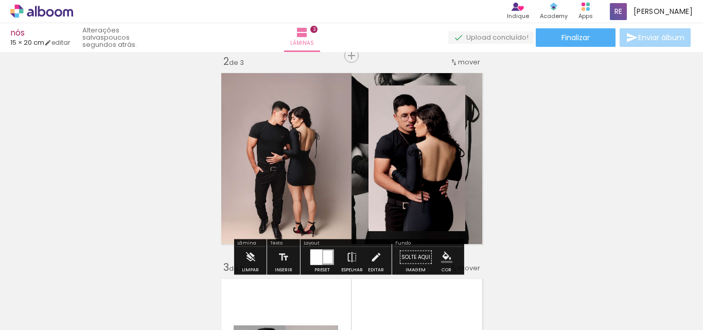
click at [594, 152] on div "Inserir lâmina 1 de 3 Inserir lâmina 2 de 3 Inserir lâmina 3 de 3" at bounding box center [351, 248] width 703 height 824
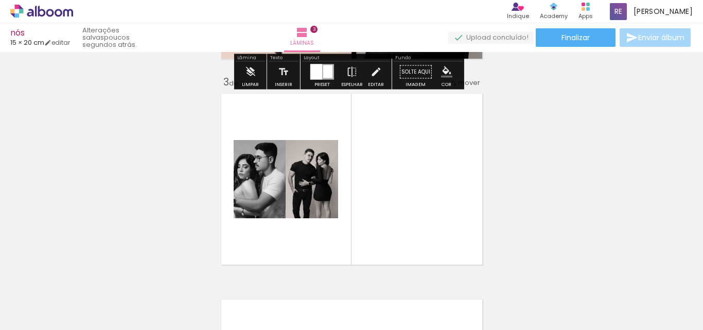
scroll to position [425, 0]
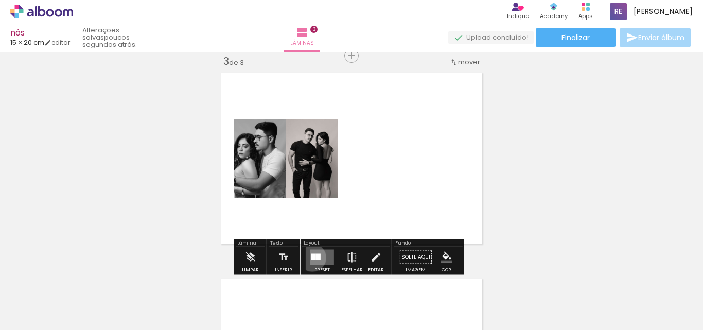
click at [312, 257] on div at bounding box center [314, 257] width 5 height 7
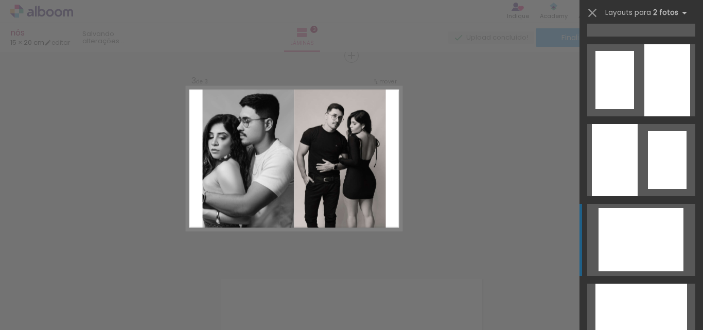
scroll to position [669, 0]
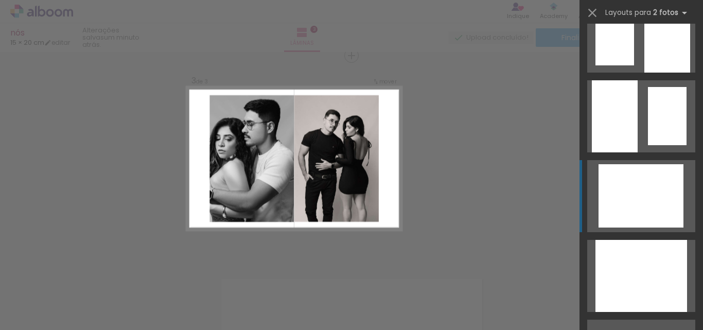
click at [641, 185] on div at bounding box center [662, 195] width 43 height 63
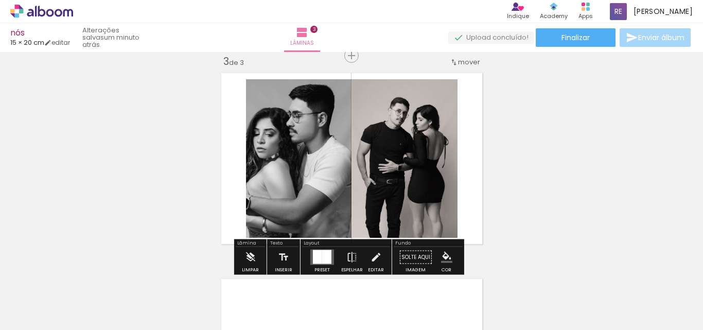
click at [288, 185] on quentale-photo at bounding box center [299, 158] width 106 height 159
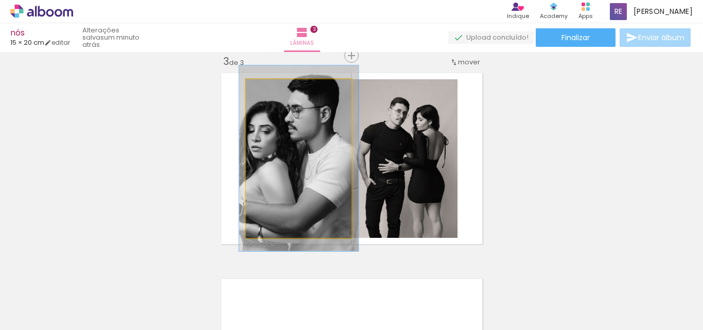
type paper-slider "113"
click at [270, 89] on div at bounding box center [274, 89] width 9 height 9
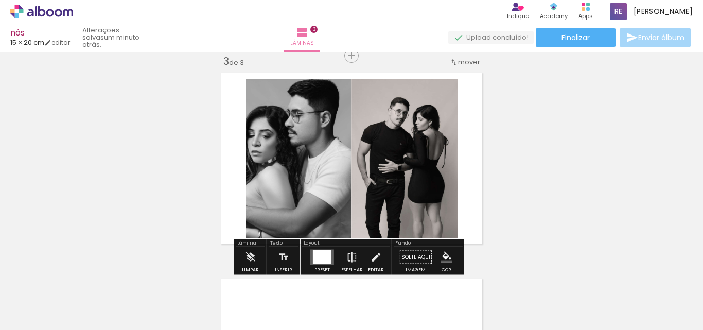
click at [561, 177] on div "Inserir lâmina 1 de 3 Inserir lâmina 2 de 3 Inserir lâmina 3 de 3" at bounding box center [351, 42] width 703 height 824
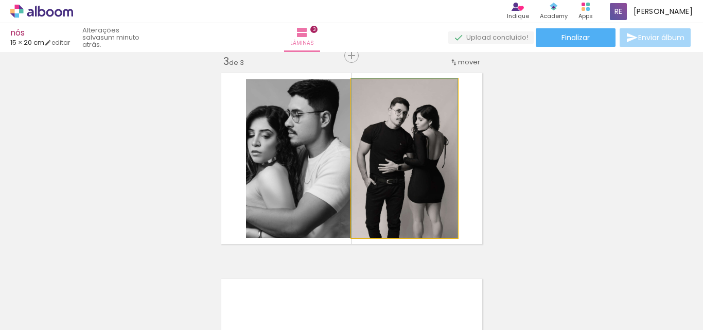
click at [434, 159] on quentale-photo at bounding box center [405, 158] width 106 height 159
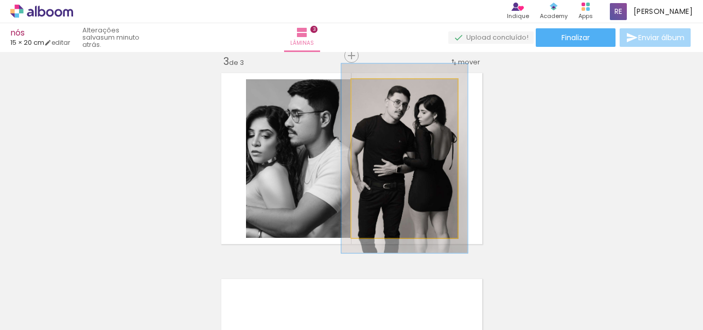
drag, startPoint x: 372, startPoint y: 90, endPoint x: 379, endPoint y: 89, distance: 6.7
click at [379, 89] on div at bounding box center [382, 89] width 9 height 9
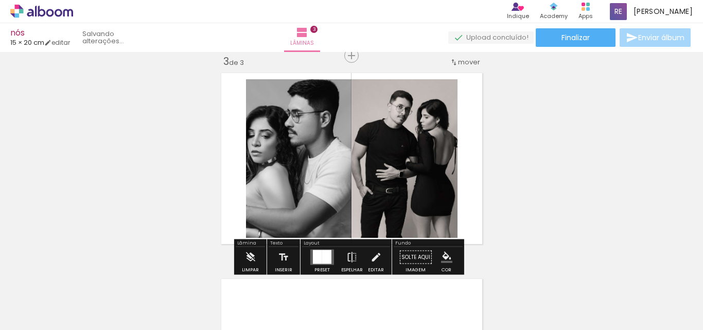
click at [586, 165] on div "Inserir lâmina 1 de 3 Inserir lâmina 2 de 3 Inserir lâmina 3 de 3" at bounding box center [351, 42] width 703 height 824
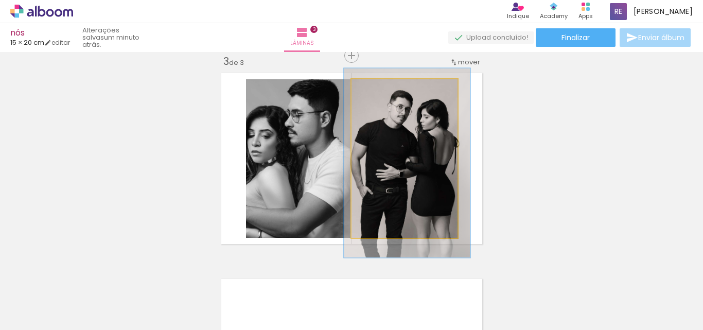
click at [441, 144] on quentale-photo at bounding box center [405, 158] width 106 height 159
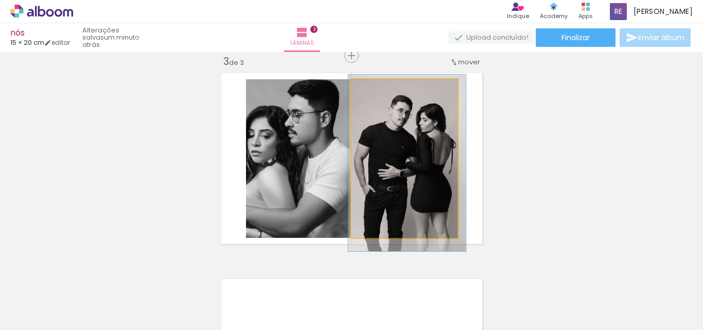
type paper-slider "111"
click at [375, 91] on div at bounding box center [379, 89] width 9 height 9
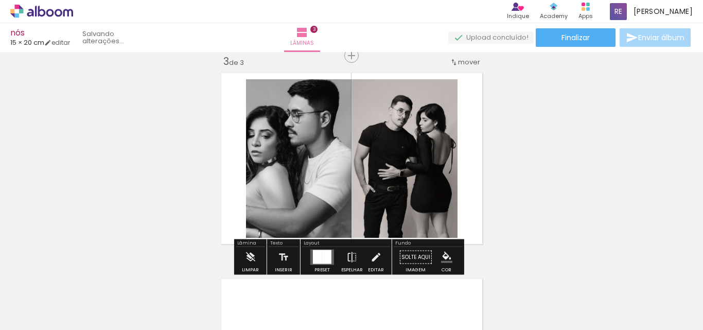
click at [597, 141] on div "Inserir lâmina 1 de 3 Inserir lâmina 2 de 3 Inserir lâmina 3 de 3" at bounding box center [351, 42] width 703 height 824
click at [471, 139] on quentale-layouter at bounding box center [352, 158] width 270 height 180
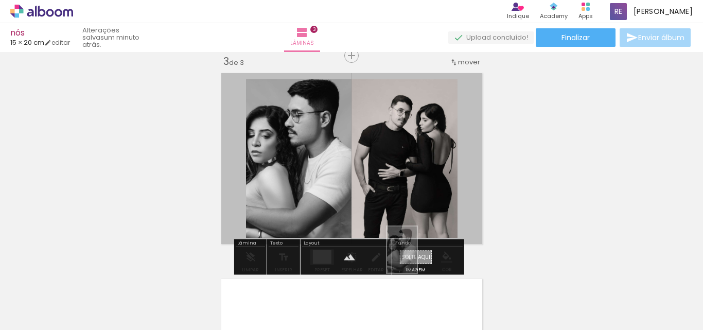
drag, startPoint x: 97, startPoint y: 307, endPoint x: 418, endPoint y: 257, distance: 325.2
click at [418, 257] on quentale-workspace at bounding box center [351, 165] width 703 height 330
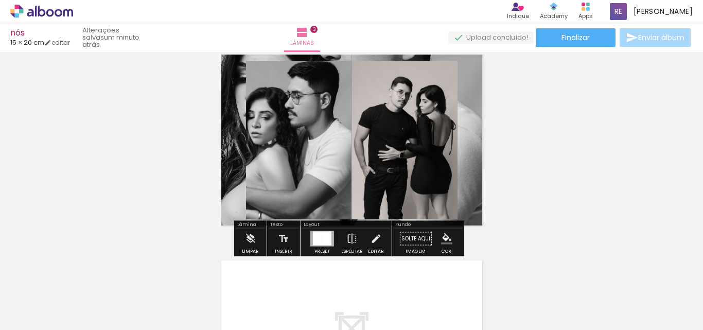
scroll to position [425, 0]
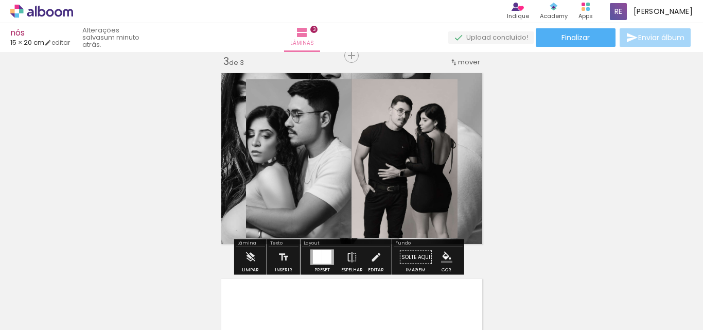
click at [465, 215] on quentale-layouter at bounding box center [352, 158] width 270 height 180
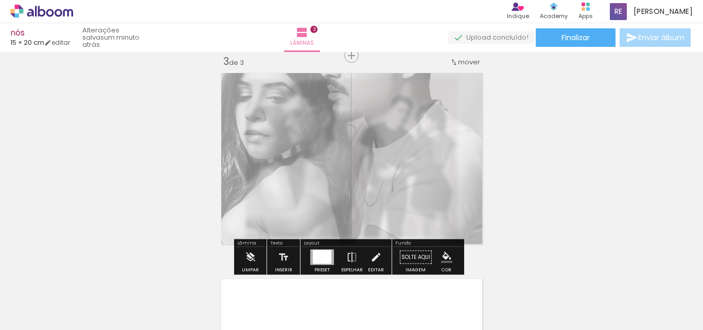
drag, startPoint x: 360, startPoint y: 96, endPoint x: 336, endPoint y: 99, distance: 25.0
type paper-slider "40"
click at [336, 99] on div at bounding box center [344, 95] width 16 height 16
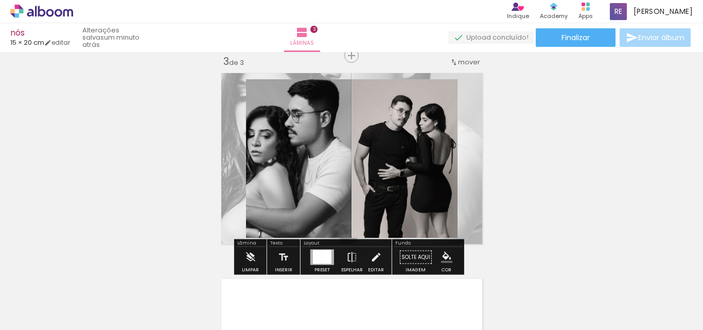
click at [560, 130] on div "Inserir lâmina 1 de 3 Inserir lâmina 2 de 3 Inserir lâmina 3 de 3" at bounding box center [351, 42] width 703 height 824
click at [464, 137] on quentale-layouter at bounding box center [352, 158] width 270 height 180
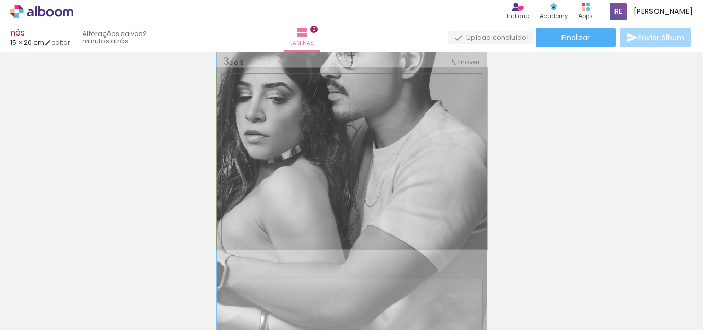
drag, startPoint x: 452, startPoint y: 108, endPoint x: 481, endPoint y: 109, distance: 29.9
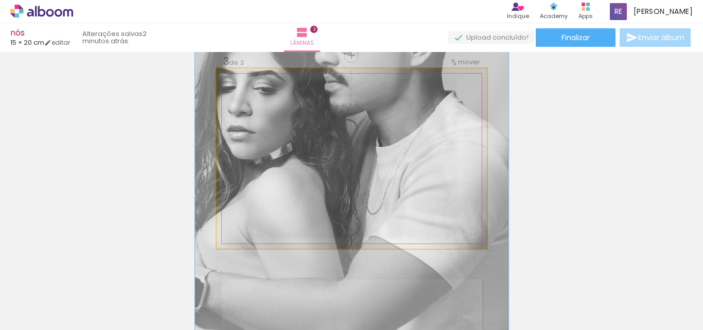
drag, startPoint x: 253, startPoint y: 95, endPoint x: 259, endPoint y: 94, distance: 5.7
type paper-slider "116"
click at [259, 94] on div at bounding box center [261, 94] width 9 height 9
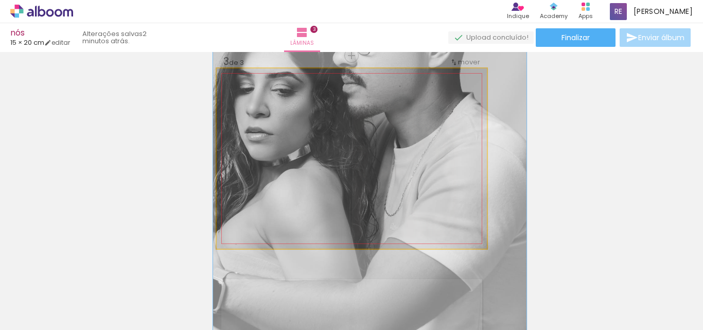
drag, startPoint x: 462, startPoint y: 128, endPoint x: 480, endPoint y: 129, distance: 18.1
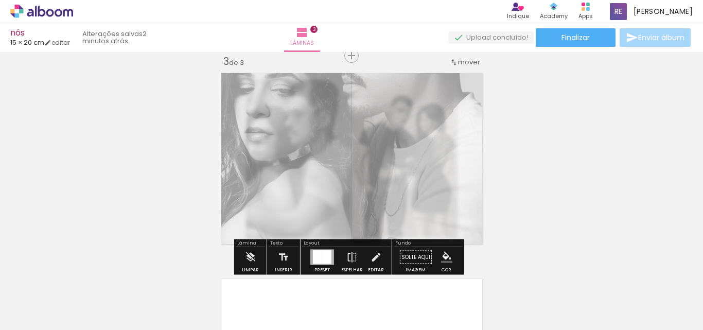
click at [556, 133] on div "Inserir lâmina 1 de 3 Inserir lâmina 2 de 3 Inserir lâmina 3 de 3" at bounding box center [351, 42] width 703 height 824
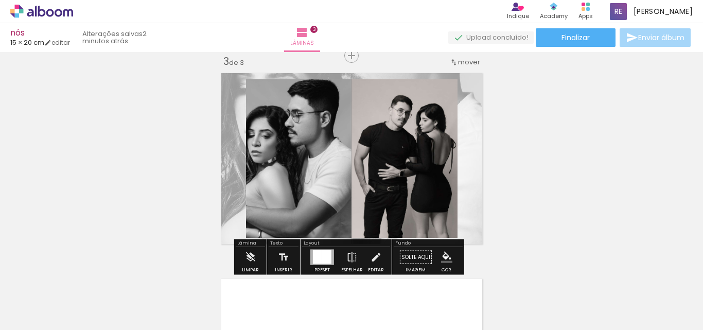
click at [463, 121] on quentale-layouter at bounding box center [352, 158] width 270 height 180
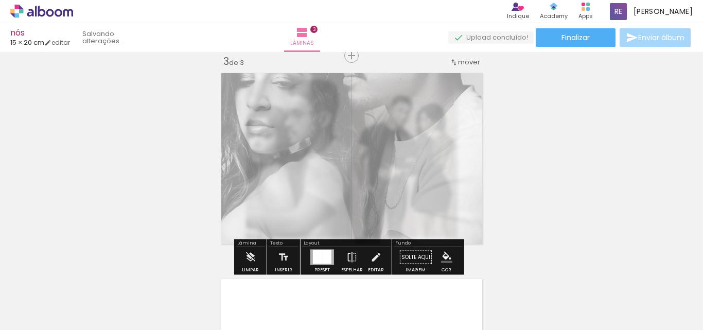
click at [545, 128] on div "Inserir lâmina 1 de 3 Inserir lâmina 2 de 3 Inserir lâmina 3 de 3" at bounding box center [351, 42] width 703 height 824
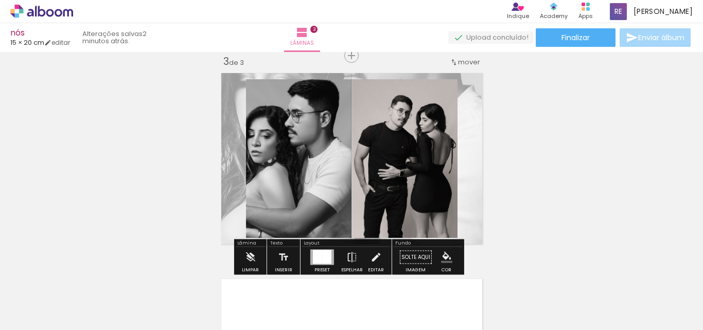
click at [473, 117] on quentale-layouter at bounding box center [352, 158] width 270 height 180
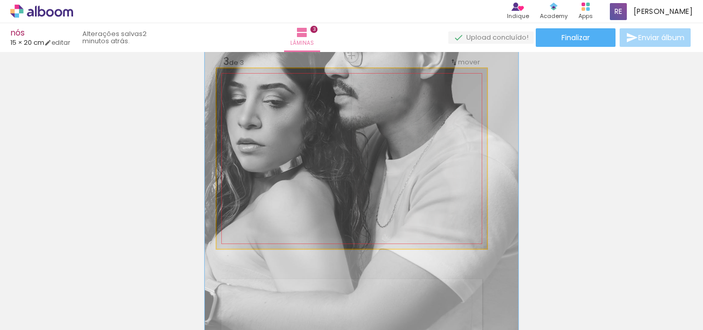
drag, startPoint x: 420, startPoint y: 127, endPoint x: 409, endPoint y: 147, distance: 23.1
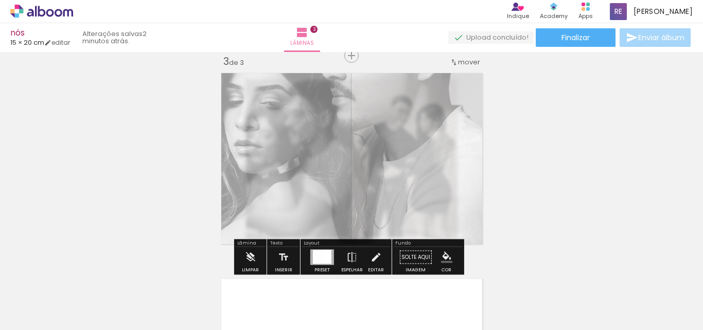
click at [547, 143] on div "Inserir lâmina 1 de 3 Inserir lâmina 2 de 3 Inserir lâmina 3 de 3" at bounding box center [351, 42] width 703 height 824
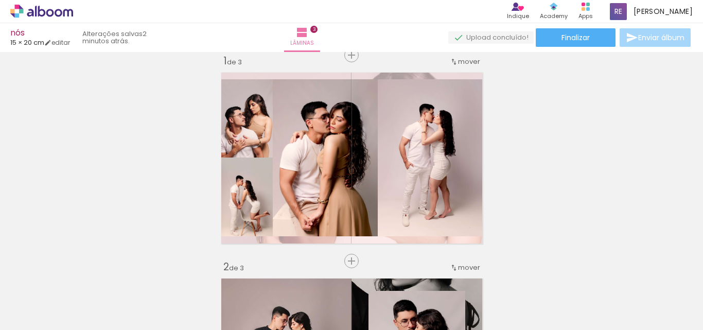
scroll to position [0, 0]
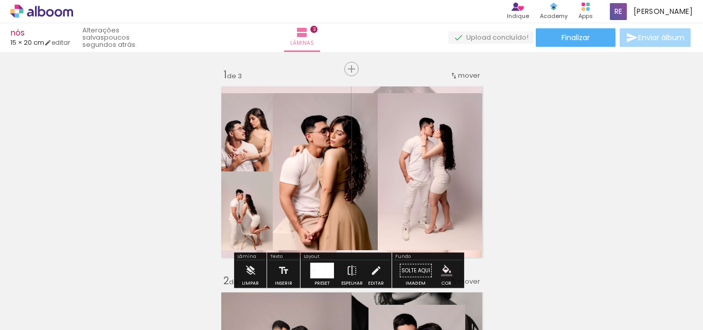
click at [313, 164] on quentale-photo at bounding box center [325, 171] width 105 height 157
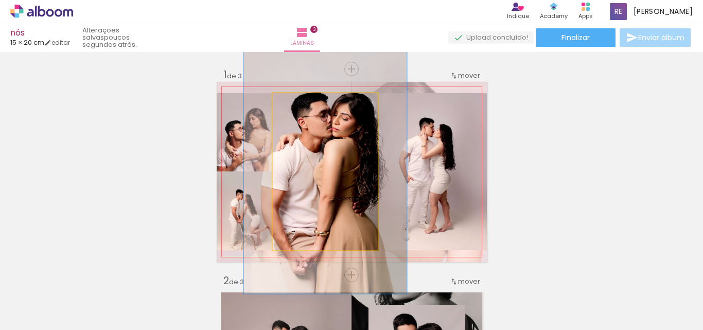
drag, startPoint x: 299, startPoint y: 106, endPoint x: 317, endPoint y: 109, distance: 18.3
click at [317, 109] on div at bounding box center [319, 104] width 16 height 16
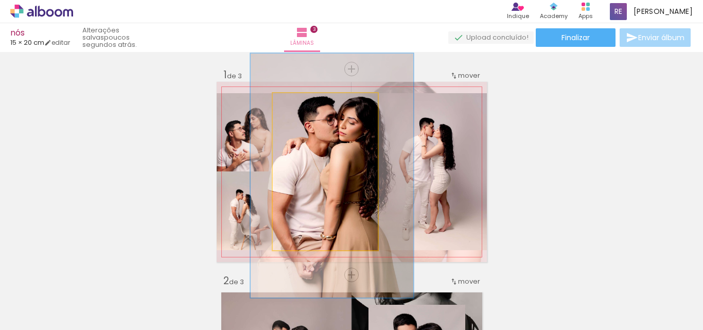
drag, startPoint x: 353, startPoint y: 205, endPoint x: 359, endPoint y: 209, distance: 7.9
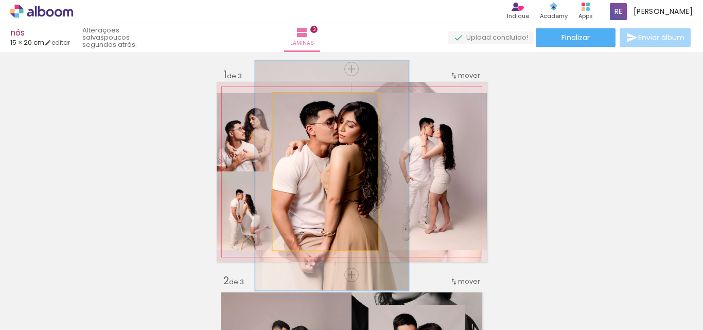
type paper-slider "146"
click at [313, 105] on div at bounding box center [315, 103] width 9 height 9
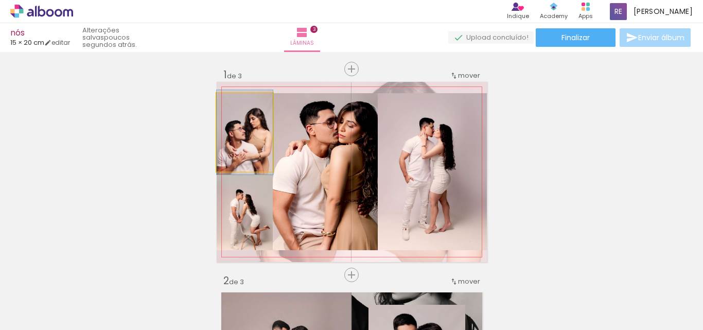
click at [257, 156] on quentale-photo at bounding box center [245, 132] width 56 height 78
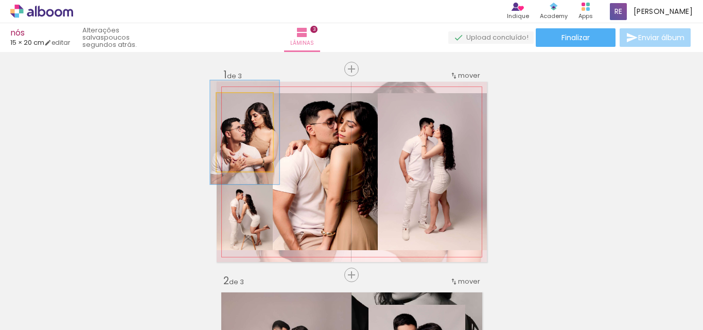
click at [238, 104] on div at bounding box center [241, 103] width 9 height 9
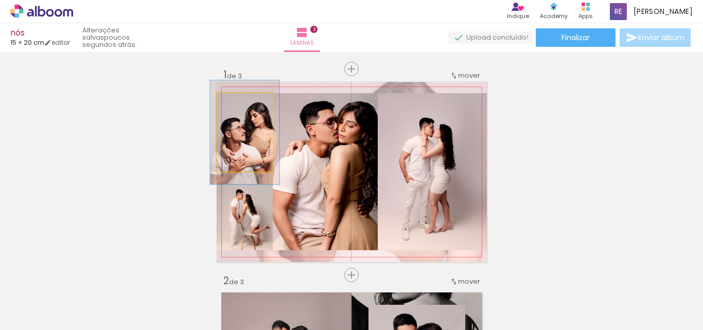
click at [249, 161] on quentale-photo at bounding box center [245, 132] width 56 height 78
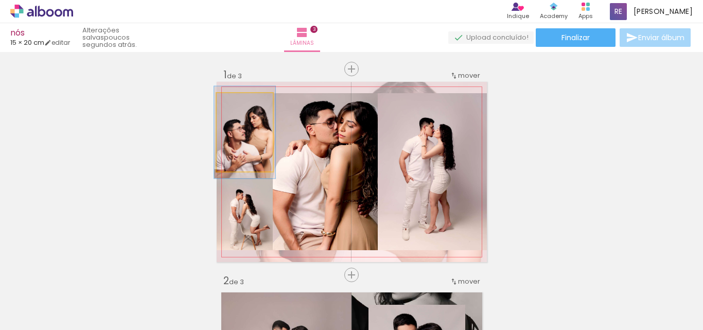
type paper-slider "109"
click at [235, 105] on div at bounding box center [239, 103] width 9 height 9
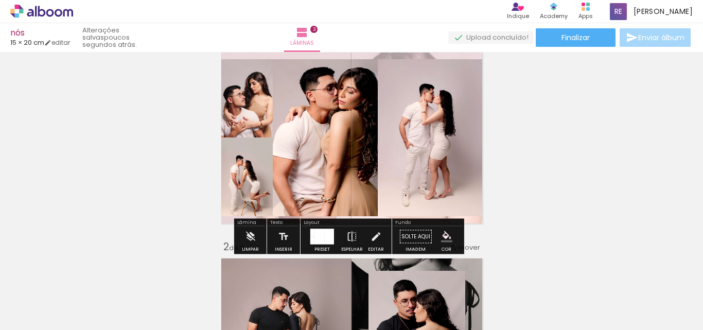
scroll to position [51, 0]
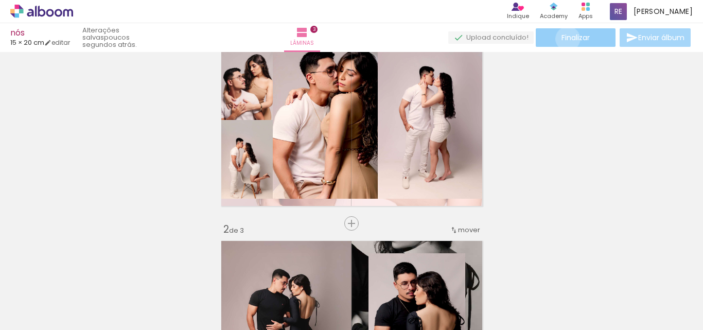
click at [564, 38] on span "Finalizar" at bounding box center [576, 37] width 28 height 7
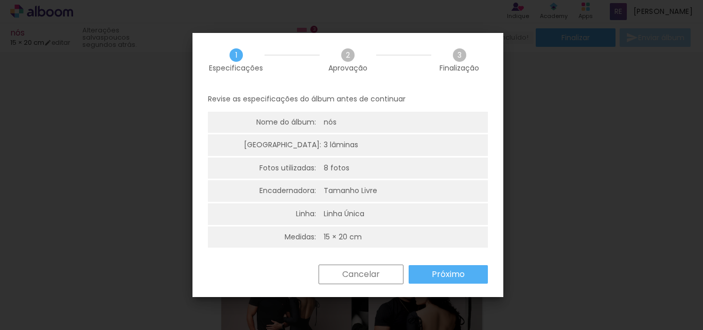
click at [456, 267] on paper-button "Próximo" at bounding box center [448, 274] width 79 height 19
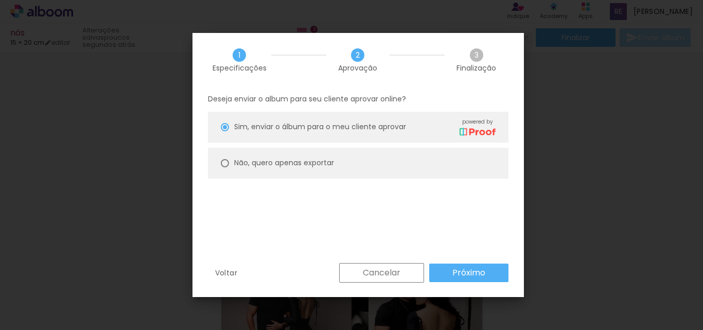
click at [0, 0] on slot "Não, quero apenas exportar" at bounding box center [0, 0] width 0 height 0
type paper-radio-button "on"
click at [0, 0] on slot "Próximo" at bounding box center [0, 0] width 0 height 0
type input "Alta, 300 DPI"
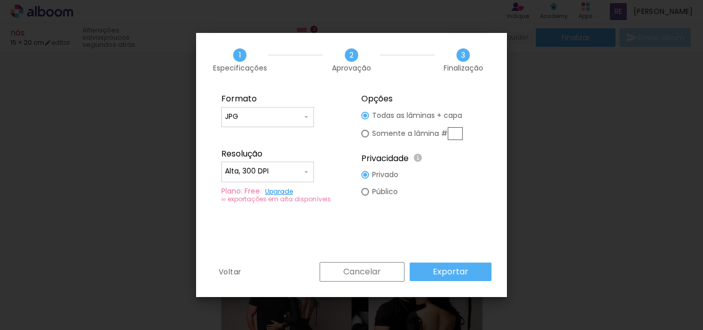
click at [303, 168] on iron-icon at bounding box center [306, 172] width 8 height 8
click at [298, 167] on paper-item "Alta, 300 DPI" at bounding box center [267, 170] width 93 height 21
click at [0, 0] on slot "Somente a lâmina #" at bounding box center [0, 0] width 0 height 0
type paper-radio-button "on"
click at [0, 0] on slot "Público" at bounding box center [0, 0] width 0 height 0
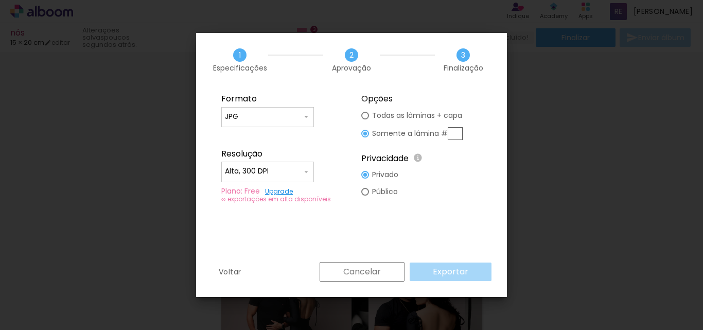
type paper-radio-button "on"
click at [455, 273] on div "Cancelar Exportar" at bounding box center [403, 272] width 177 height 20
click at [454, 132] on input "text" at bounding box center [455, 133] width 15 height 13
type input "3"
click at [370, 114] on paper-radio-button "Todas as lâminas + capa" at bounding box center [412, 115] width 101 height 17
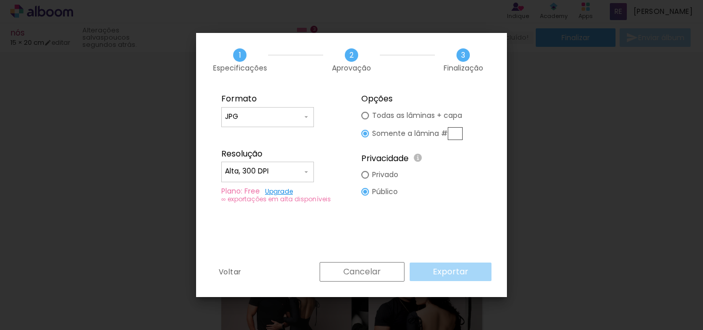
type paper-radio-button "on"
click at [0, 0] on slot "Exportar" at bounding box center [0, 0] width 0 height 0
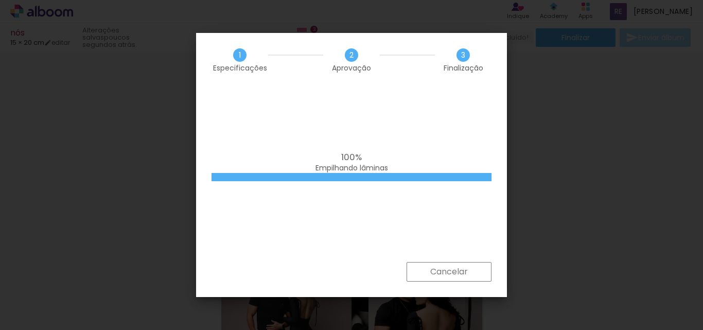
click at [356, 179] on div at bounding box center [352, 177] width 280 height 8
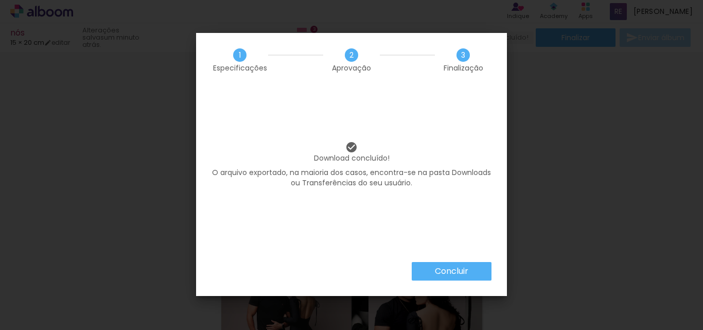
click at [471, 278] on paper-button "Concluir" at bounding box center [452, 271] width 80 height 19
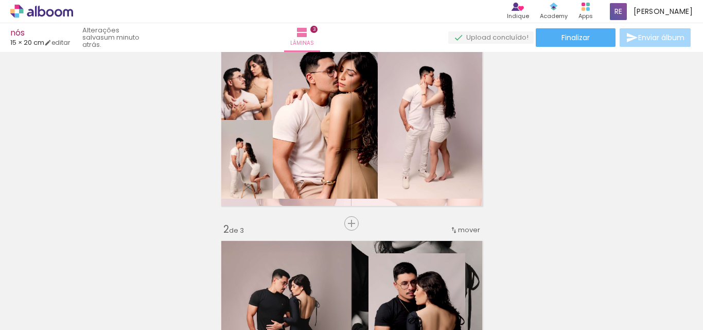
scroll to position [0, 0]
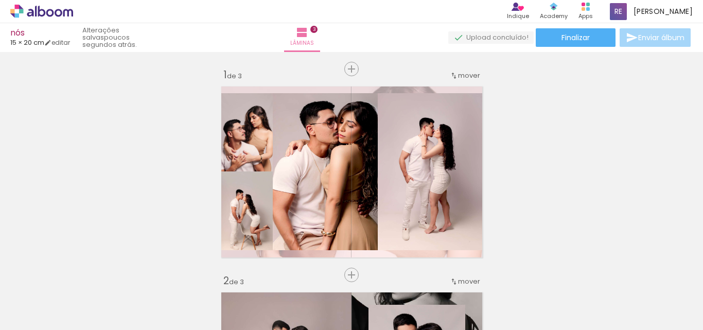
click at [32, 43] on span "15 × 20 cm" at bounding box center [27, 43] width 34 height 10
click at [51, 41] on iron-icon at bounding box center [47, 42] width 7 height 7
type input "0"
type input "20"
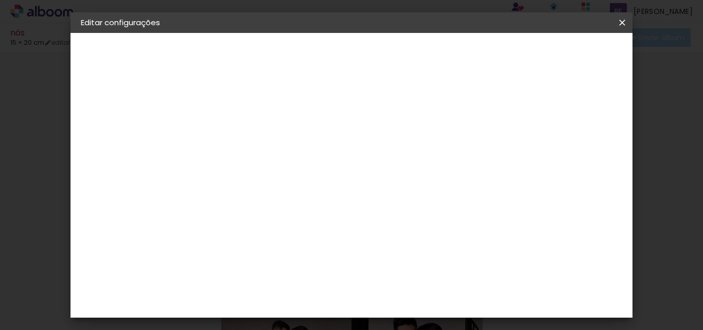
scroll to position [51, 0]
click at [147, 110] on div "2. Especificações" at bounding box center [137, 105] width 113 height 12
click at [83, 104] on iron-icon at bounding box center [87, 105] width 12 height 12
click at [418, 261] on input "30" at bounding box center [408, 258] width 27 height 15
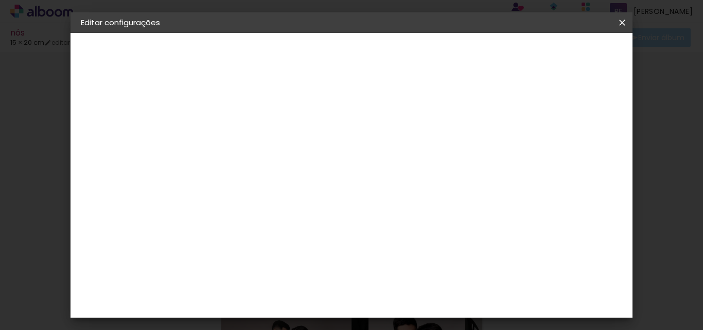
type input "20"
type paper-input "20"
